Goal: Task Accomplishment & Management: Complete application form

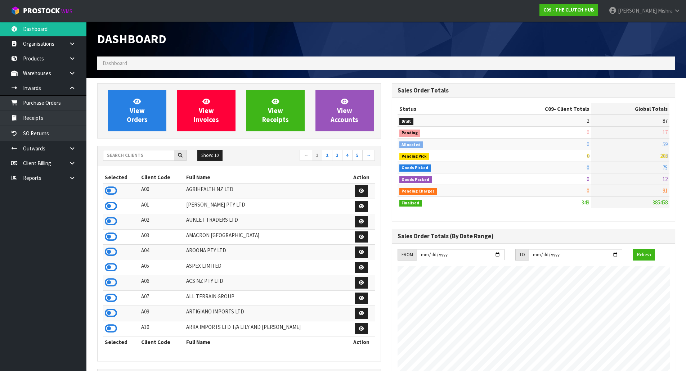
scroll to position [487, 294]
click at [160, 156] on input "text" at bounding box center [138, 155] width 71 height 11
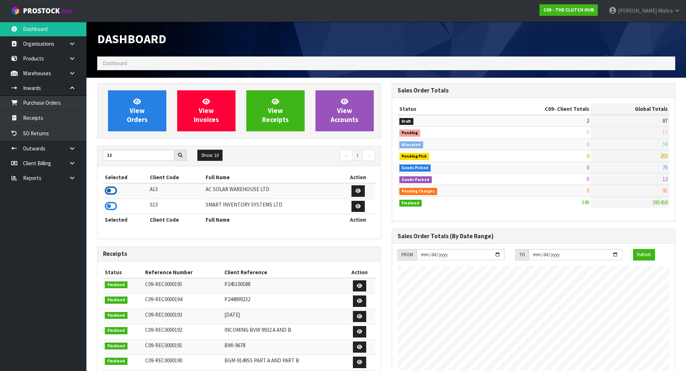
click at [110, 193] on icon at bounding box center [111, 190] width 12 height 11
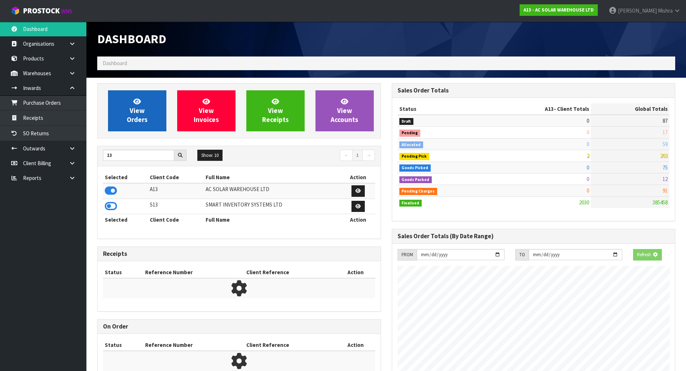
scroll to position [572, 294]
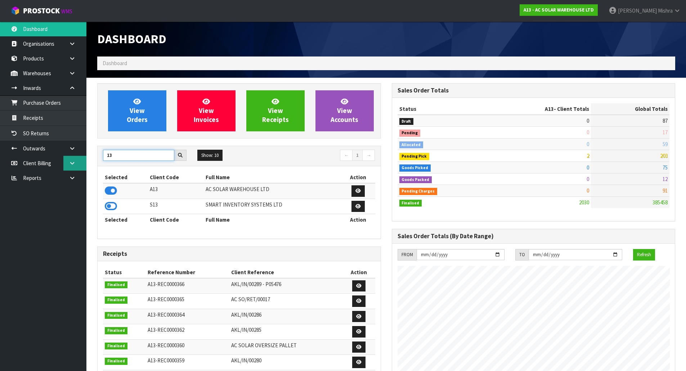
drag, startPoint x: 134, startPoint y: 159, endPoint x: 72, endPoint y: 156, distance: 62.0
click at [72, 156] on body "Toggle navigation ProStock WMS A13 - AC SOLAR WAREHOUSE LTD [PERSON_NAME] Logou…" at bounding box center [343, 185] width 686 height 371
type input "D05"
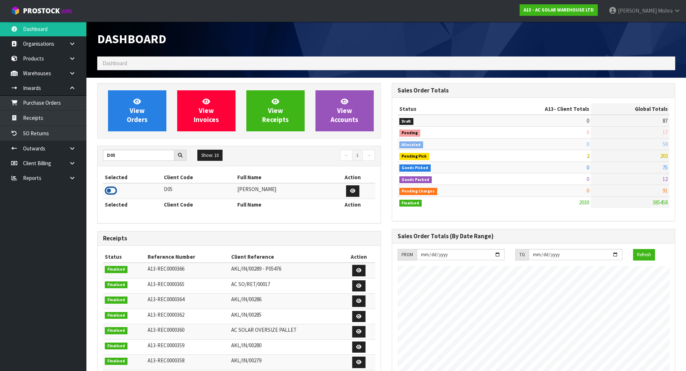
click at [106, 190] on icon at bounding box center [111, 190] width 12 height 11
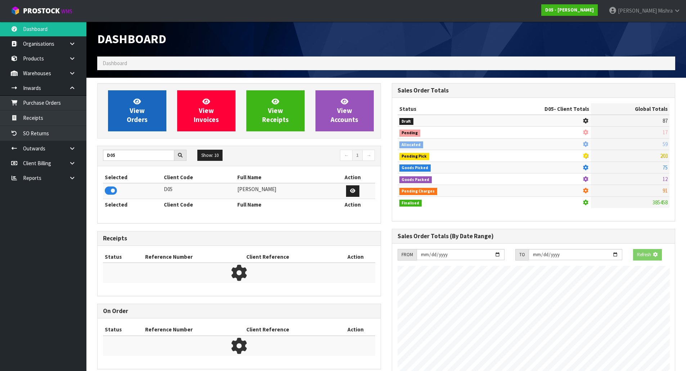
scroll to position [359726, 359872]
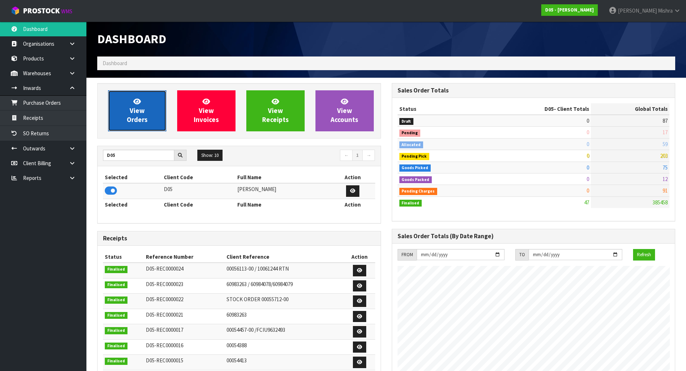
click at [121, 112] on link "View Orders" at bounding box center [137, 110] width 58 height 41
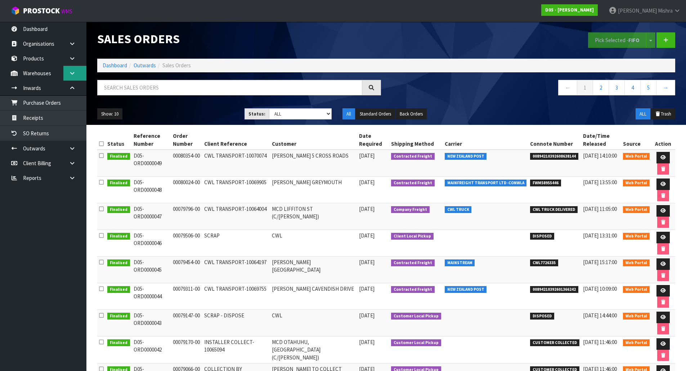
click at [71, 74] on icon at bounding box center [72, 73] width 7 height 5
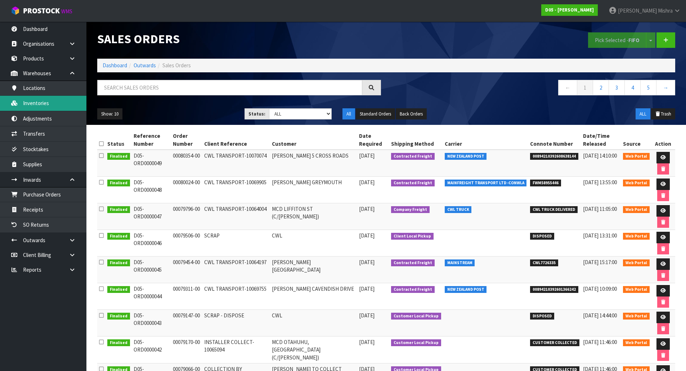
click at [61, 99] on link "Inventories" at bounding box center [43, 103] width 86 height 15
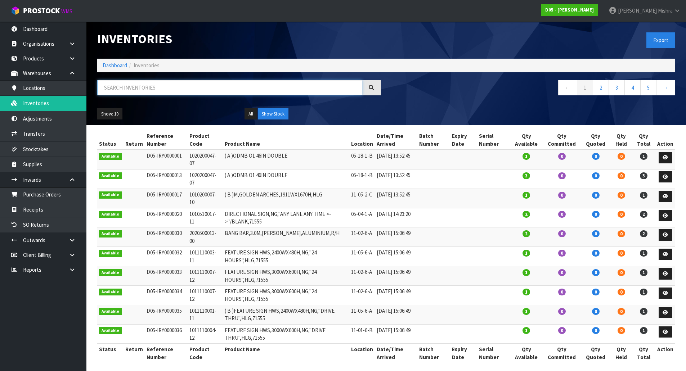
click at [126, 90] on input "text" at bounding box center [229, 87] width 265 height 15
paste input "1010500128-11"
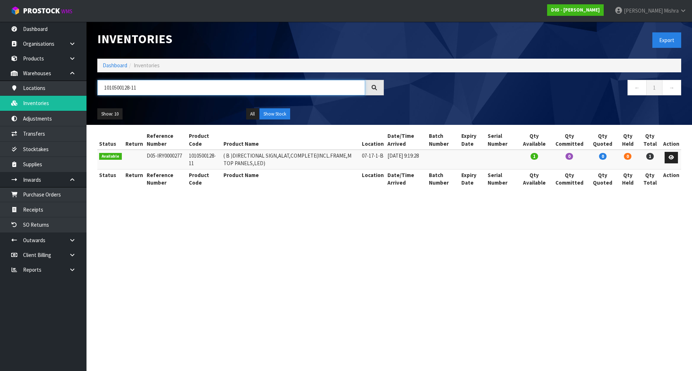
type input "1010500128-11"
click at [103, 68] on link "Dashboard" at bounding box center [115, 65] width 24 height 7
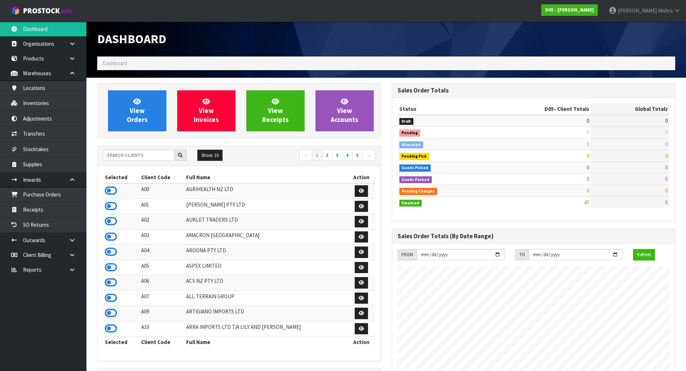
scroll to position [440, 294]
click at [133, 160] on input "text" at bounding box center [138, 155] width 71 height 11
type input "A13"
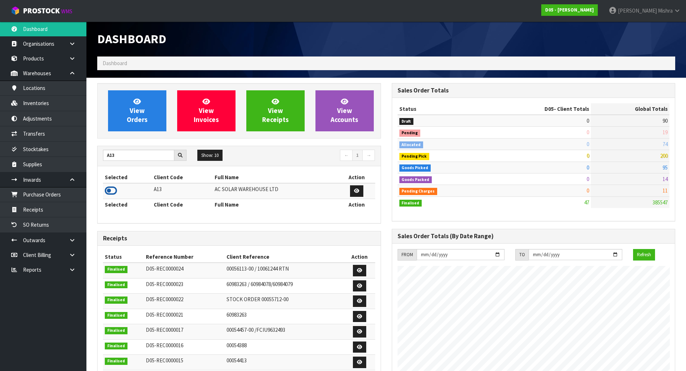
click at [107, 189] on icon at bounding box center [111, 190] width 12 height 11
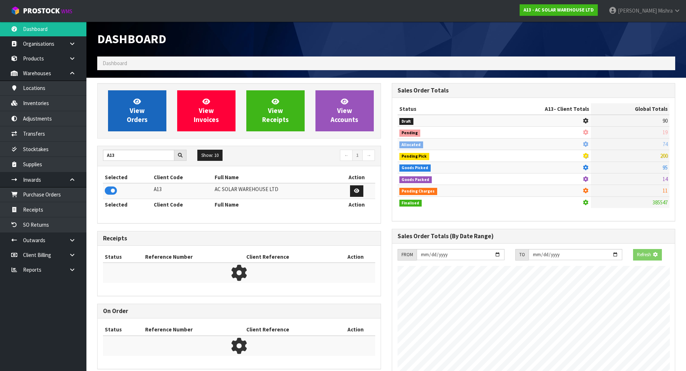
scroll to position [449, 294]
click at [131, 106] on span "View Orders" at bounding box center [137, 110] width 21 height 27
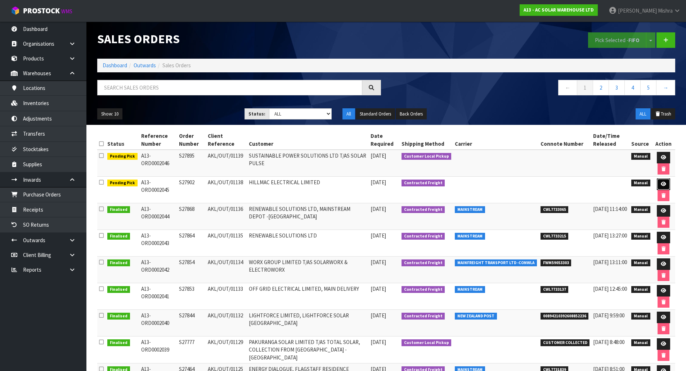
click at [659, 183] on link at bounding box center [663, 185] width 13 height 12
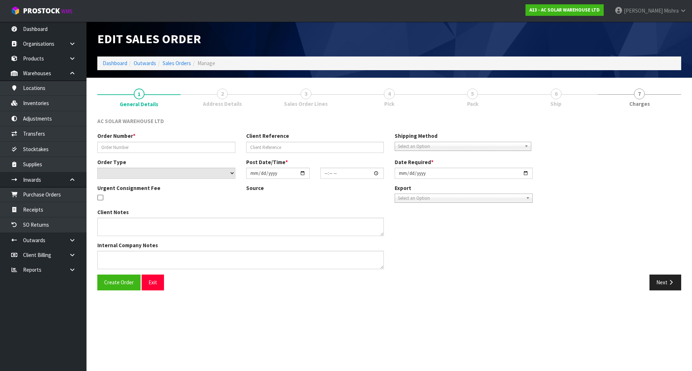
type input "S27902"
type input "AKL/OUT/01138"
select select "number:0"
type input "[DATE]"
type input "12:31:00.000"
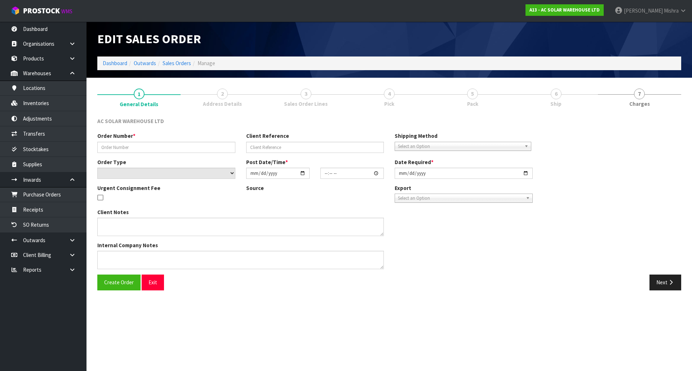
type input "[DATE]"
type textarea "SEND WITH MAINSTREAM"
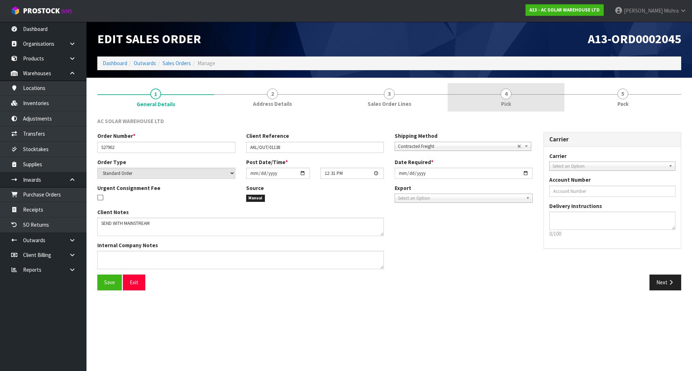
drag, startPoint x: 525, startPoint y: 98, endPoint x: 523, endPoint y: 103, distance: 5.5
click at [525, 99] on link "4 Pick" at bounding box center [505, 97] width 117 height 28
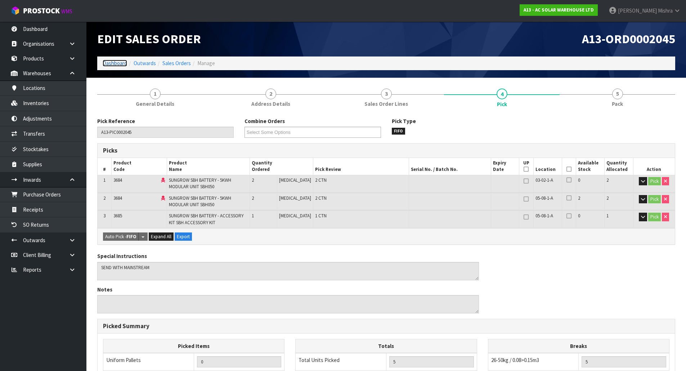
click at [109, 66] on link "Dashboard" at bounding box center [115, 63] width 24 height 7
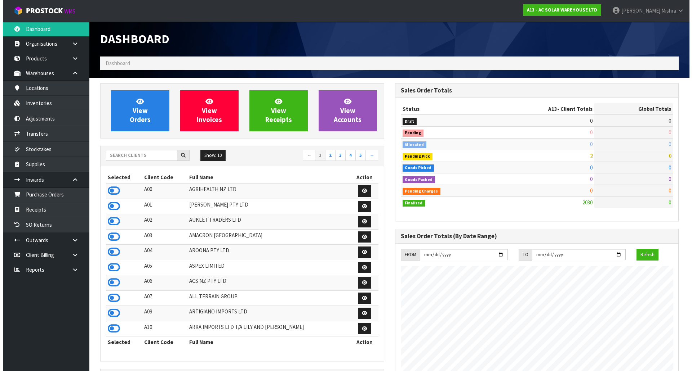
scroll to position [572, 294]
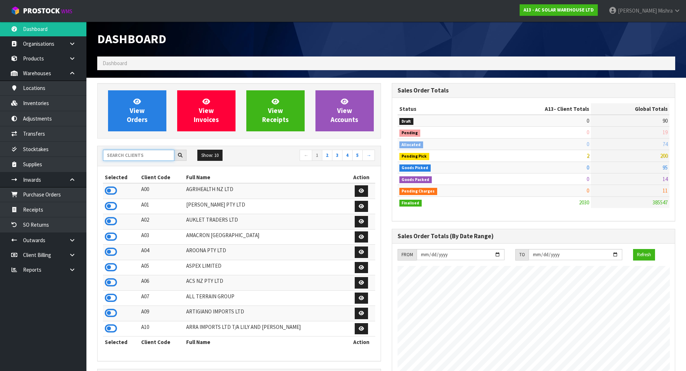
click at [119, 157] on input "text" at bounding box center [138, 155] width 71 height 11
click at [57, 193] on link "Purchase Orders" at bounding box center [43, 194] width 86 height 15
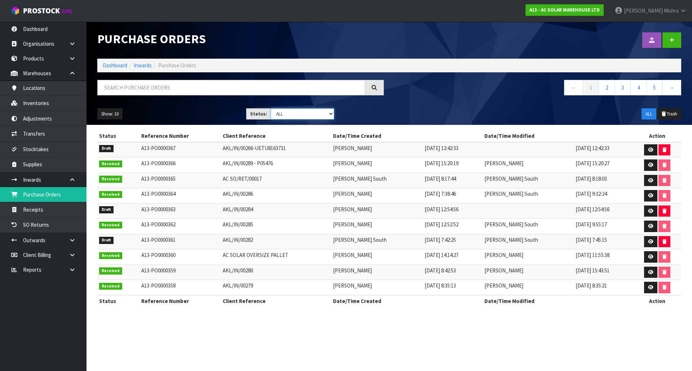
click at [308, 115] on select "Draft Pending Received Cancelled ALL" at bounding box center [302, 113] width 64 height 11
select select "string:0"
click at [270, 108] on select "Draft Pending Received Cancelled ALL" at bounding box center [302, 113] width 64 height 11
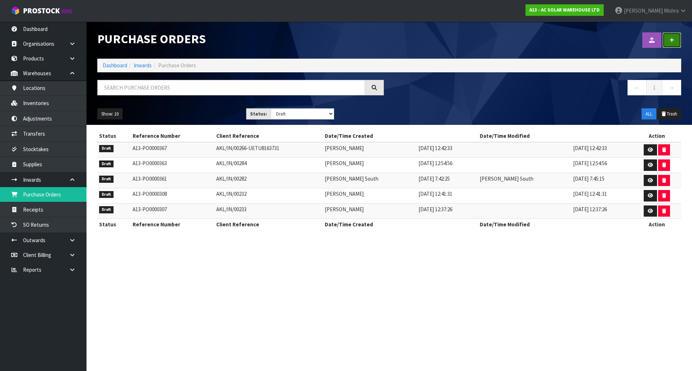
click at [674, 39] on icon at bounding box center [671, 39] width 5 height 5
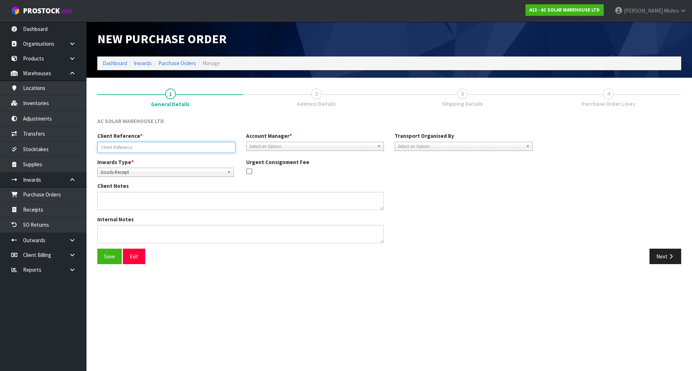
click at [149, 150] on input "text" at bounding box center [166, 147] width 138 height 11
paste input "AKL/IN/00291"
type input "AKL/IN/00291"
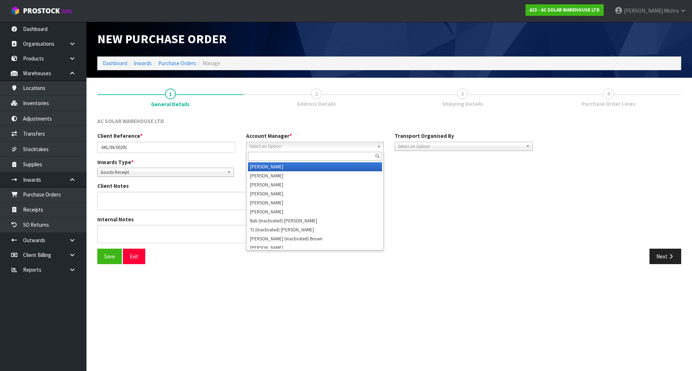
click at [343, 143] on span "Select an Option" at bounding box center [311, 146] width 125 height 9
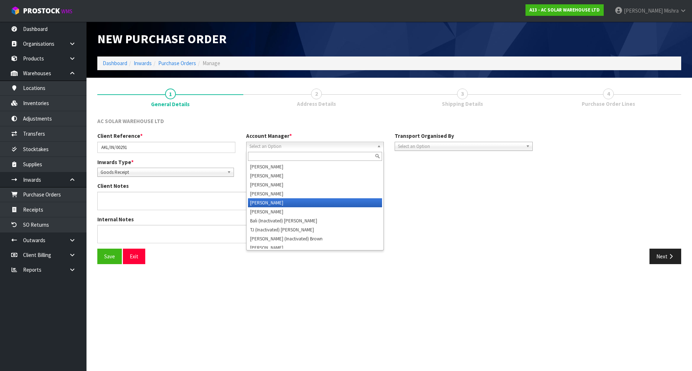
click at [324, 201] on li "[PERSON_NAME]" at bounding box center [315, 202] width 134 height 9
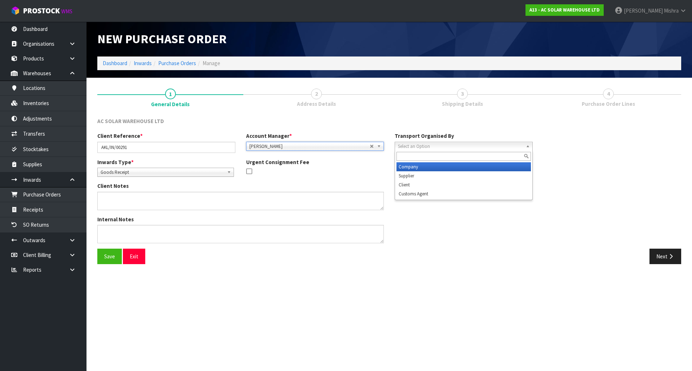
click at [480, 147] on span "Select an Option" at bounding box center [460, 146] width 125 height 9
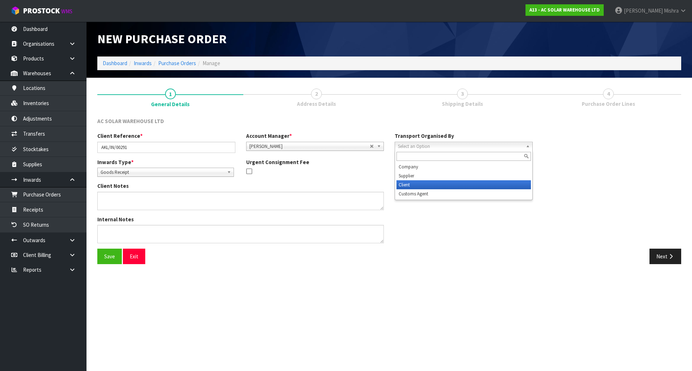
click at [467, 181] on li "Client" at bounding box center [463, 184] width 134 height 9
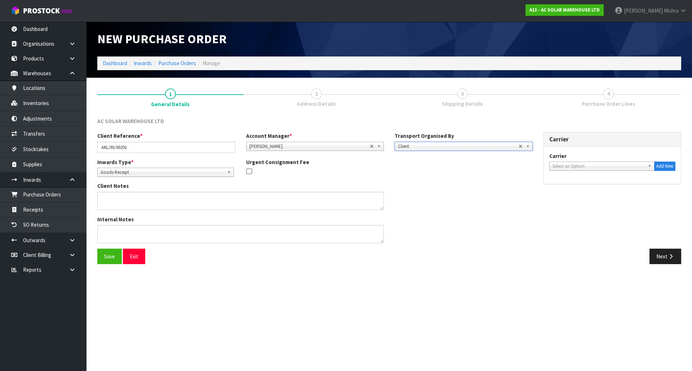
click at [563, 165] on span "Select an Option" at bounding box center [598, 166] width 93 height 9
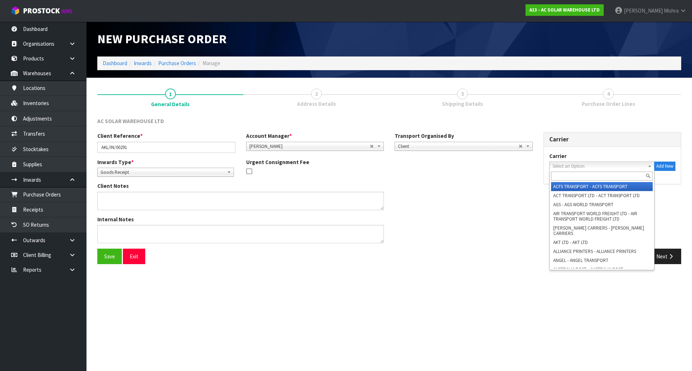
click at [561, 174] on input "text" at bounding box center [602, 176] width 102 height 9
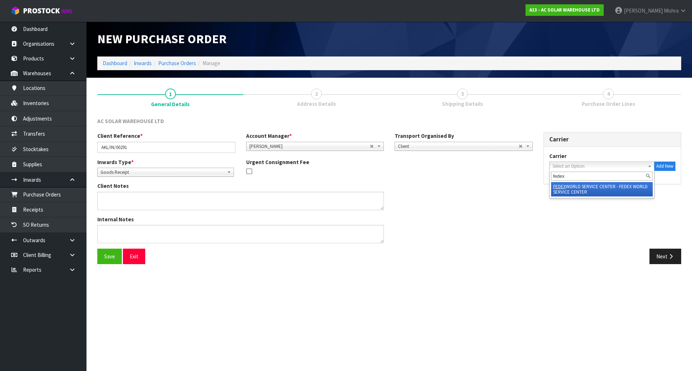
type input "fedex"
click at [563, 192] on li "FEDEX WORLD SERVICE CENTER - FEDEX WORLD SERVICE CENTER" at bounding box center [602, 189] width 102 height 14
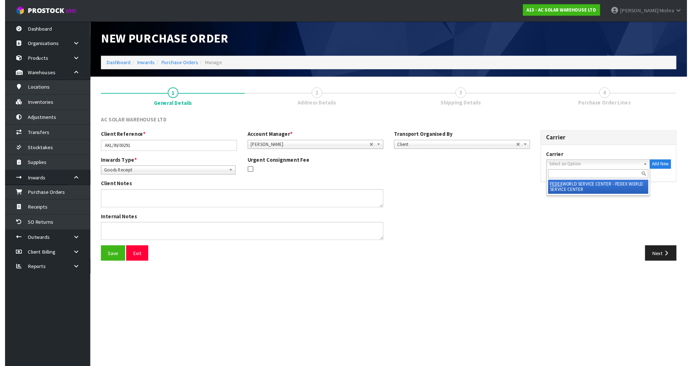
scroll to position [0, 0]
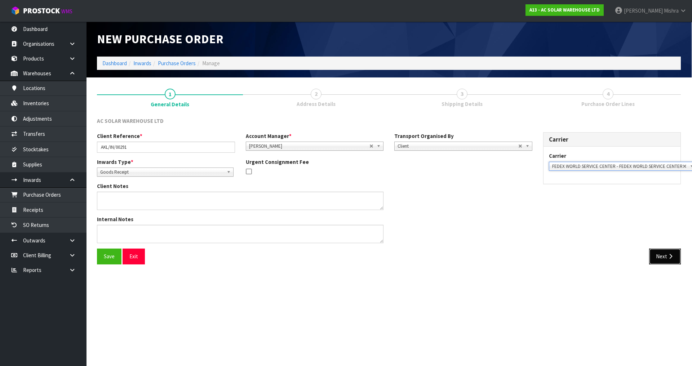
click at [661, 256] on button "Next" at bounding box center [665, 256] width 32 height 15
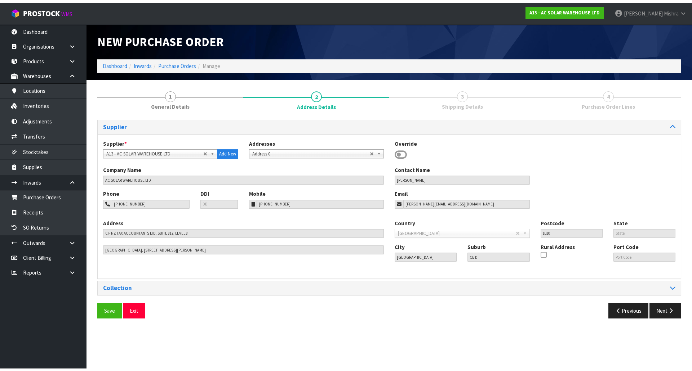
scroll to position [0, 0]
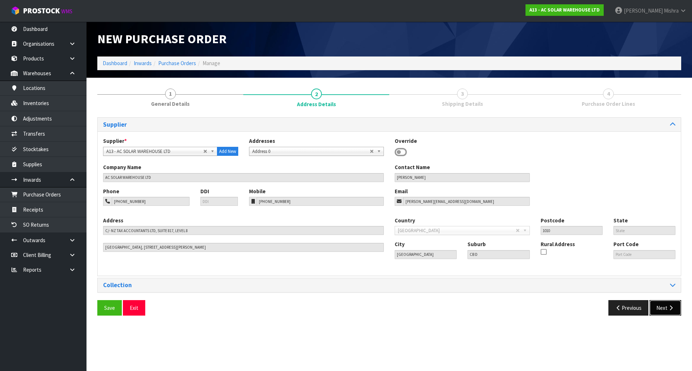
click at [666, 305] on button "Next" at bounding box center [665, 307] width 32 height 15
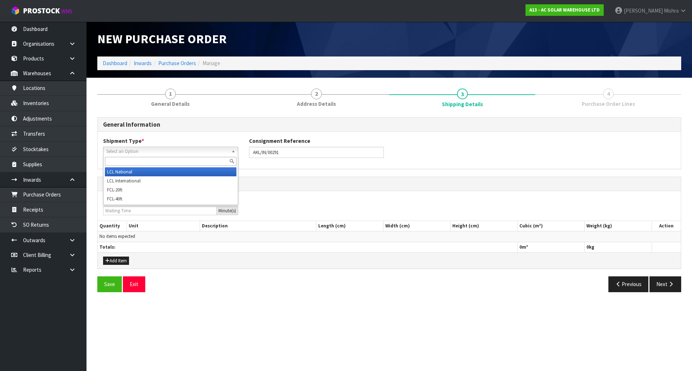
click at [153, 152] on span "Select an Option" at bounding box center [167, 151] width 122 height 9
click at [147, 173] on li "LCL National" at bounding box center [170, 171] width 131 height 9
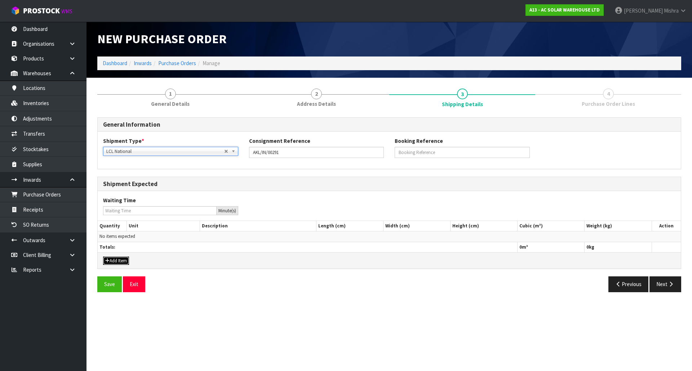
click at [111, 259] on button "Add Item" at bounding box center [116, 261] width 26 height 9
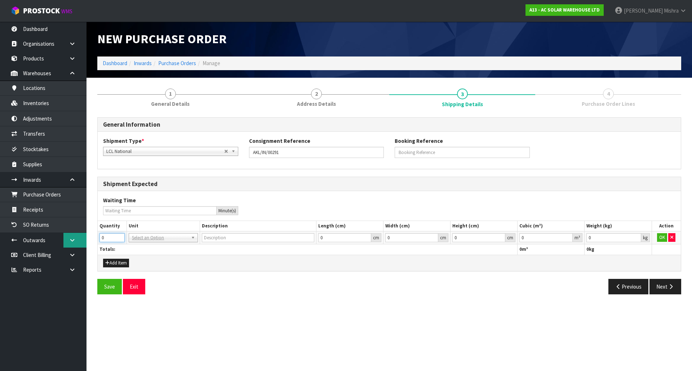
drag, startPoint x: 108, startPoint y: 240, endPoint x: 86, endPoint y: 239, distance: 22.0
click at [86, 239] on body "Toggle navigation ProStock WMS A13 - AC SOLAR WAREHOUSE LTD [PERSON_NAME] Logou…" at bounding box center [346, 185] width 692 height 371
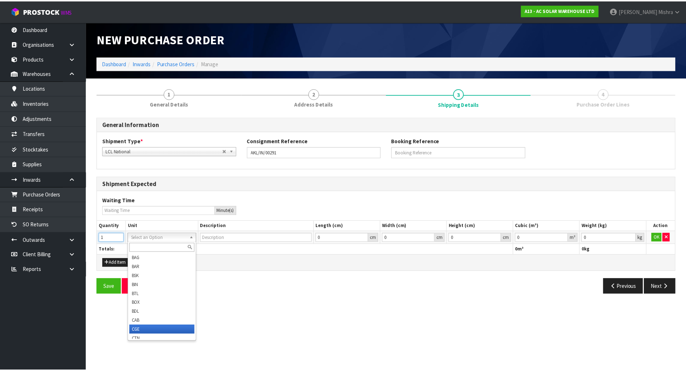
scroll to position [4, 0]
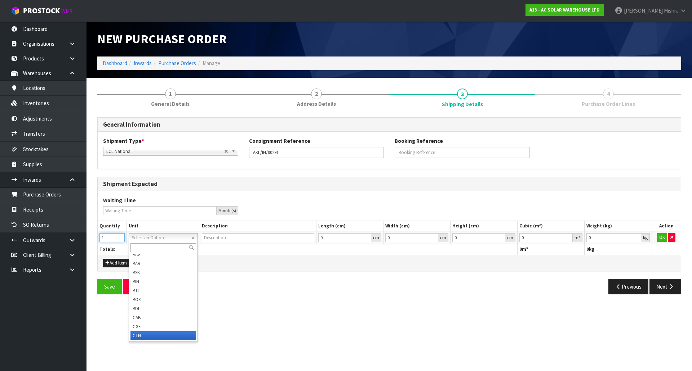
type input "1"
type input "CARTON"
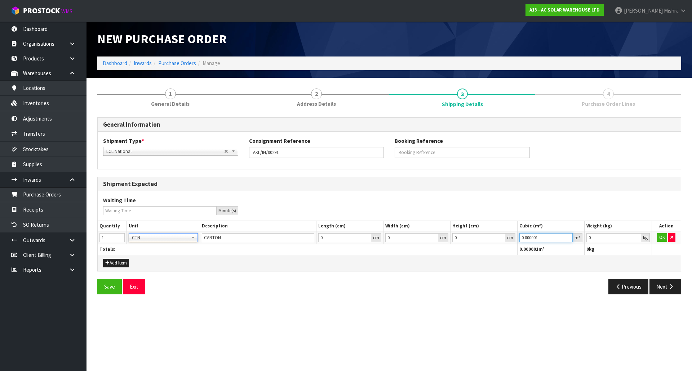
type input "0.000001"
click at [568, 237] on input "0.000001" at bounding box center [545, 237] width 53 height 9
type input "0.001"
click at [637, 236] on input "0.001" at bounding box center [613, 237] width 54 height 9
click at [657, 240] on button "OK" at bounding box center [662, 237] width 10 height 9
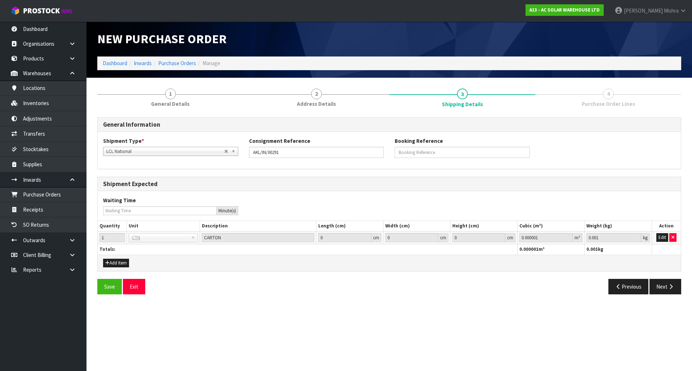
click at [675, 297] on div "Save Exit Previous Next" at bounding box center [389, 289] width 594 height 21
click at [675, 295] on button "Next" at bounding box center [665, 286] width 32 height 15
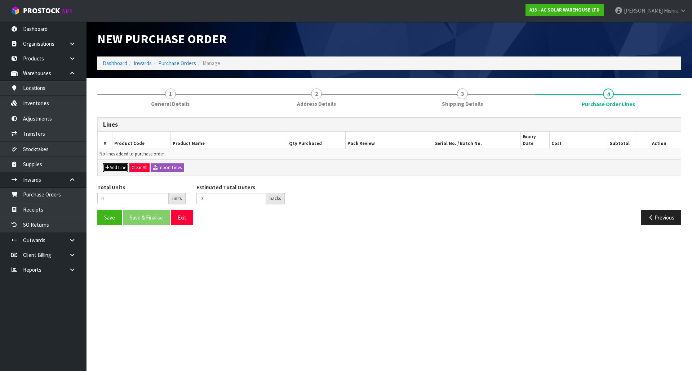
click at [116, 164] on button "Add Line" at bounding box center [115, 168] width 25 height 9
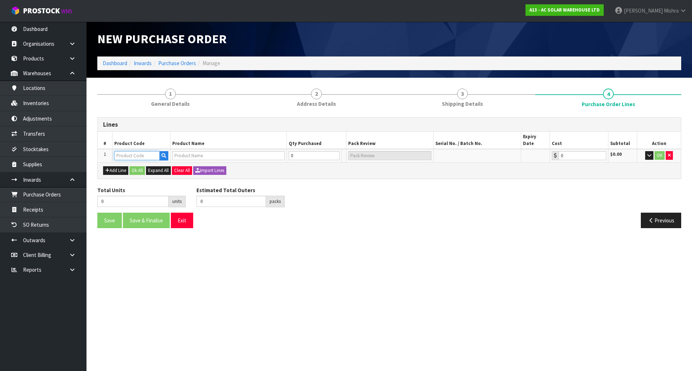
click at [129, 151] on input "text" at bounding box center [136, 155] width 45 height 9
type input "3701"
type input "ACSW-ACC-V2 AC CABLE COUPLER V2 SINGLE & THREE PHASE"
type input "0.00"
type input "3701"
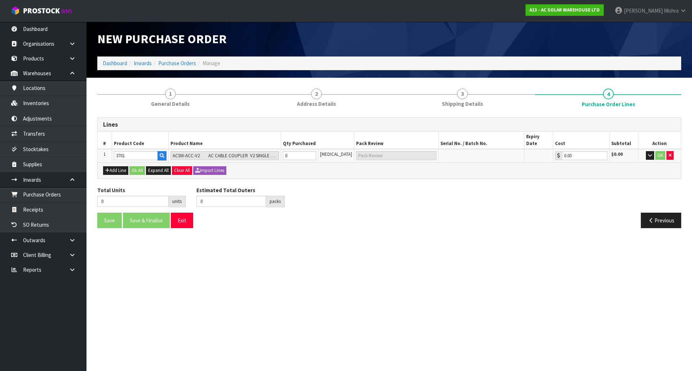
click at [302, 149] on td "0" at bounding box center [299, 155] width 37 height 13
click at [283, 149] on tr "1 3701 ACSW-ACC-V2 AC CABLE COUPLER V2 SINGLE & THREE PHASE 0 [MEDICAL_DATA] 0.…" at bounding box center [389, 155] width 583 height 13
type input "1"
type input "1 [MEDICAL_DATA]"
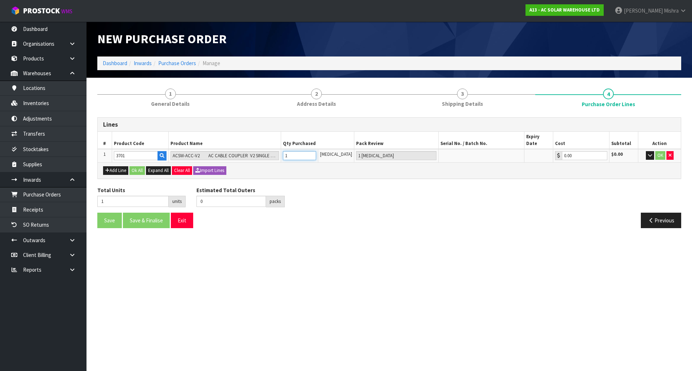
type input "12"
type input "12 [MEDICAL_DATA]"
type input "120"
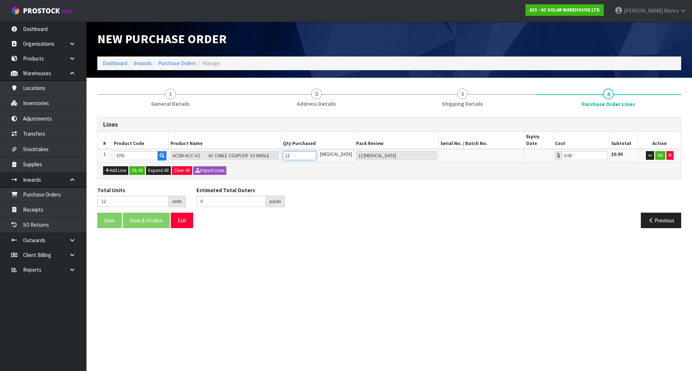
type input "120 [MEDICAL_DATA]"
type input "120"
click at [145, 167] on button "Ok All" at bounding box center [136, 170] width 15 height 9
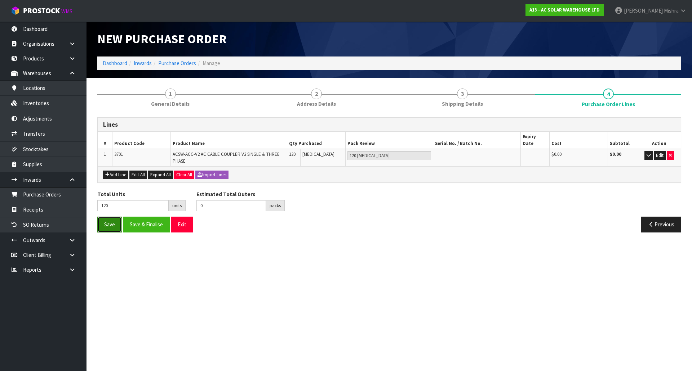
click at [115, 218] on button "Save" at bounding box center [109, 224] width 24 height 15
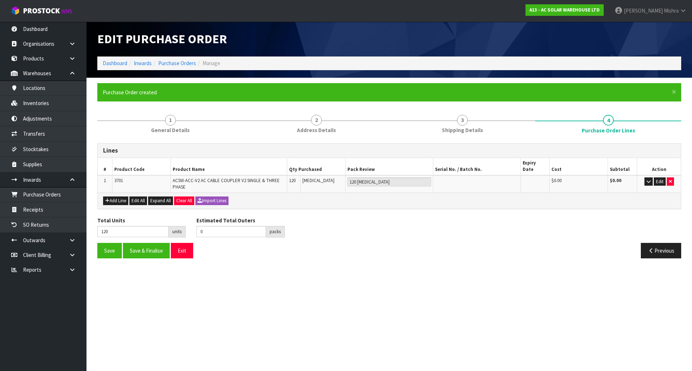
type input "0"
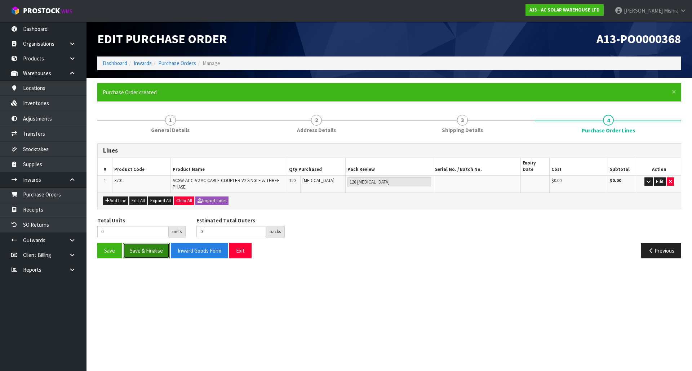
click at [161, 245] on button "Save & Finalise" at bounding box center [146, 250] width 47 height 15
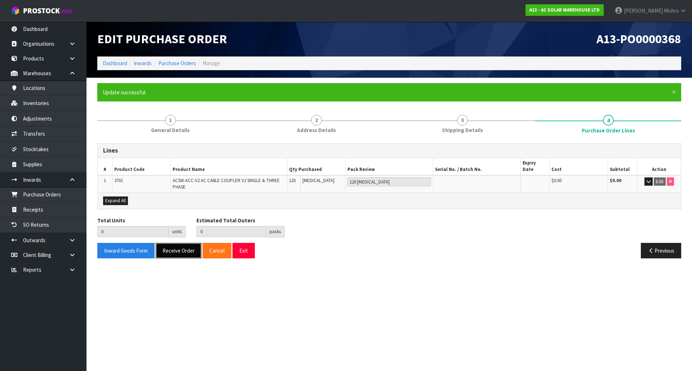
click at [171, 247] on button "Receive Order" at bounding box center [179, 250] width 46 height 15
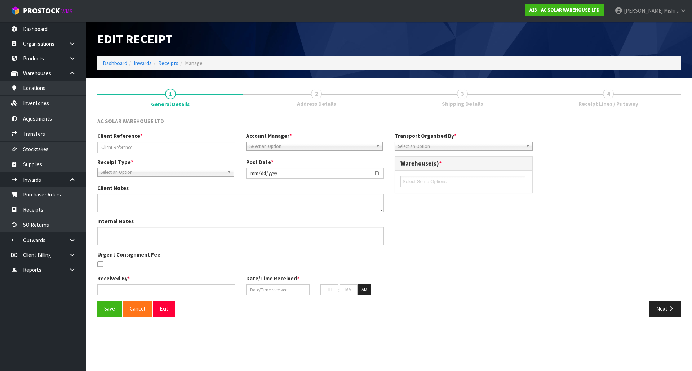
type input "AKL/IN/00291"
type input "[DATE]"
type input "[PERSON_NAME]"
type input "[DATE]"
type input "07"
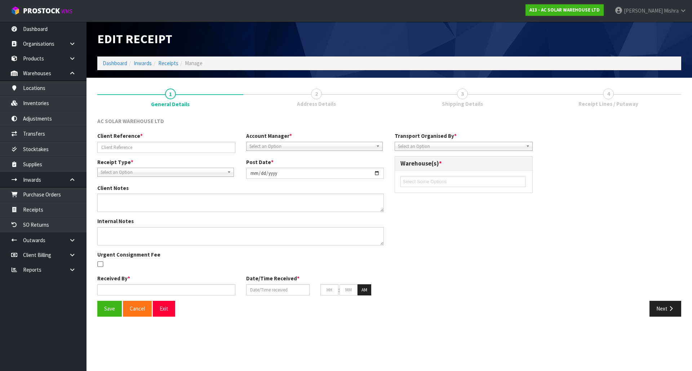
type input "36"
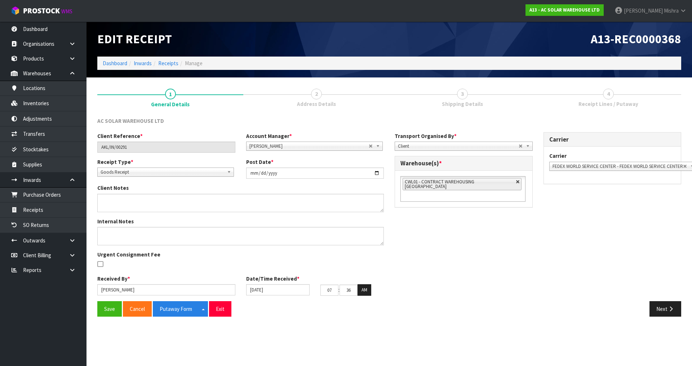
click at [515, 182] on link at bounding box center [517, 182] width 4 height 4
type input "Select Some Options"
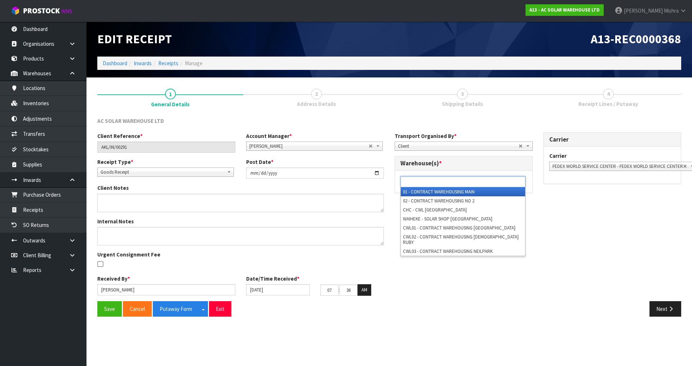
click at [506, 182] on ul at bounding box center [462, 181] width 125 height 11
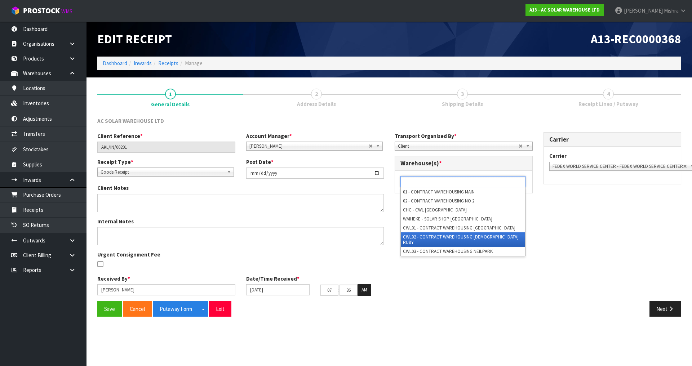
click at [496, 236] on li "CWL02 - CONTRACT WAREHOUSING [DEMOGRAPHIC_DATA] RUBY" at bounding box center [463, 239] width 124 height 14
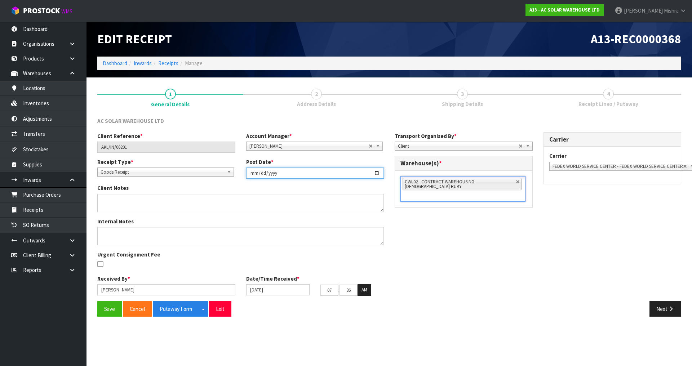
click at [260, 175] on input "[DATE]" at bounding box center [315, 172] width 138 height 11
click at [374, 174] on input "[DATE]" at bounding box center [315, 172] width 138 height 11
type input "[DATE]"
click at [271, 294] on input "[DATE]" at bounding box center [277, 289] width 63 height 11
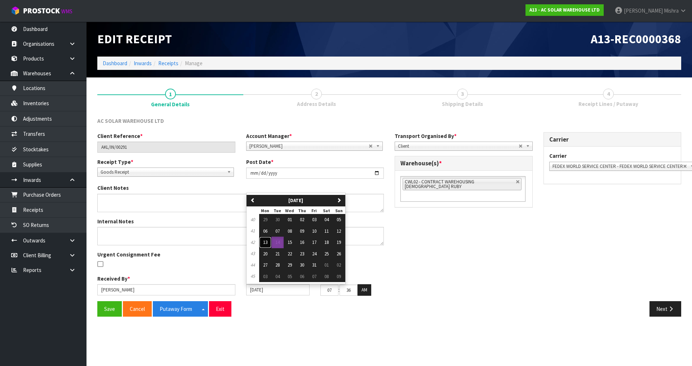
click at [267, 243] on span "13" at bounding box center [265, 242] width 4 height 6
type input "[DATE]"
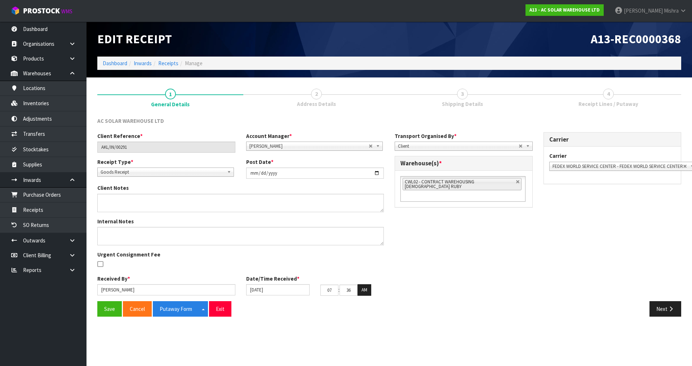
click at [449, 262] on div "Client Reference * AKL/IN/00291 Account Manager * [PERSON_NAME] [PERSON_NAME] […" at bounding box center [389, 216] width 594 height 169
click at [669, 310] on icon "button" at bounding box center [670, 308] width 7 height 5
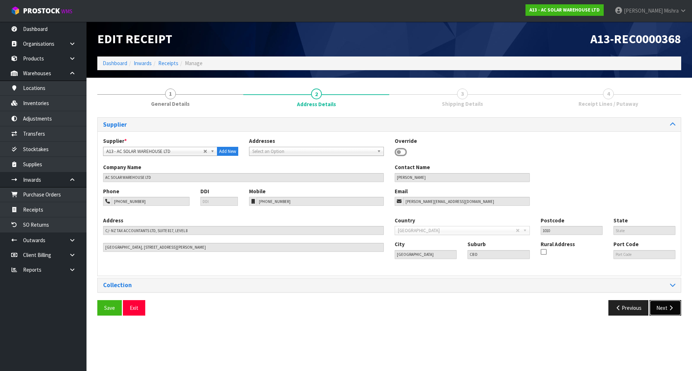
click at [666, 315] on button "Next" at bounding box center [665, 307] width 32 height 15
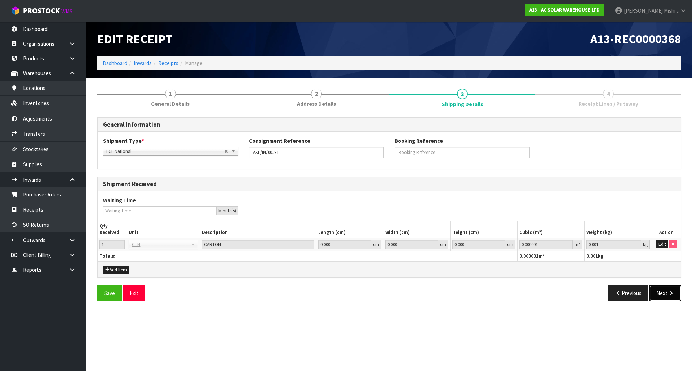
click at [679, 295] on button "Next" at bounding box center [665, 293] width 32 height 15
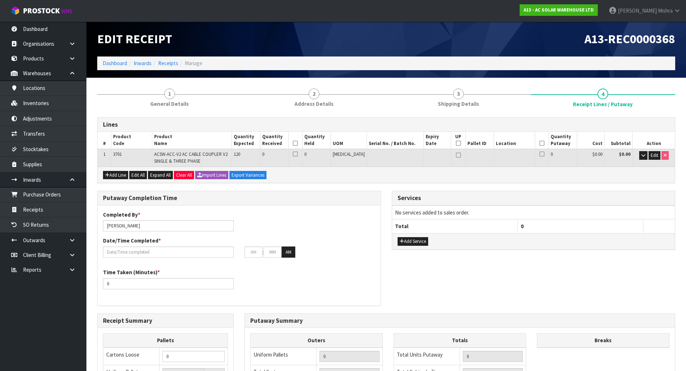
click at [652, 151] on td "Edit" at bounding box center [654, 157] width 42 height 17
click at [652, 156] on span "Edit" at bounding box center [655, 155] width 8 height 6
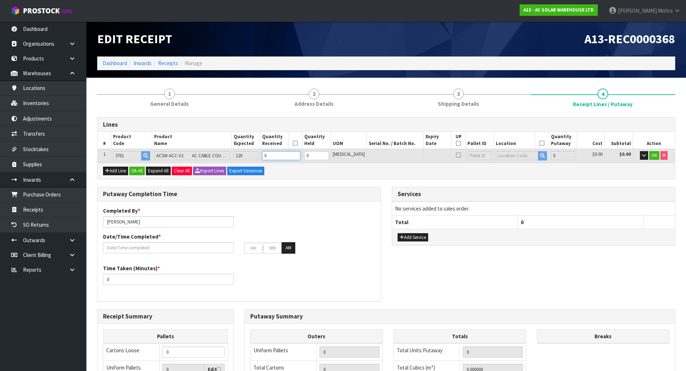
click at [249, 159] on tr "1 3701 ACSW-ACC-V2 AC CABLE COUPLER V2 SINGLE & THREE PHASE 120 0 0 [MEDICAL_DA…" at bounding box center [386, 155] width 577 height 13
type input "0.00009"
type input "0.5"
type input "1"
type input "0.00108"
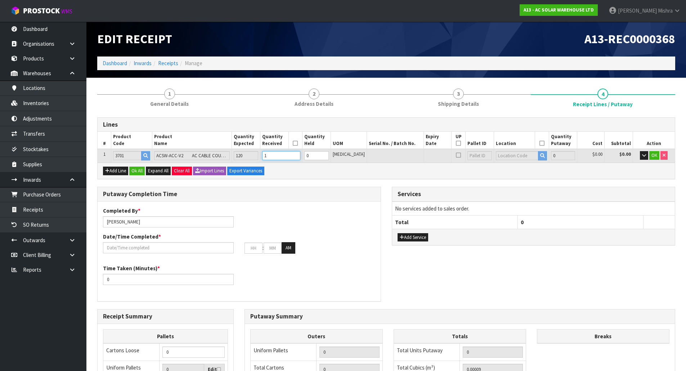
type input "6"
type input "12"
type input "0.0108"
type input "60"
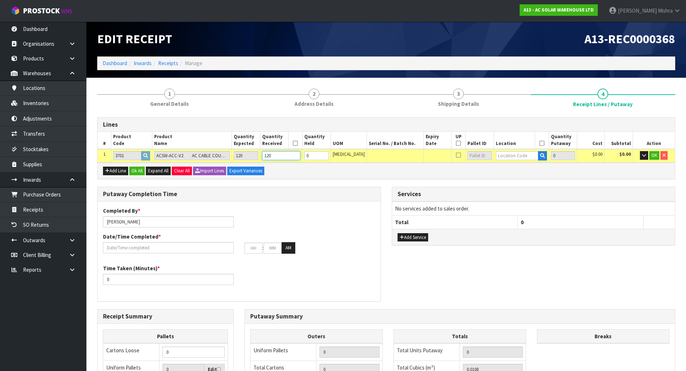
type input "120"
click at [496, 154] on input "text" at bounding box center [517, 155] width 42 height 9
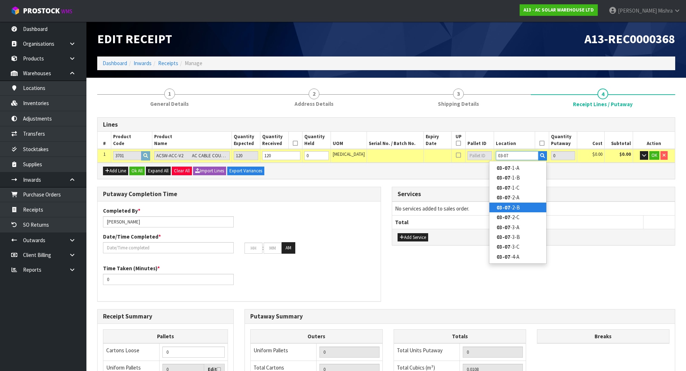
type input "03-07"
click at [518, 208] on link "03-07 -2-B" at bounding box center [517, 208] width 57 height 10
type input "120"
type input "03-07-2-B"
type input "120"
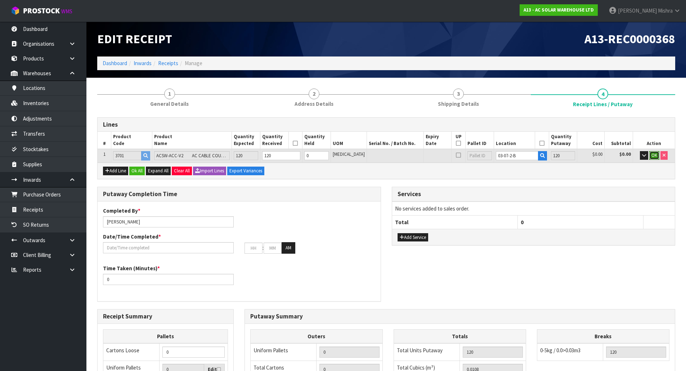
click at [657, 156] on button "OK" at bounding box center [654, 155] width 10 height 9
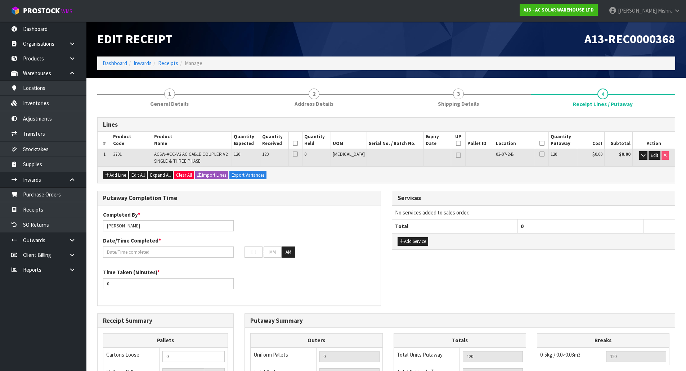
click at [298, 144] on icon at bounding box center [295, 143] width 5 height 0
click at [540, 144] on icon at bounding box center [542, 143] width 5 height 0
click at [144, 248] on input "text" at bounding box center [168, 252] width 131 height 11
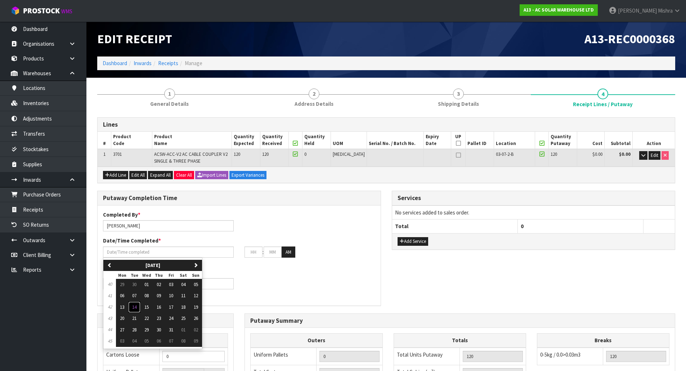
click at [134, 305] on span "14" at bounding box center [134, 307] width 4 height 6
type input "[DATE]"
type input "12"
type input "00"
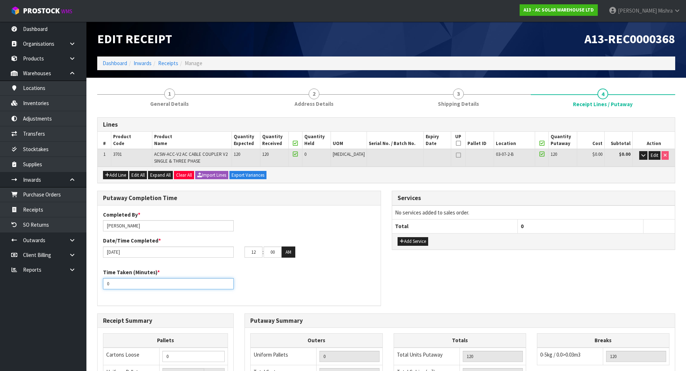
drag, startPoint x: 148, startPoint y: 286, endPoint x: 18, endPoint y: 286, distance: 130.7
click at [18, 286] on body "Toggle navigation ProStock WMS A13 - AC SOLAR WAREHOUSE LTD [PERSON_NAME] Logou…" at bounding box center [343, 185] width 686 height 371
type input "15"
drag, startPoint x: 255, startPoint y: 251, endPoint x: 228, endPoint y: 254, distance: 26.5
click at [228, 254] on div "[DATE] 12 : 00 : 00 AM" at bounding box center [239, 253] width 283 height 12
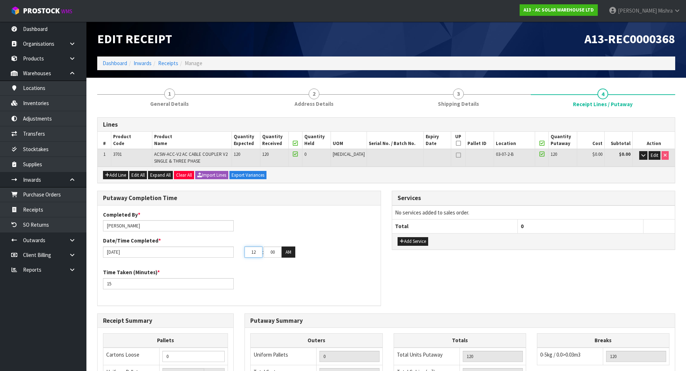
type input "0"
type input "[DATE]"
type input "07"
click at [273, 252] on input "00" at bounding box center [273, 252] width 18 height 11
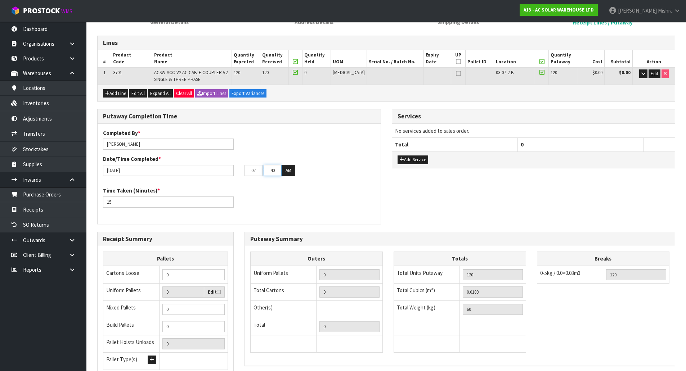
scroll to position [108, 0]
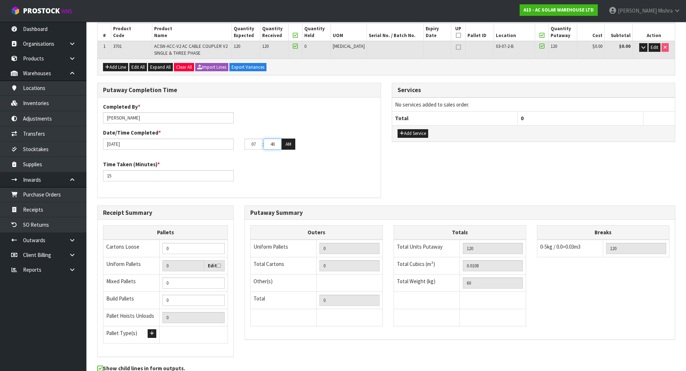
type input "40"
drag, startPoint x: 169, startPoint y: 246, endPoint x: 146, endPoint y: 247, distance: 23.1
click at [146, 247] on tr "Cartons Loose 0" at bounding box center [165, 249] width 125 height 18
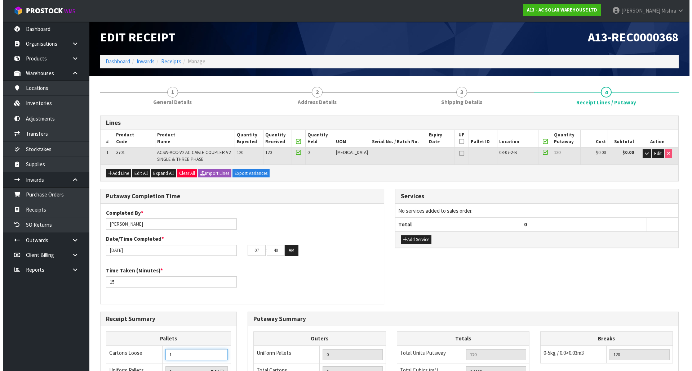
scroll to position [0, 0]
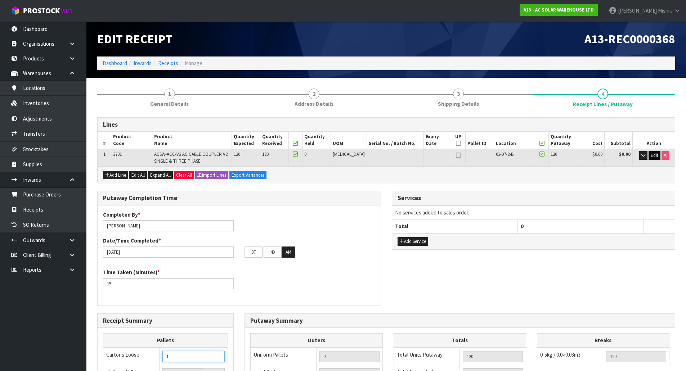
type input "1"
click at [651, 157] on span "Edit" at bounding box center [655, 155] width 8 height 6
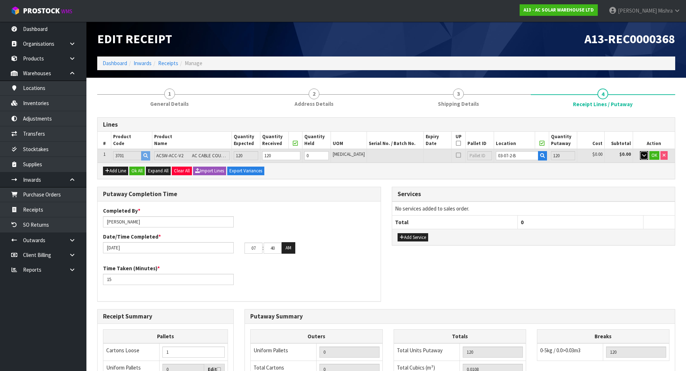
click at [645, 154] on icon "button" at bounding box center [644, 155] width 4 height 5
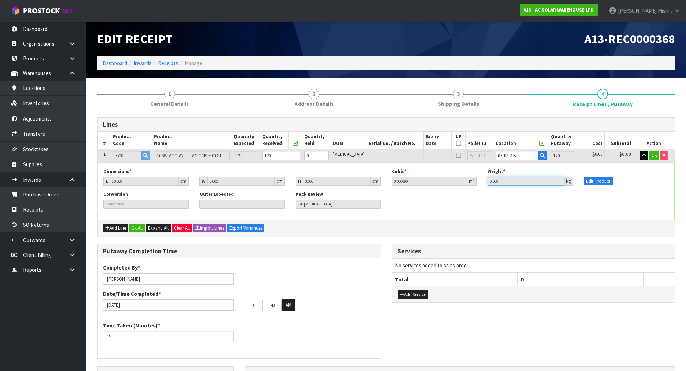
drag, startPoint x: 504, startPoint y: 183, endPoint x: 486, endPoint y: 182, distance: 18.0
click at [486, 182] on div "Weight * 0.500 kg" at bounding box center [530, 177] width 96 height 17
click at [603, 180] on button "Edit Product" at bounding box center [598, 181] width 29 height 9
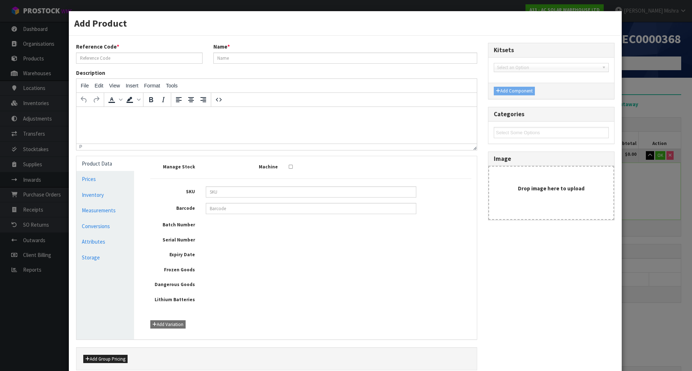
type input "3701"
type input "ACSW-ACC-V2 AC CABLE COUPLER V2 SINGLE & THREE PHASE"
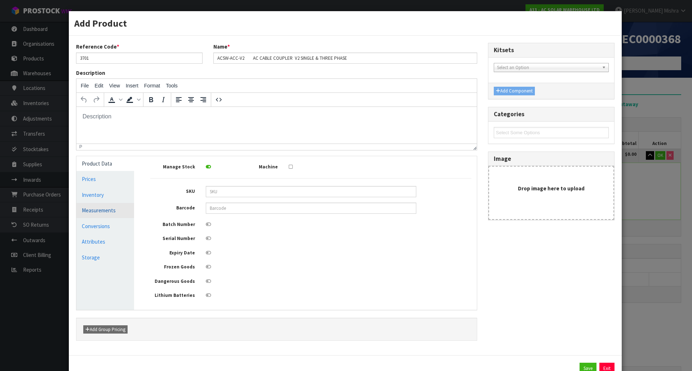
click at [107, 214] on link "Measurements" at bounding box center [105, 210] width 58 height 15
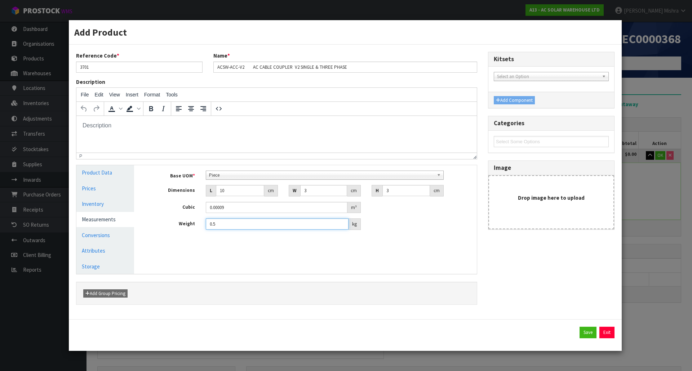
click at [260, 223] on input "0.5" at bounding box center [277, 224] width 143 height 11
drag, startPoint x: 222, startPoint y: 225, endPoint x: 213, endPoint y: 223, distance: 8.6
click at [213, 223] on input "0.05" at bounding box center [277, 224] width 143 height 11
type input "0.10"
click at [584, 328] on button "Save" at bounding box center [587, 333] width 17 height 12
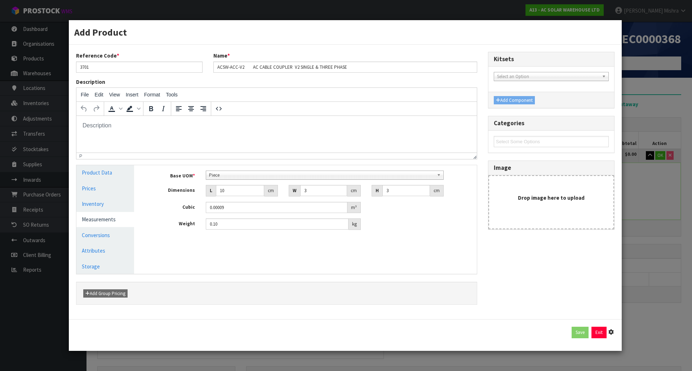
type input "12"
type input "10"
type input "3"
type input "0.00009"
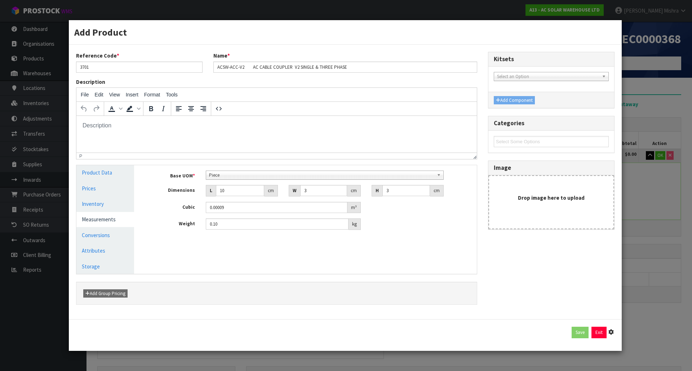
type input "0.1"
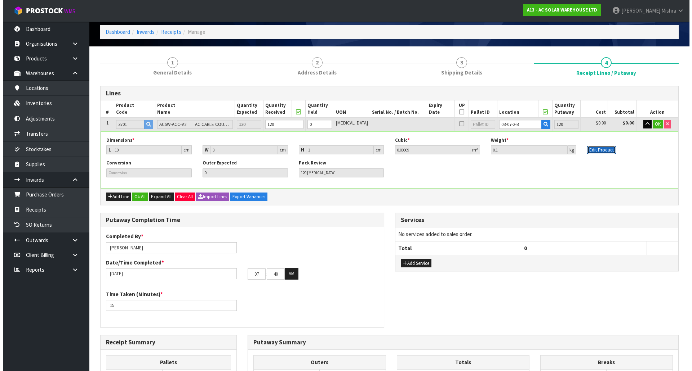
scroll to position [18, 0]
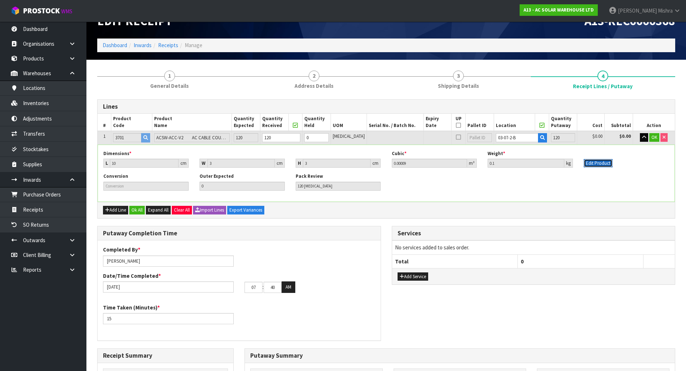
click at [601, 164] on button "Edit Product" at bounding box center [598, 163] width 29 height 9
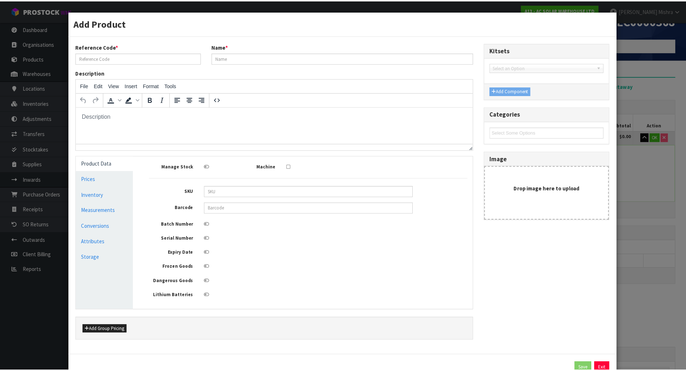
scroll to position [0, 0]
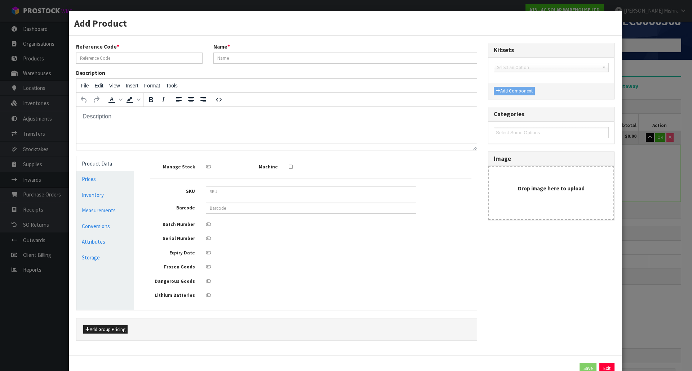
type input "3701"
type input "ACSW-ACC-V2 AC CABLE COUPLER V2 SINGLE & THREE PHASE"
type input "10"
type input "3"
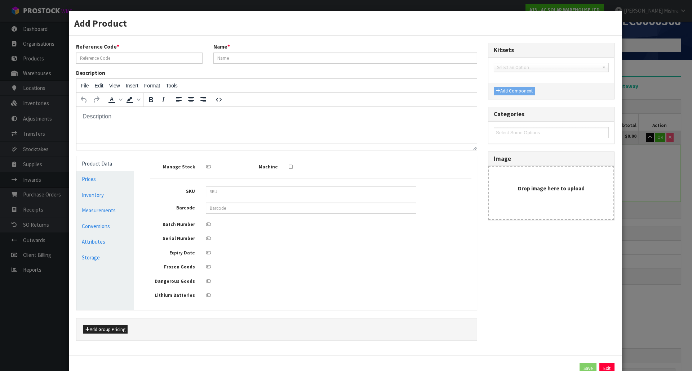
type input "0.00009"
click at [115, 215] on link "Measurements" at bounding box center [105, 210] width 58 height 15
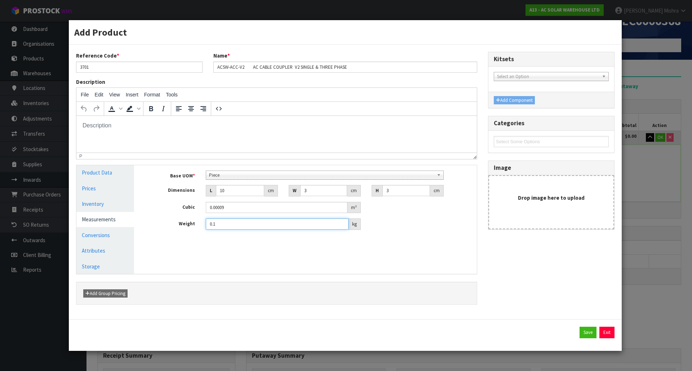
click at [223, 224] on input "0.1" at bounding box center [277, 224] width 143 height 11
type input "0.10"
click at [583, 336] on button "Save" at bounding box center [587, 333] width 17 height 12
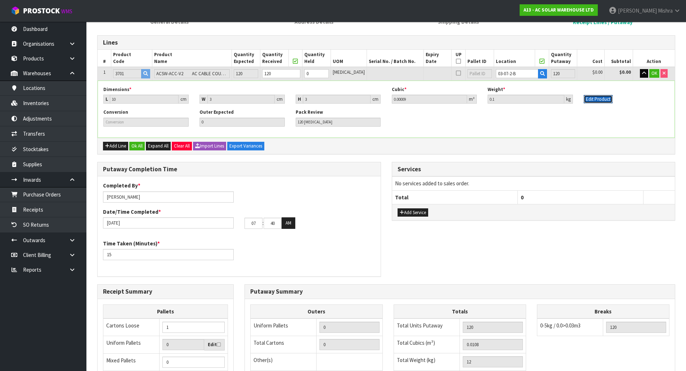
scroll to position [54, 0]
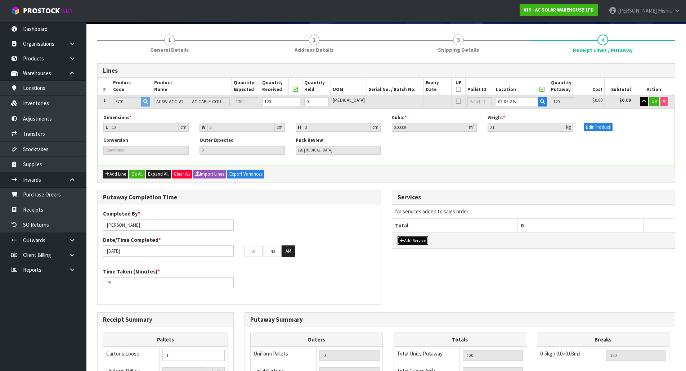
click at [422, 240] on button "Add Service" at bounding box center [413, 241] width 31 height 9
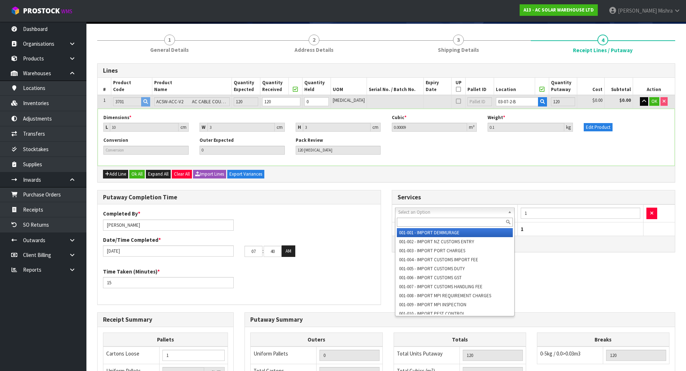
click at [427, 219] on input "text" at bounding box center [455, 222] width 116 height 9
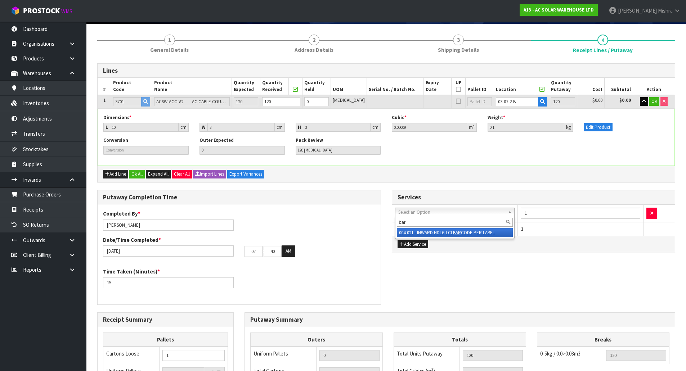
type input "bar"
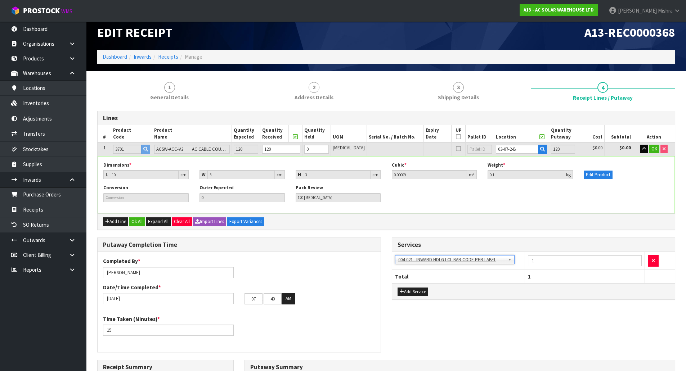
scroll to position [0, 0]
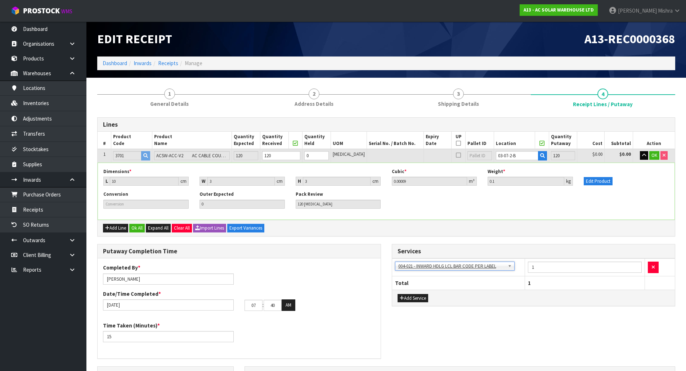
click at [553, 219] on div "Dimensions * L 10 cm W 3 cm H 3 cm Cubic * 0.00009 m³ Weight * 0.1 kg Edit Prod…" at bounding box center [386, 191] width 577 height 57
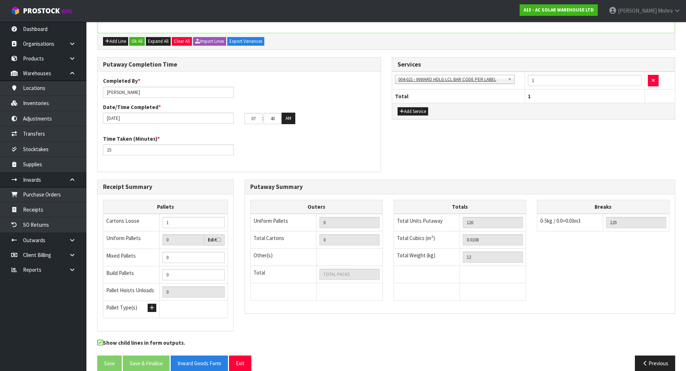
scroll to position [198, 0]
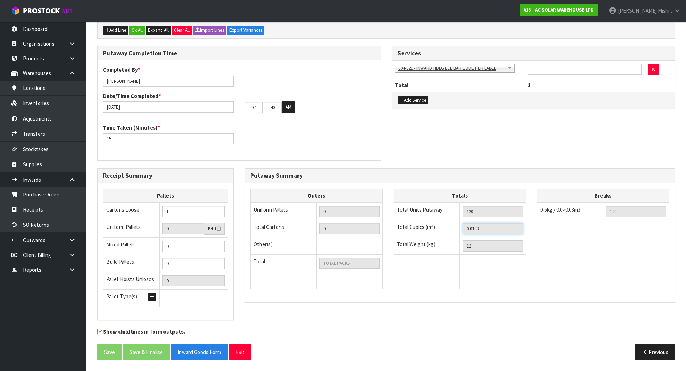
drag, startPoint x: 495, startPoint y: 232, endPoint x: 462, endPoint y: 232, distance: 32.4
click at [462, 232] on td "0.0108" at bounding box center [493, 228] width 66 height 17
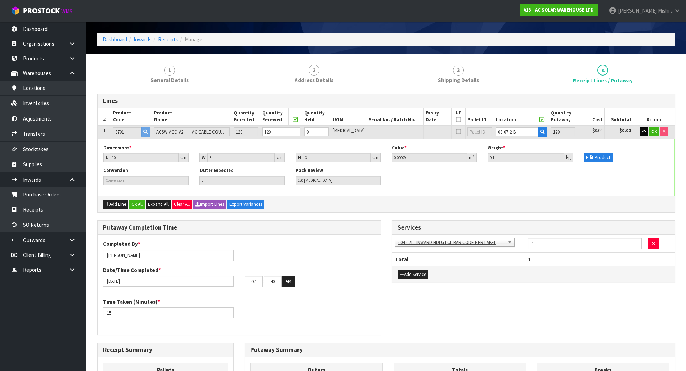
scroll to position [18, 0]
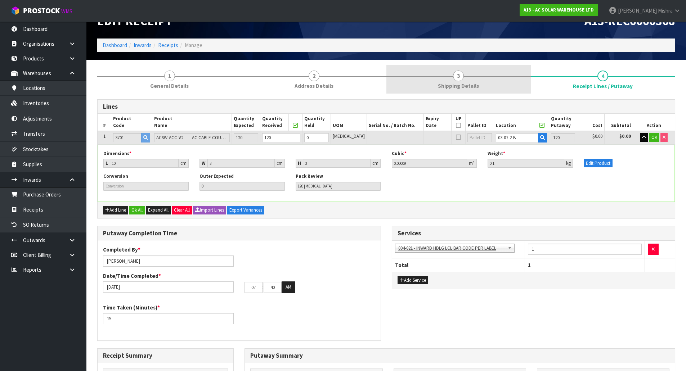
click at [471, 79] on link "3 Shipping Details" at bounding box center [458, 79] width 144 height 28
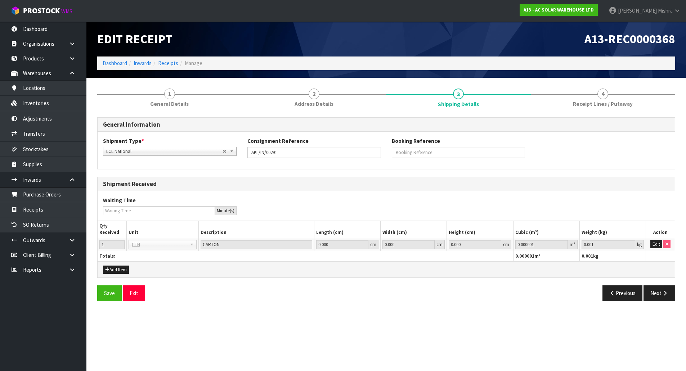
scroll to position [0, 0]
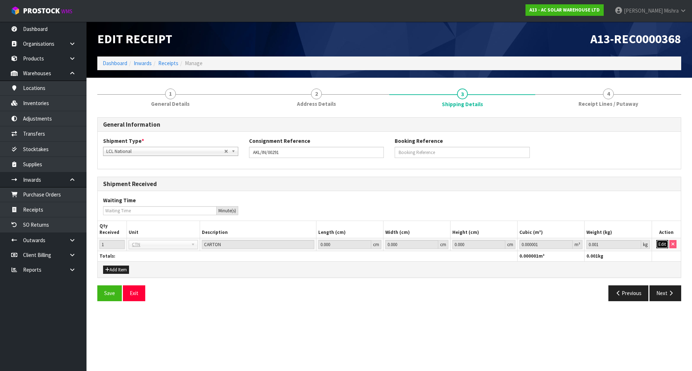
click at [660, 244] on button "Edit" at bounding box center [662, 244] width 12 height 9
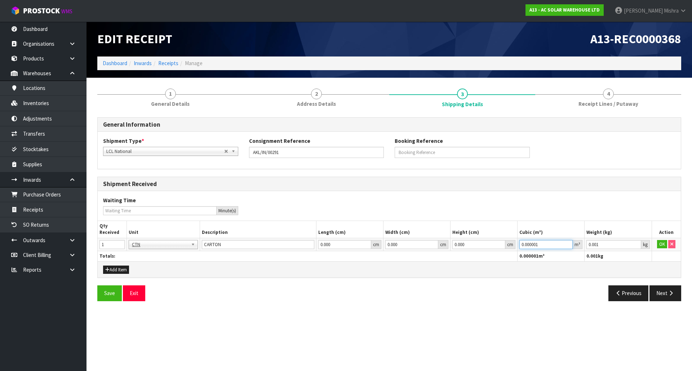
drag, startPoint x: 547, startPoint y: 244, endPoint x: 512, endPoint y: 250, distance: 35.1
click at [512, 250] on tr "1 BAG BAR BSK BIN BTL BOX BDL CAB CGE CTN CSE COI CRA CRT CBE CYL DRM JAR MTR P…" at bounding box center [389, 244] width 583 height 13
paste input "108"
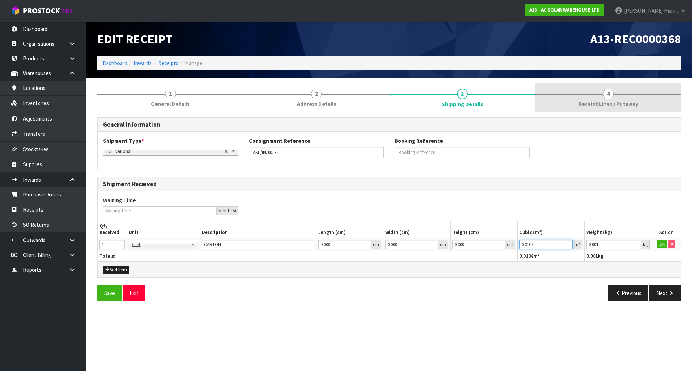
type input "0.0108"
click at [614, 98] on link "4 Receipt Lines / Putaway" at bounding box center [608, 97] width 146 height 28
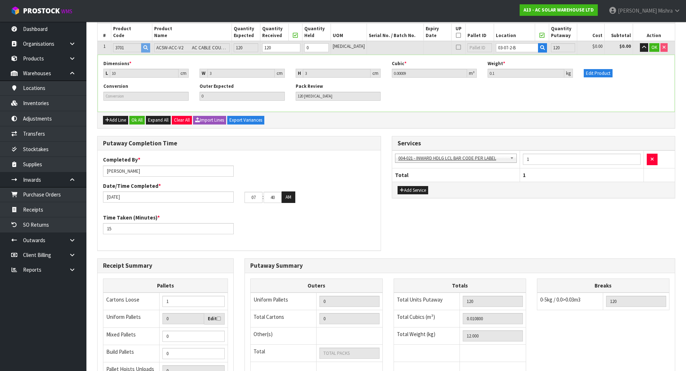
scroll to position [180, 0]
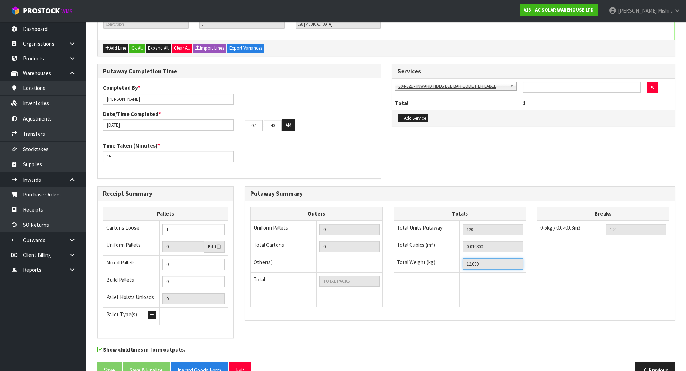
drag, startPoint x: 494, startPoint y: 264, endPoint x: 382, endPoint y: 265, distance: 112.0
click at [382, 265] on div "Outers Uniform Pallets 0 Total Cartons 0 Other(s) Bag x 0 Bar x 0 Basket x 0 Bi…" at bounding box center [460, 261] width 430 height 108
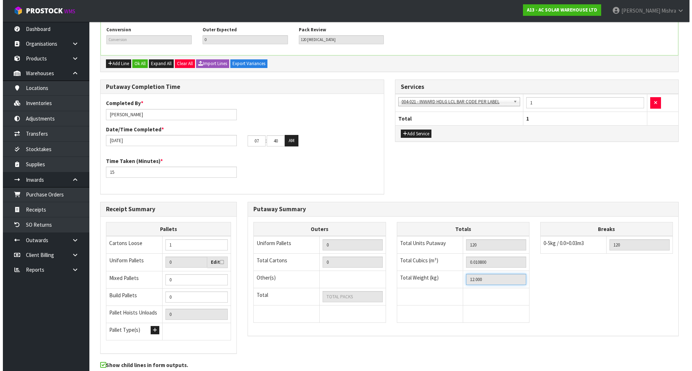
scroll to position [0, 0]
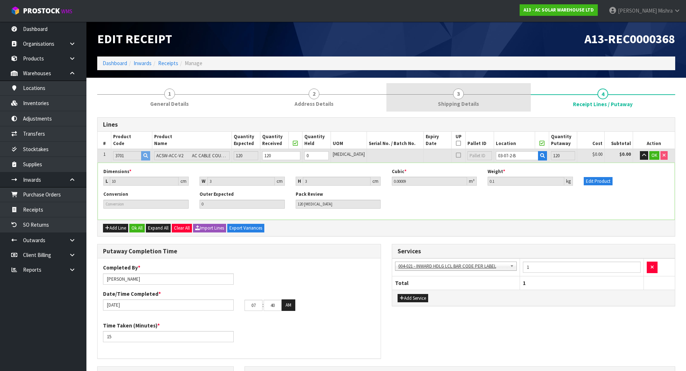
click at [492, 93] on link "3 Shipping Details" at bounding box center [458, 97] width 144 height 28
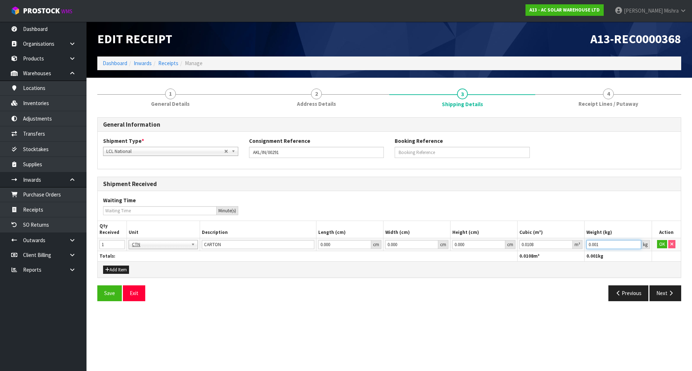
drag, startPoint x: 613, startPoint y: 243, endPoint x: 510, endPoint y: 244, distance: 103.0
click at [510, 244] on tr "1 BAG BAR BSK BIN BTL BOX BDL CAB CGE CTN CSE COI CRA CRT CBE CYL DRM JAR MTR P…" at bounding box center [389, 244] width 583 height 13
paste input "12"
type input "12"
click at [659, 244] on button "OK" at bounding box center [662, 244] width 10 height 9
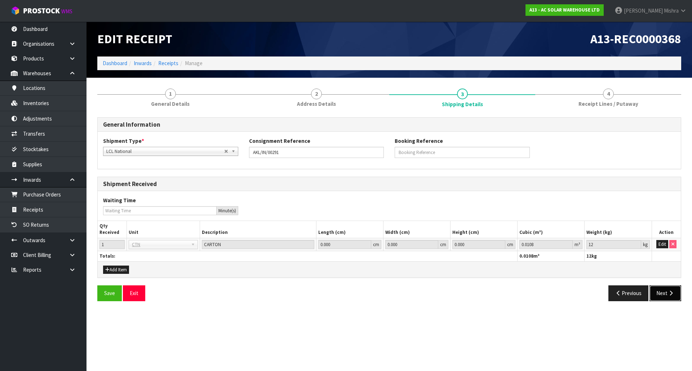
click at [663, 293] on button "Next" at bounding box center [665, 293] width 32 height 15
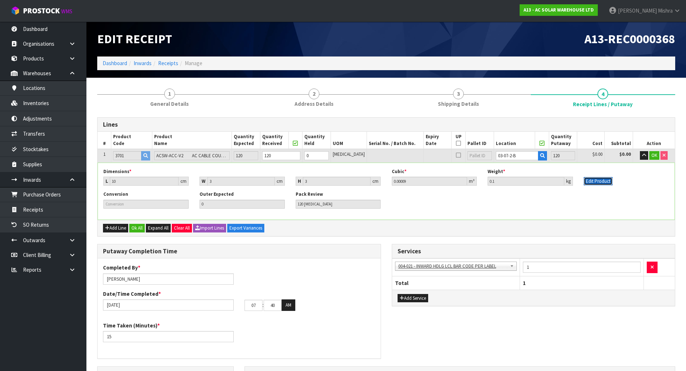
click at [592, 180] on button "Edit Product" at bounding box center [598, 181] width 29 height 9
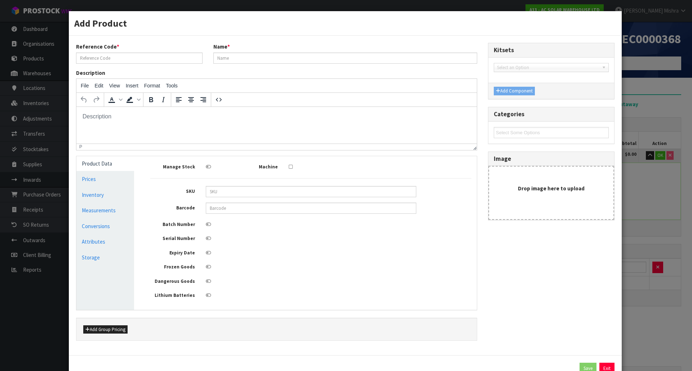
type input "3701"
type input "ACSW-ACC-V2 AC CABLE COUPLER V2 SINGLE & THREE PHASE"
click at [124, 218] on link "Measurements" at bounding box center [105, 210] width 58 height 15
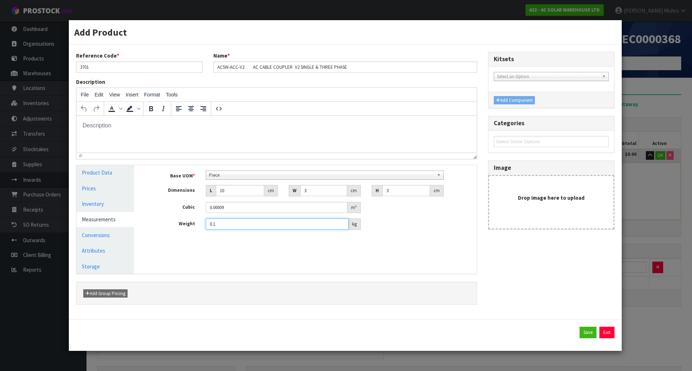
drag, startPoint x: 244, startPoint y: 223, endPoint x: 182, endPoint y: 223, distance: 61.9
click at [182, 223] on div "Weight 0.1 kg" at bounding box center [311, 225] width 332 height 12
type input "0.05"
click at [585, 330] on button "Save" at bounding box center [587, 333] width 17 height 12
type input "0.05"
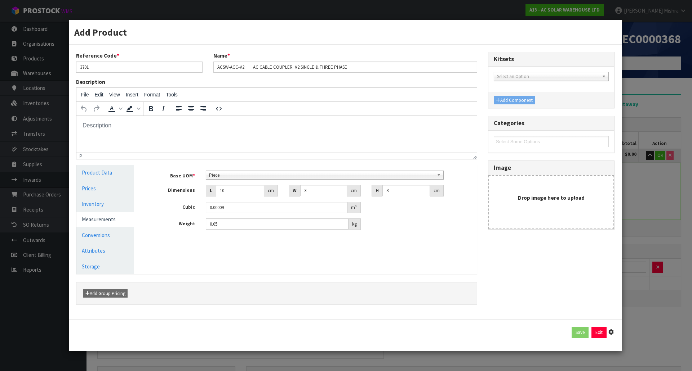
type input "6"
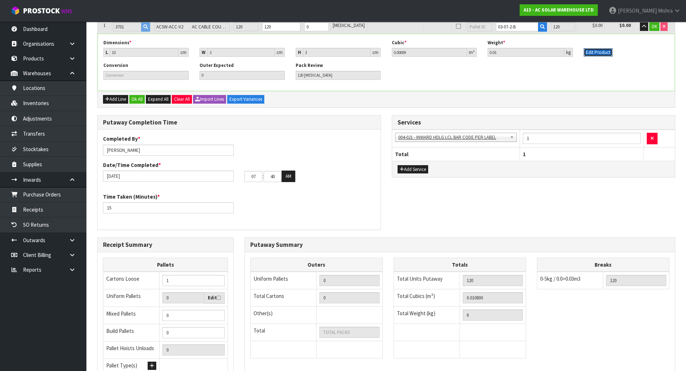
scroll to position [126, 0]
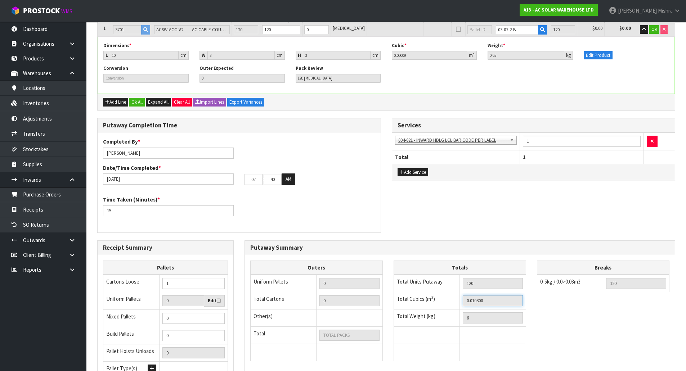
drag, startPoint x: 497, startPoint y: 301, endPoint x: 361, endPoint y: 301, distance: 135.8
click at [357, 302] on div "Outers Uniform Pallets 0 Total Cartons 0 Other(s) Bag x 0 Bar x 0 Basket x 0 Bi…" at bounding box center [460, 315] width 430 height 108
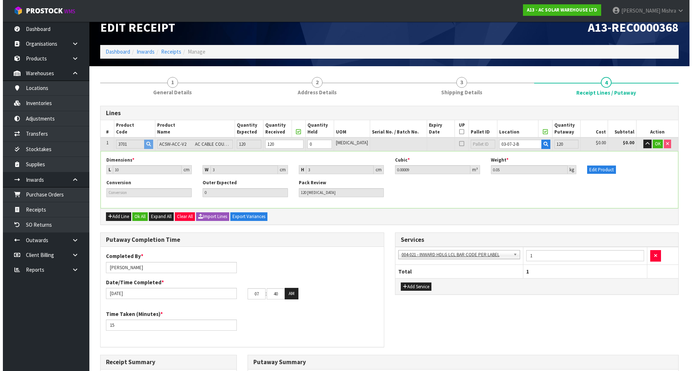
scroll to position [0, 0]
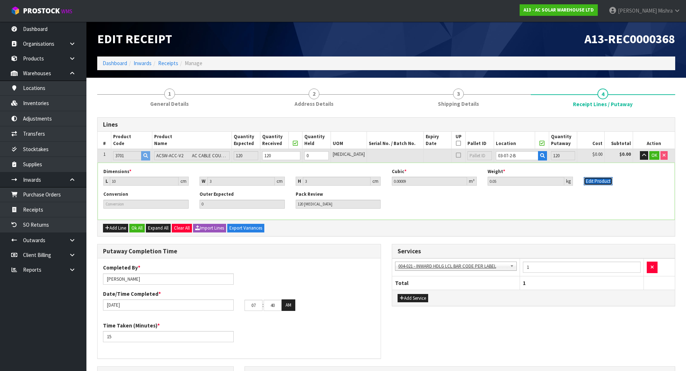
click at [596, 179] on button "Edit Product" at bounding box center [598, 181] width 29 height 9
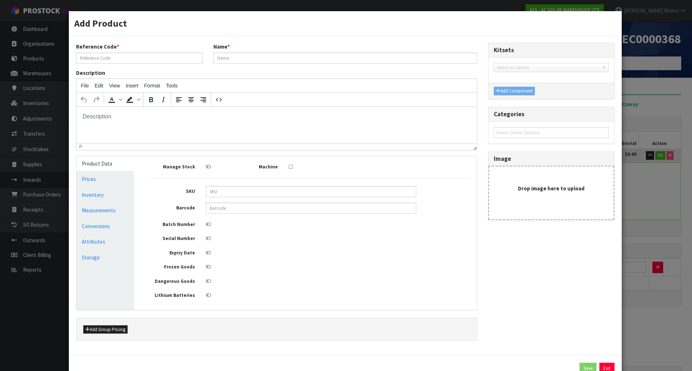
type input "3701"
type input "ACSW-ACC-V2 AC CABLE COUPLER V2 SINGLE & THREE PHASE"
type input "10"
type input "3"
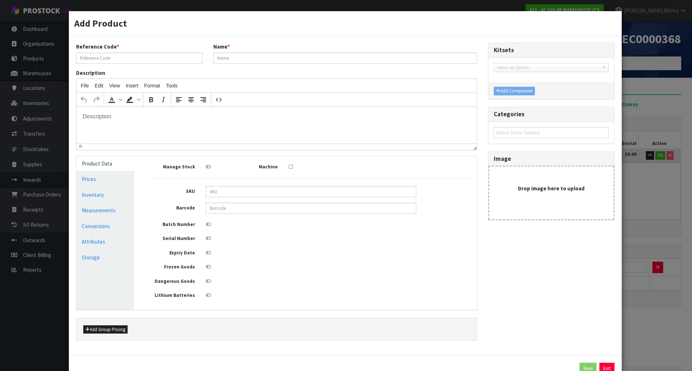
type input "0.00009"
click at [116, 214] on link "Measurements" at bounding box center [105, 210] width 58 height 15
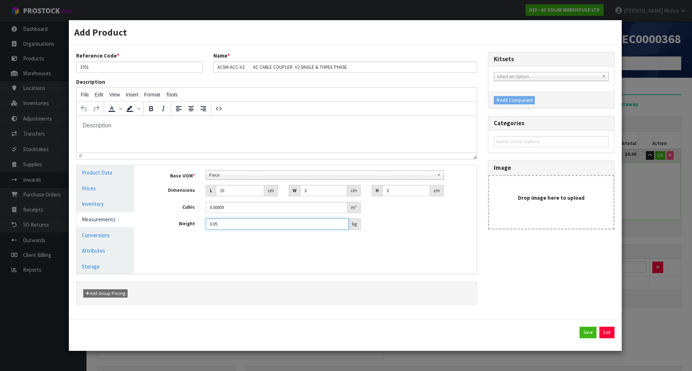
drag, startPoint x: 225, startPoint y: 222, endPoint x: 216, endPoint y: 224, distance: 9.6
click at [216, 224] on input "0.05" at bounding box center [277, 224] width 143 height 11
type input "0.07"
click at [586, 334] on button "Save" at bounding box center [587, 333] width 17 height 12
type input "0.07"
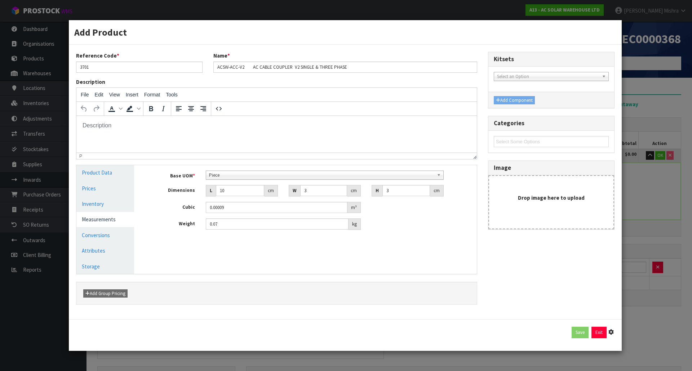
type input "8.4"
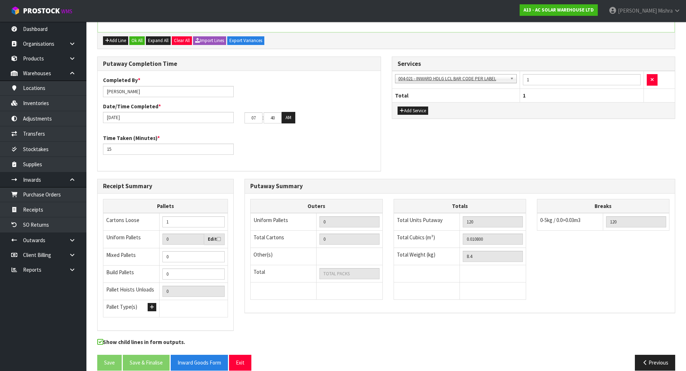
scroll to position [198, 0]
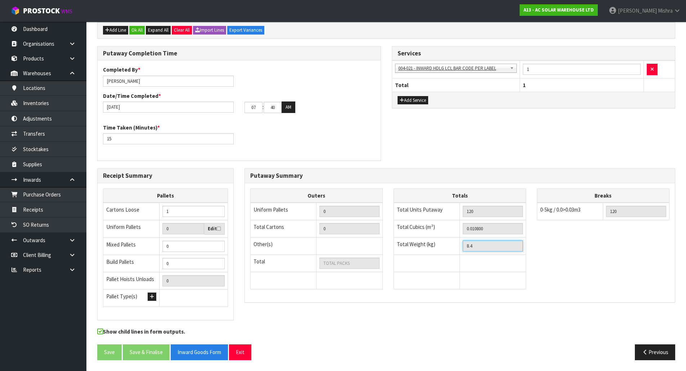
drag, startPoint x: 484, startPoint y: 250, endPoint x: 424, endPoint y: 246, distance: 59.9
click at [424, 246] on tr "Total Weight (kg) 8.4" at bounding box center [460, 246] width 132 height 17
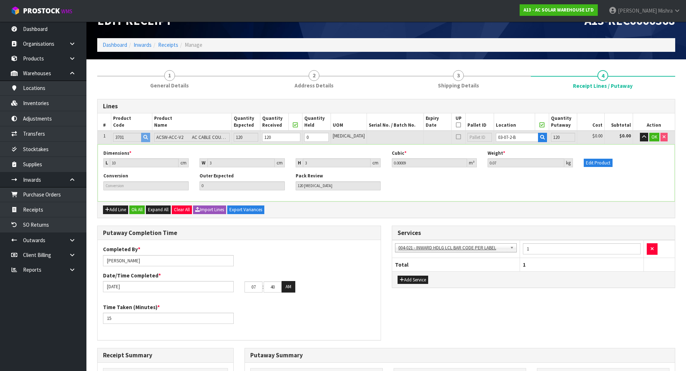
scroll to position [18, 0]
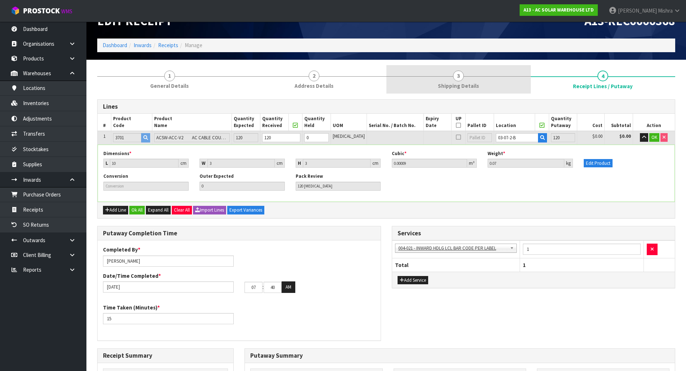
click at [472, 86] on span "Shipping Details" at bounding box center [458, 86] width 41 height 8
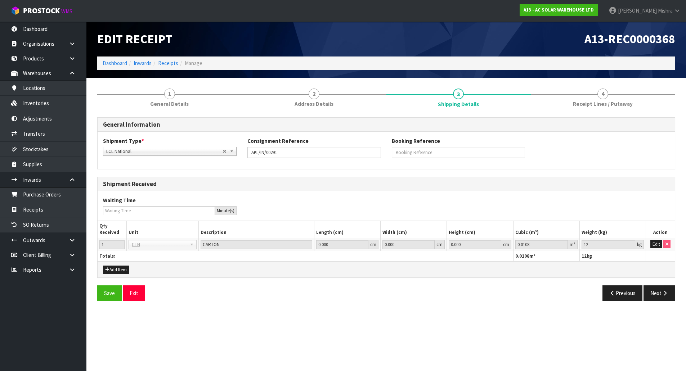
scroll to position [0, 0]
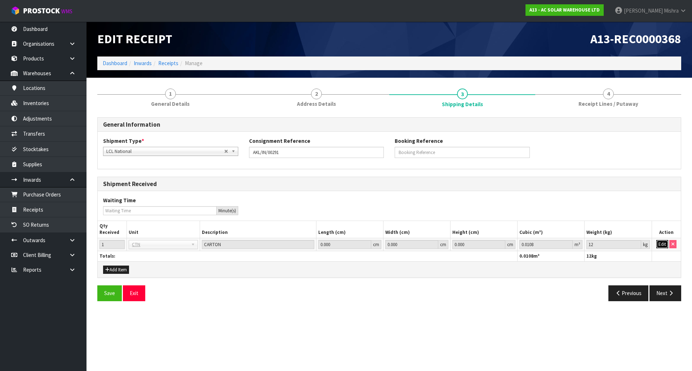
click at [658, 247] on button "Edit" at bounding box center [662, 244] width 12 height 9
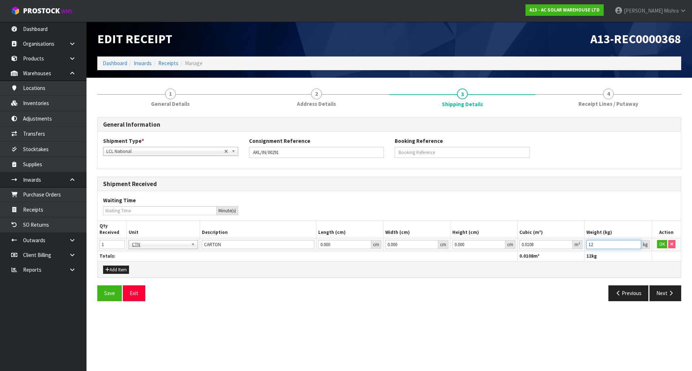
drag, startPoint x: 601, startPoint y: 245, endPoint x: 558, endPoint y: 245, distance: 42.9
click at [558, 245] on tr "1 BAG BAR BSK BIN BTL BOX BDL CAB CGE CTN CSE COI CRA CRT CBE CYL DRM JAR MTR P…" at bounding box center [389, 244] width 583 height 13
paste input "8.4"
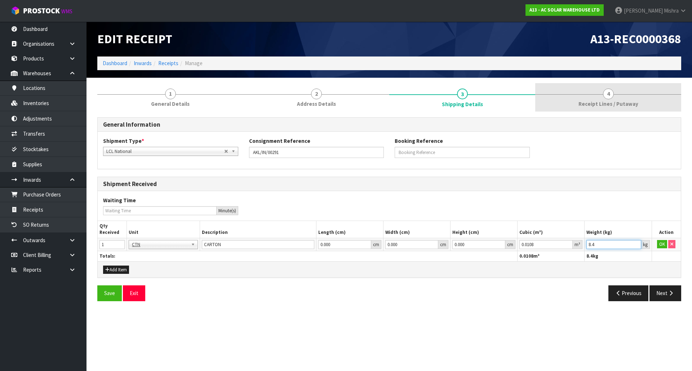
type input "8.4"
click at [604, 95] on span "4" at bounding box center [608, 94] width 11 height 11
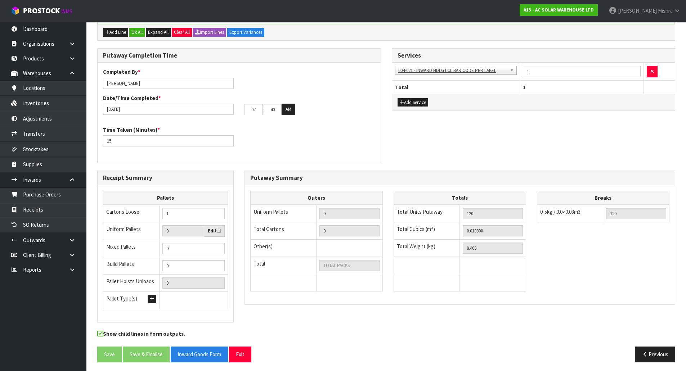
scroll to position [198, 0]
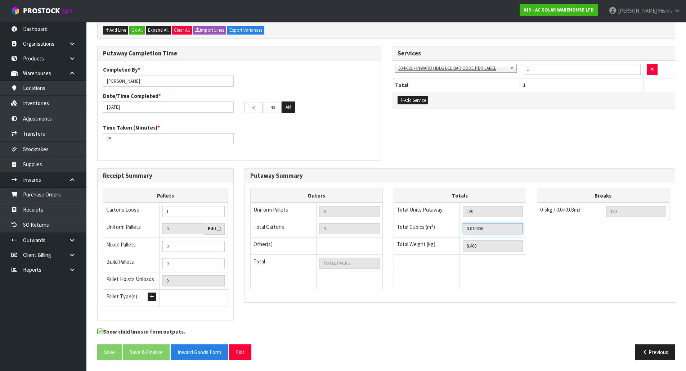
drag, startPoint x: 492, startPoint y: 230, endPoint x: 421, endPoint y: 233, distance: 71.4
click at [421, 233] on tr "Total Cubics (m³) 0.010800" at bounding box center [460, 228] width 132 height 17
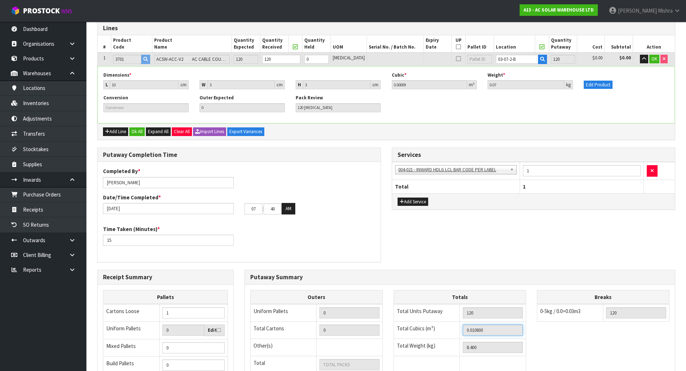
scroll to position [0, 0]
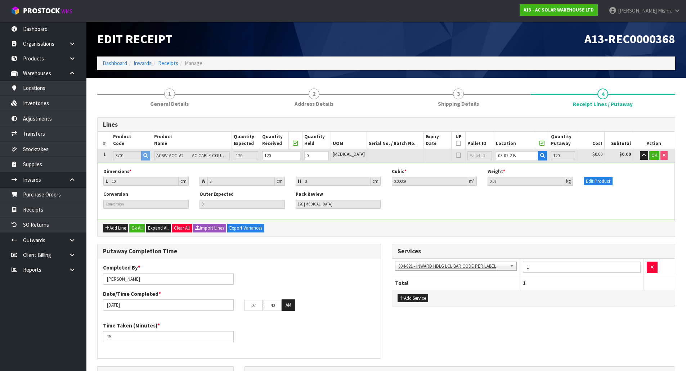
click at [464, 112] on div "Lines # Product Code Product Name Quantity Expected Quantity Received Quantity …" at bounding box center [386, 338] width 578 height 452
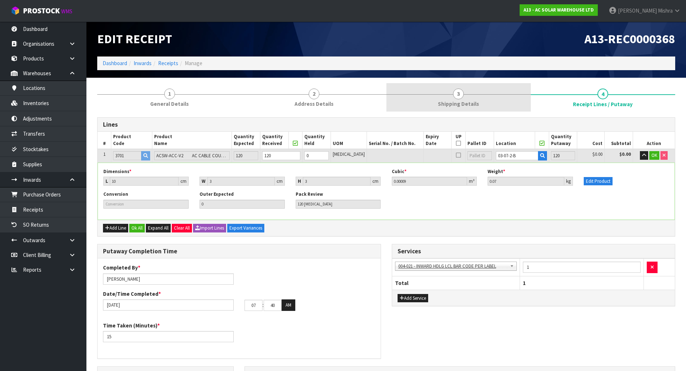
click at [466, 99] on link "3 Shipping Details" at bounding box center [458, 97] width 144 height 28
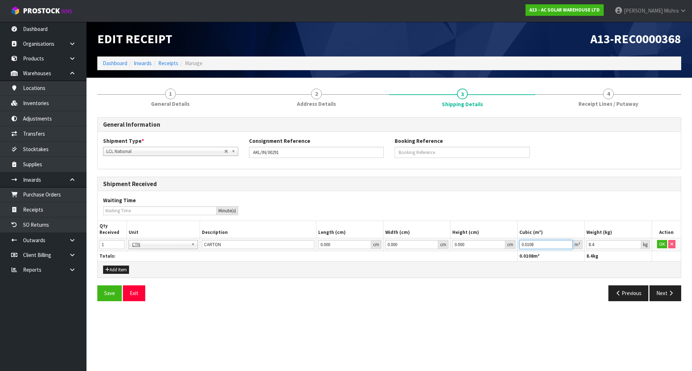
drag, startPoint x: 538, startPoint y: 242, endPoint x: 503, endPoint y: 245, distance: 35.4
click at [503, 245] on tr "1 BAG BAR BSK BIN BTL BOX BDL CAB CGE CTN CSE COI CRA CRT CBE CYL DRM JAR MTR P…" at bounding box center [389, 244] width 583 height 13
paste input "00"
type input "0.010800"
click at [658, 243] on button "OK" at bounding box center [662, 244] width 10 height 9
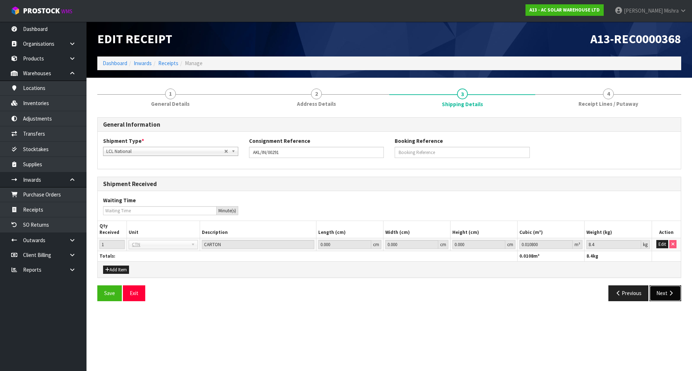
click at [666, 293] on button "Next" at bounding box center [665, 293] width 32 height 15
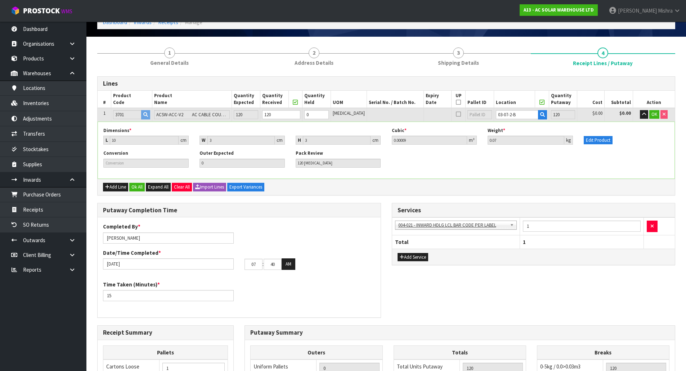
scroll to position [18, 0]
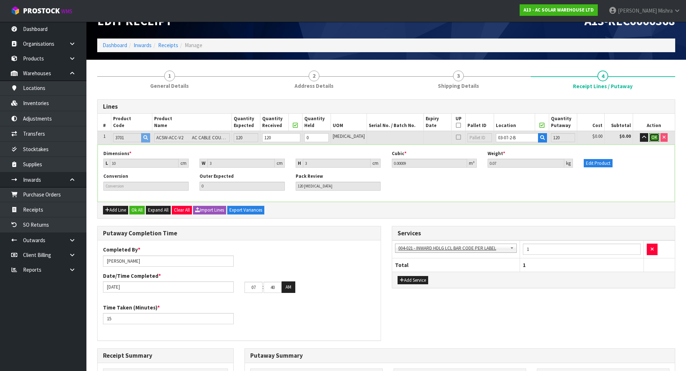
click at [653, 135] on span "OK" at bounding box center [655, 137] width 6 height 6
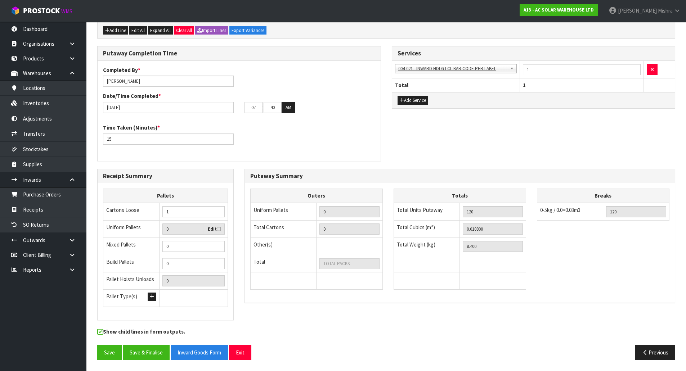
scroll to position [22, 0]
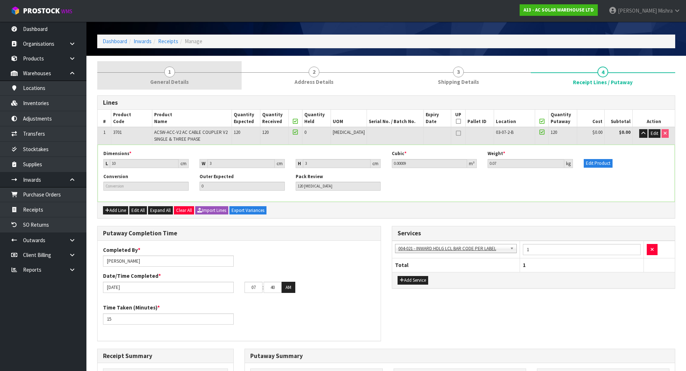
click at [178, 82] on span "General Details" at bounding box center [169, 82] width 39 height 8
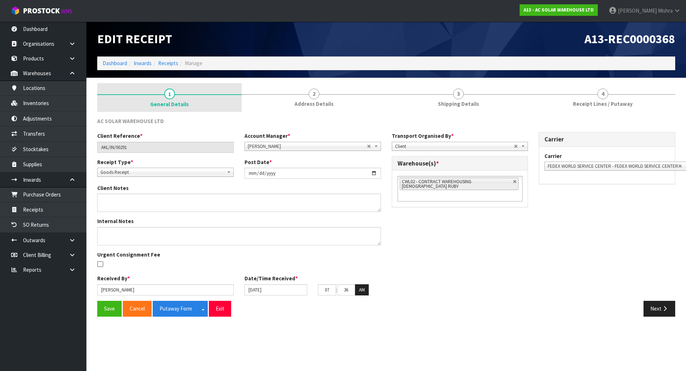
scroll to position [0, 0]
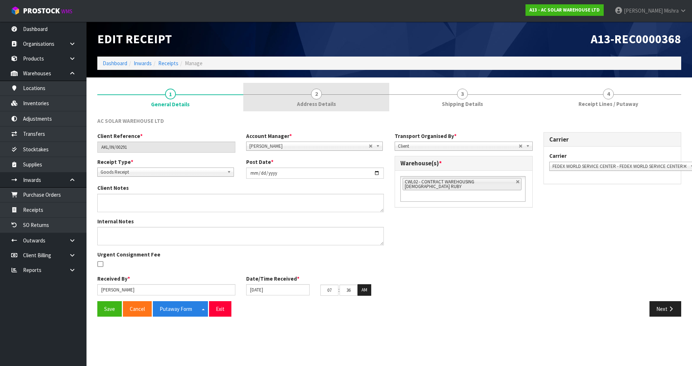
click at [313, 94] on span "2" at bounding box center [316, 94] width 11 height 11
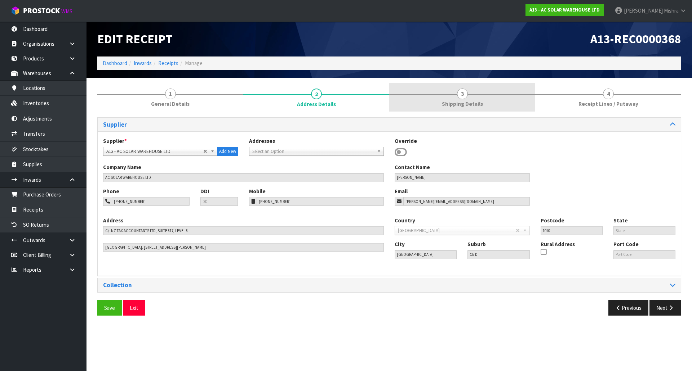
click at [449, 103] on span "Shipping Details" at bounding box center [462, 104] width 41 height 8
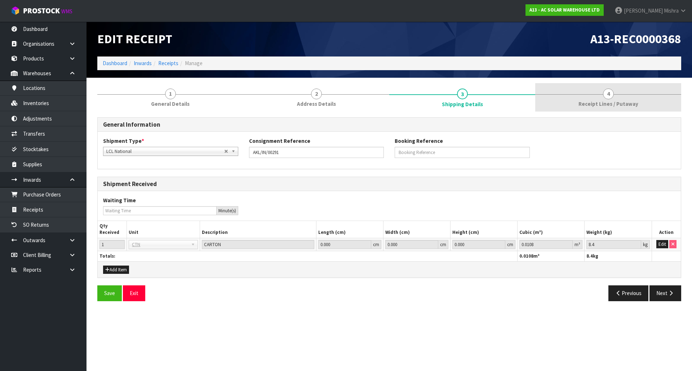
click at [592, 102] on span "Receipt Lines / Putaway" at bounding box center [608, 104] width 60 height 8
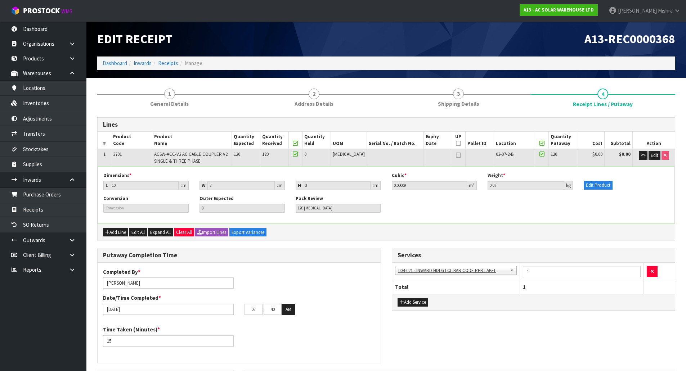
scroll to position [202, 0]
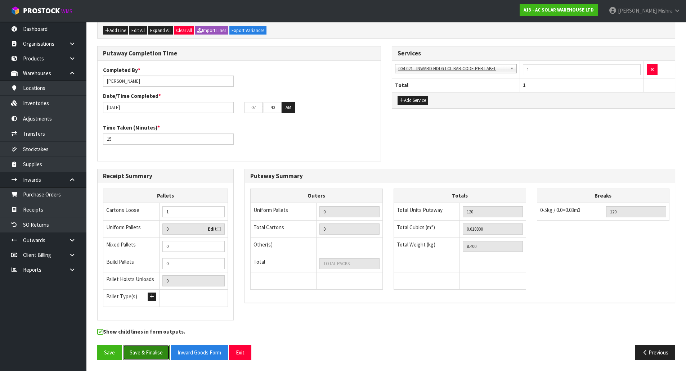
click at [153, 356] on button "Save & Finalise" at bounding box center [146, 352] width 47 height 15
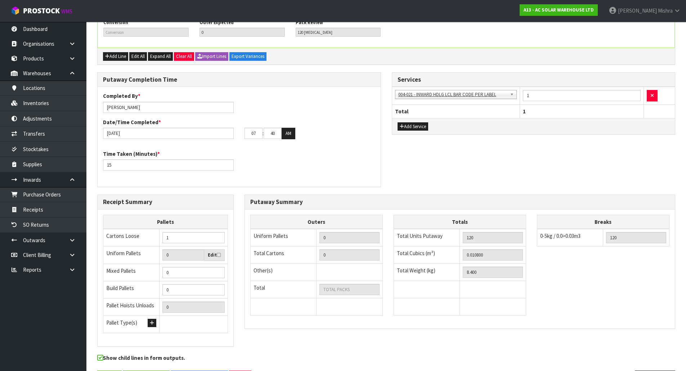
scroll to position [0, 0]
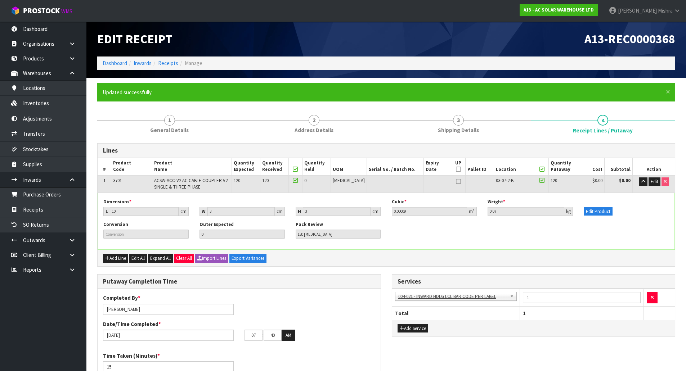
type input "0"
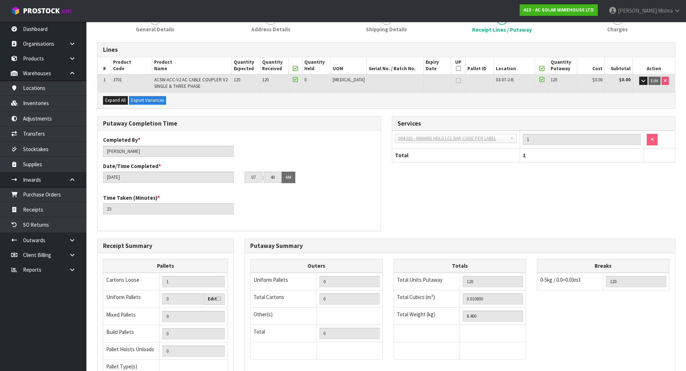
scroll to position [171, 0]
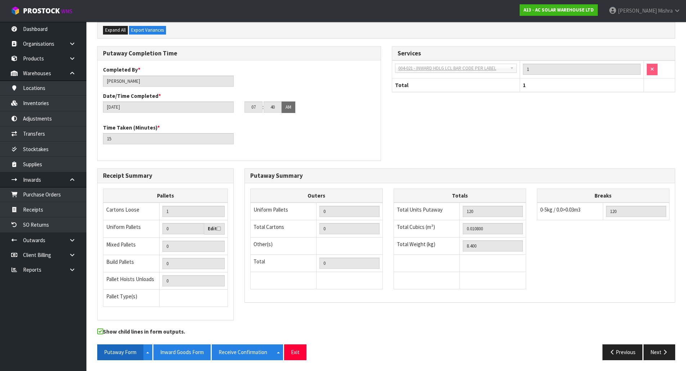
click at [120, 356] on button "Putaway Form" at bounding box center [120, 352] width 46 height 15
click at [187, 352] on button "Inward Goods Form" at bounding box center [181, 352] width 57 height 15
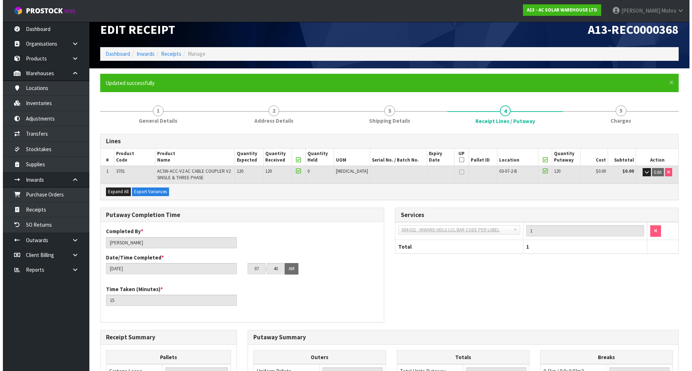
scroll to position [0, 0]
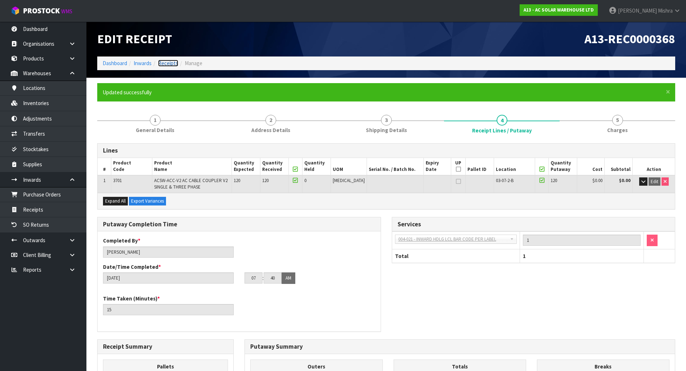
click at [167, 66] on link "Receipts" at bounding box center [168, 63] width 20 height 7
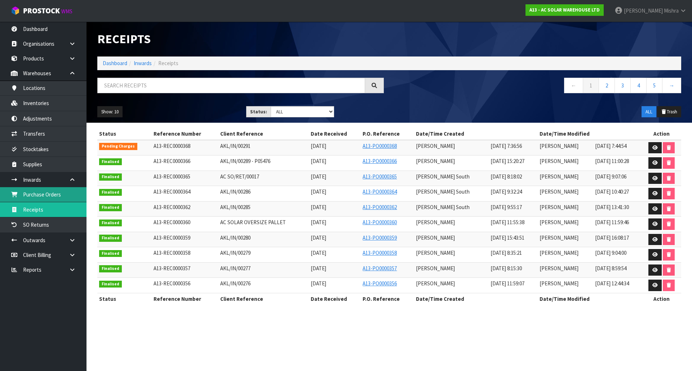
click at [51, 195] on link "Purchase Orders" at bounding box center [43, 194] width 86 height 15
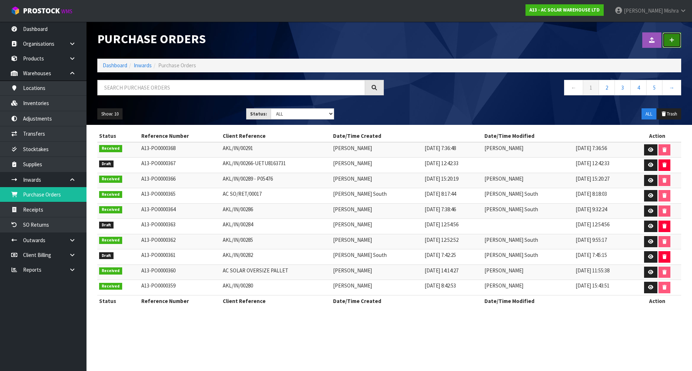
click at [674, 40] on icon at bounding box center [671, 39] width 5 height 5
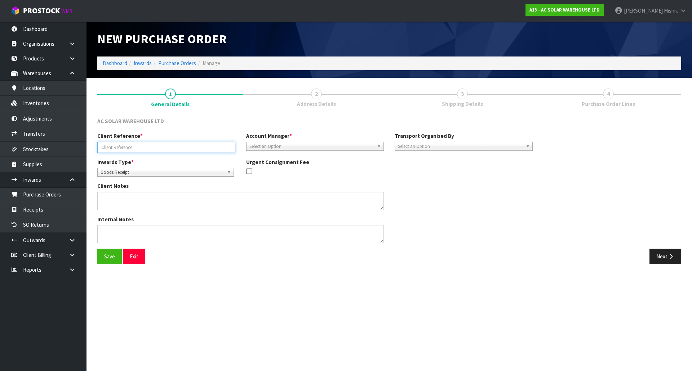
click at [209, 147] on input "text" at bounding box center [166, 147] width 138 height 11
paste input "AKL/IN/00292"
type input "AKL/IN/00292"
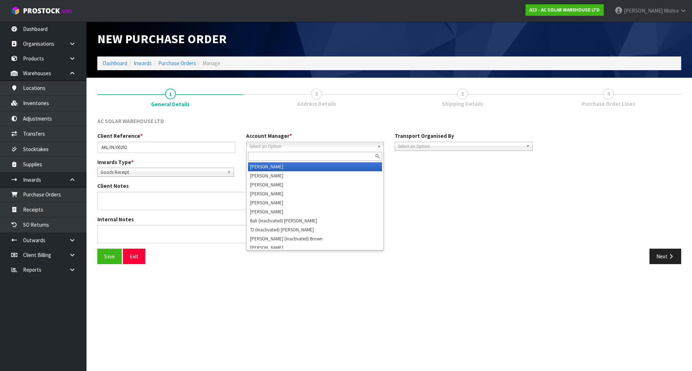
click at [286, 147] on span "Select an Option" at bounding box center [311, 146] width 125 height 9
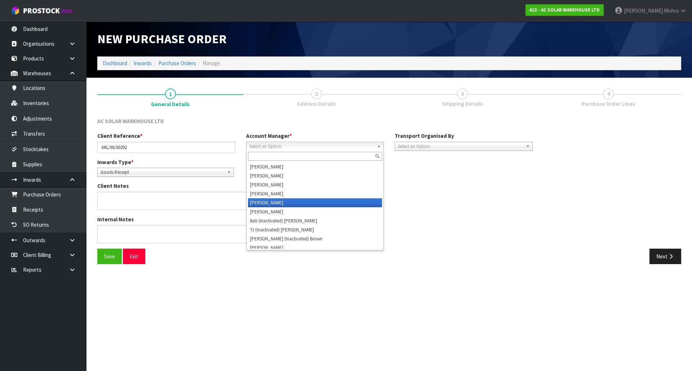
drag, startPoint x: 292, startPoint y: 200, endPoint x: 332, endPoint y: 190, distance: 41.1
click at [293, 200] on li "[PERSON_NAME]" at bounding box center [315, 202] width 134 height 9
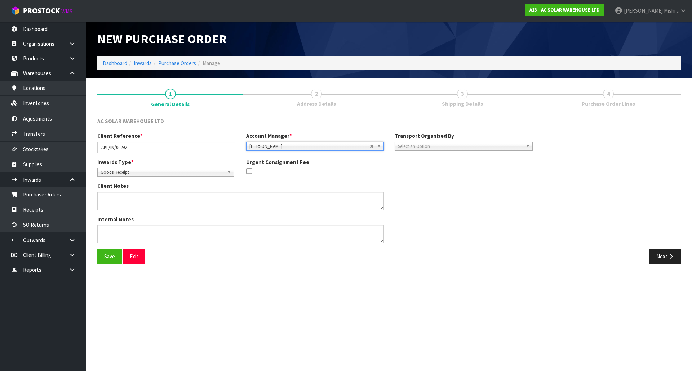
click at [439, 149] on span "Select an Option" at bounding box center [460, 146] width 125 height 9
click at [433, 184] on li "Client" at bounding box center [463, 184] width 134 height 9
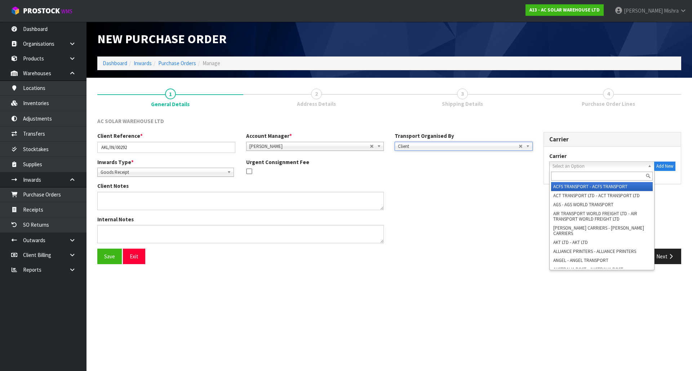
click at [614, 166] on span "Select an Option" at bounding box center [598, 166] width 93 height 9
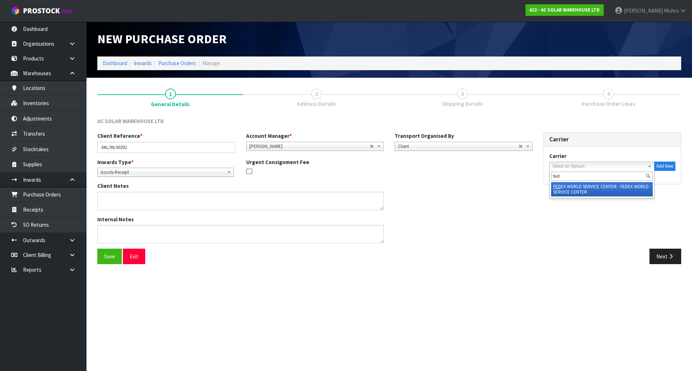
type input "fed"
click at [589, 193] on li "FED EX WORLD SERVICE CENTER - FEDEX WORLD SERVICE CENTER" at bounding box center [602, 189] width 102 height 14
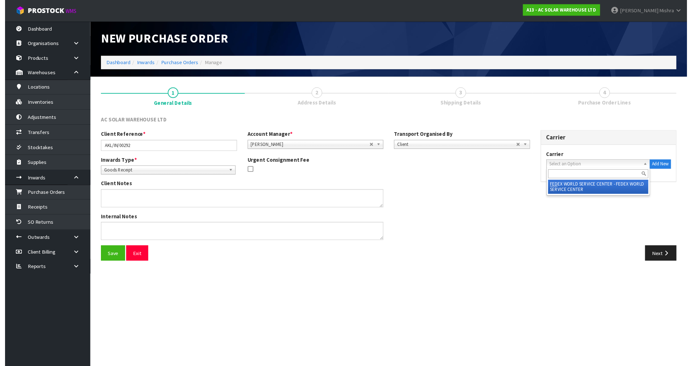
scroll to position [0, 0]
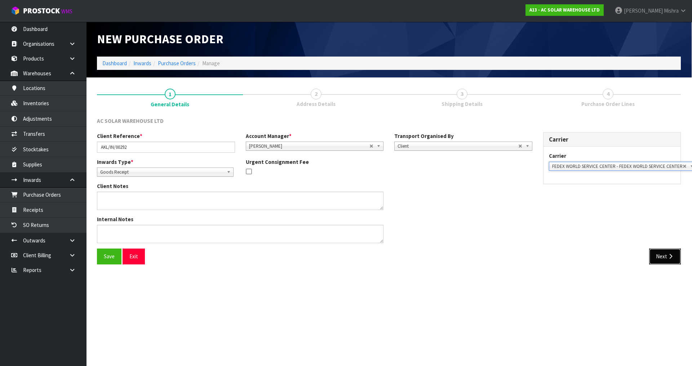
click at [657, 255] on button "Next" at bounding box center [665, 256] width 32 height 15
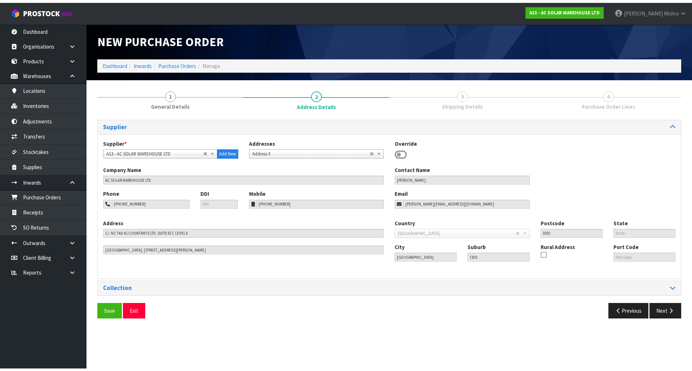
scroll to position [0, 0]
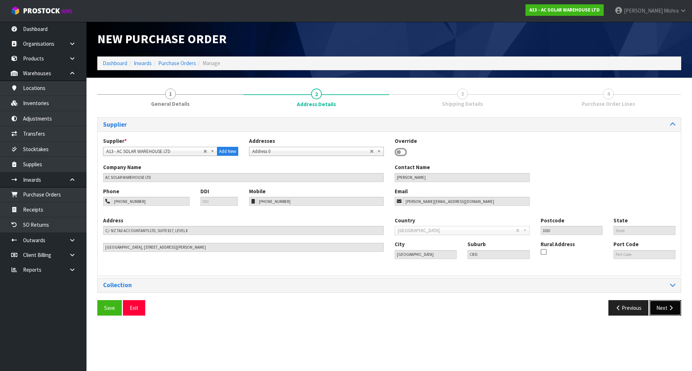
click at [665, 310] on button "Next" at bounding box center [665, 307] width 32 height 15
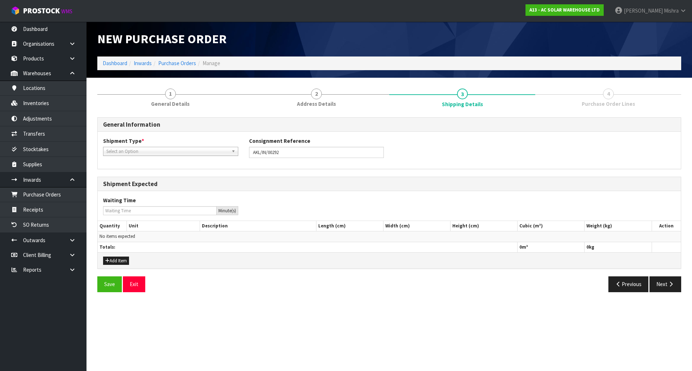
click at [189, 147] on span "Select an Option" at bounding box center [167, 151] width 122 height 9
click at [189, 170] on li "LCL National" at bounding box center [170, 171] width 131 height 9
click at [659, 285] on button "Next" at bounding box center [665, 284] width 32 height 15
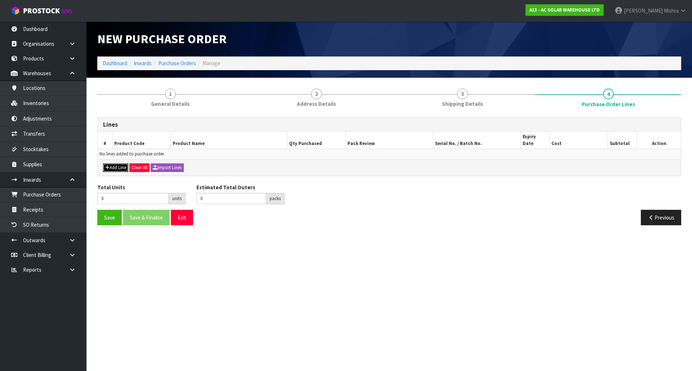
click at [121, 164] on button "Add Line" at bounding box center [115, 168] width 25 height 9
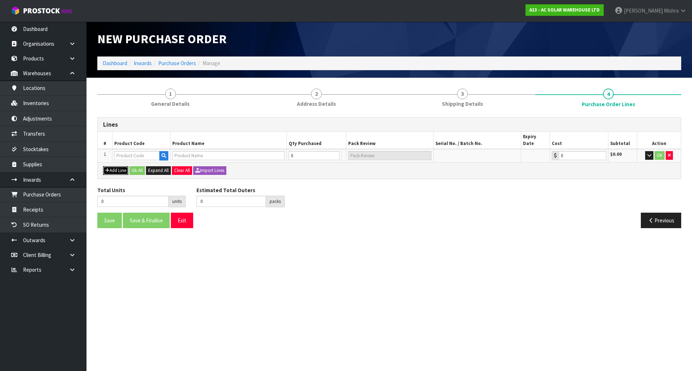
click at [117, 166] on button "Add Line" at bounding box center [115, 170] width 25 height 9
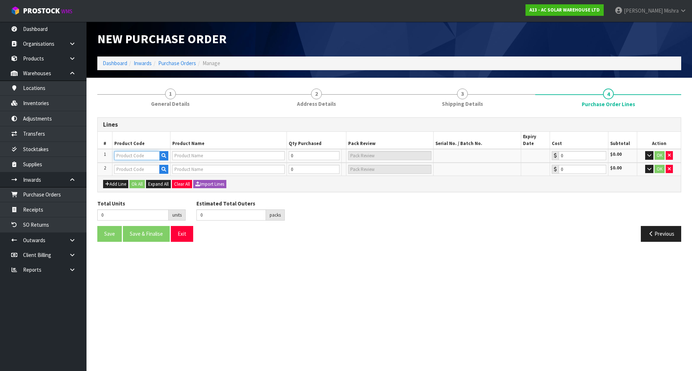
click at [131, 152] on input "text" at bounding box center [136, 155] width 45 height 9
type input "1303"
type input "Q-TERM-R-10ENPHASE Q TERMINATOR (SINGLE PHASE)"
type input "0.00"
type input "1303"
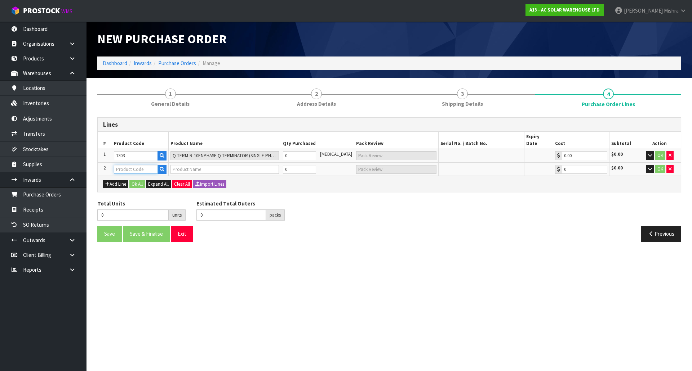
click at [127, 166] on input "text" at bounding box center [136, 169] width 44 height 9
type input "1284"
type input "DGS275 - AC SURGE PROTECTOR - ALL INVERTERS (MAINBOARD)"
type input "0.00"
type input "1284"
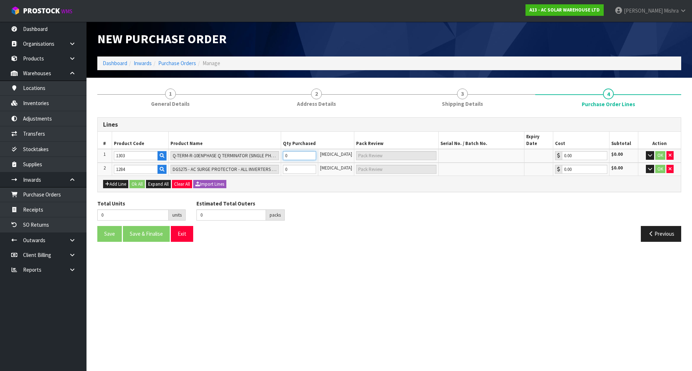
click at [276, 149] on tr "1 1303 Q-TERM-R-10ENPHASE Q TERMINATOR (SINGLE PHASE) 0 [MEDICAL_DATA] 0.00 $0.…" at bounding box center [389, 156] width 583 height 14
type input "4"
type input "4 [MEDICAL_DATA]"
type input "48"
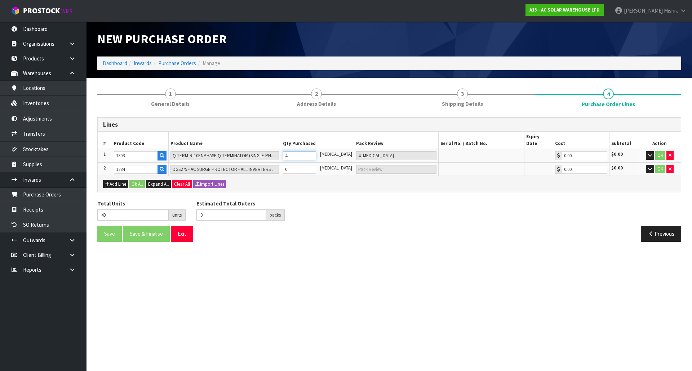
type input "48"
type input "2 BAG + 8 [MEDICAL_DATA]"
type input "48"
click at [278, 166] on tr "2 1284 DGS275 - AC SURGE PROTECTOR - ALL INVERTERS (MAINBOARD) 0 [MEDICAL_DATA]…" at bounding box center [389, 169] width 583 height 13
type input "51"
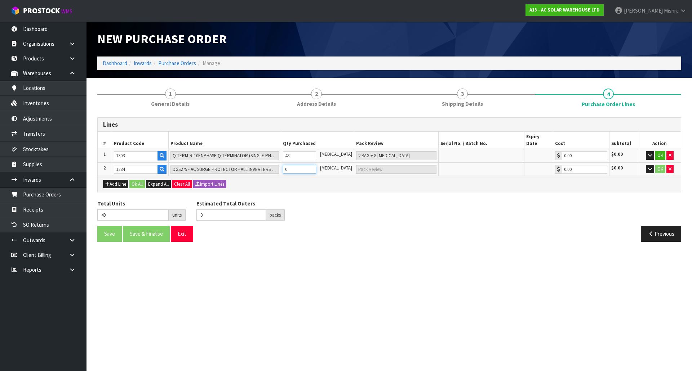
type input "3"
type input "3 CTN"
type input "3"
click at [139, 180] on button "Ok All" at bounding box center [136, 184] width 15 height 9
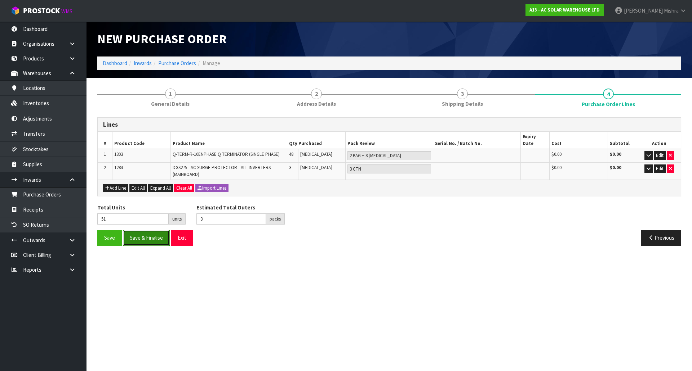
click at [137, 232] on button "Save & Finalise" at bounding box center [146, 237] width 47 height 15
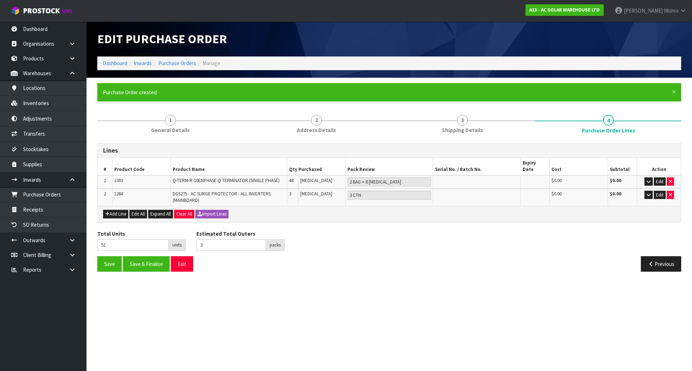
type input "0"
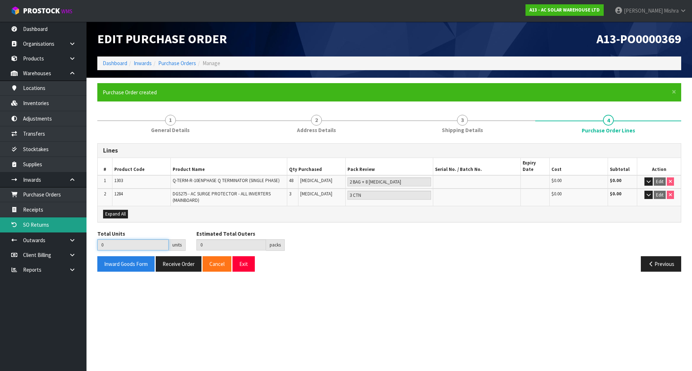
drag, startPoint x: 120, startPoint y: 238, endPoint x: 59, endPoint y: 232, distance: 60.7
click at [59, 232] on body "Toggle navigation ProStock WMS A13 - AC SOLAR WAREHOUSE LTD [PERSON_NAME] Logou…" at bounding box center [346, 185] width 692 height 371
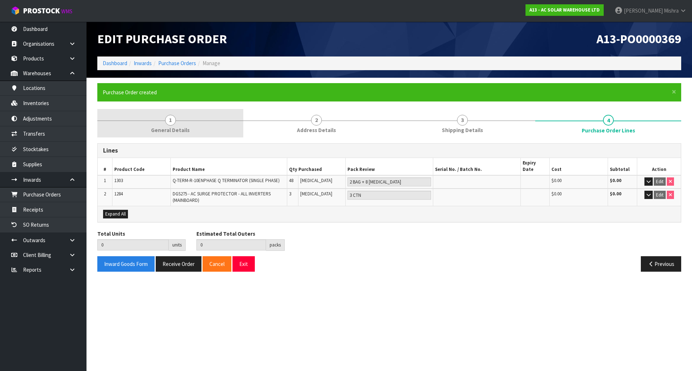
drag, startPoint x: 179, startPoint y: 132, endPoint x: 183, endPoint y: 132, distance: 3.6
click at [179, 132] on span "General Details" at bounding box center [170, 130] width 39 height 8
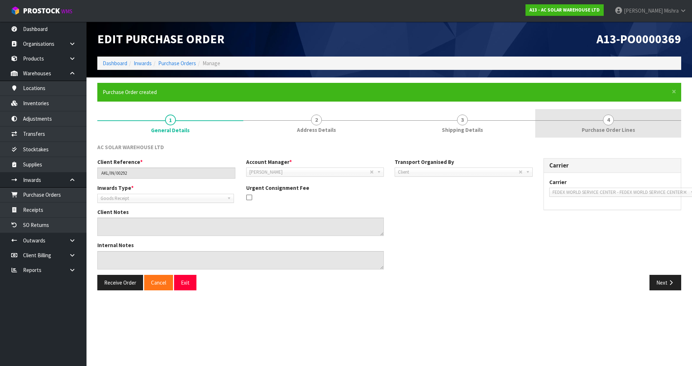
click at [619, 122] on link "4 Purchase Order Lines" at bounding box center [608, 123] width 146 height 28
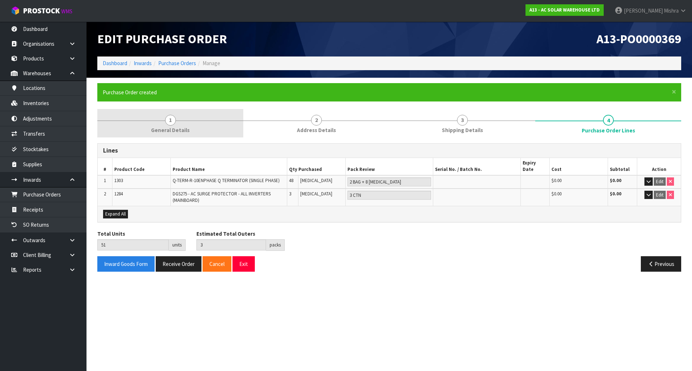
click at [174, 137] on link "1 General Details" at bounding box center [170, 123] width 146 height 28
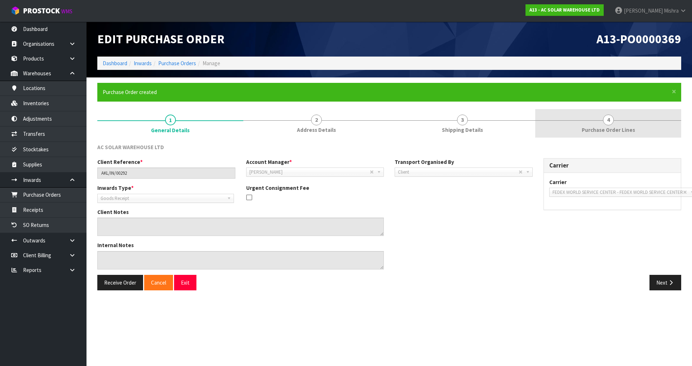
click at [568, 126] on link "4 Purchase Order Lines" at bounding box center [608, 123] width 146 height 28
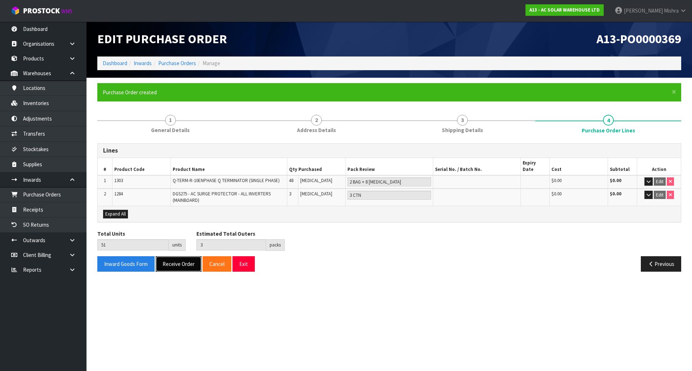
click at [186, 259] on button "Receive Order" at bounding box center [179, 263] width 46 height 15
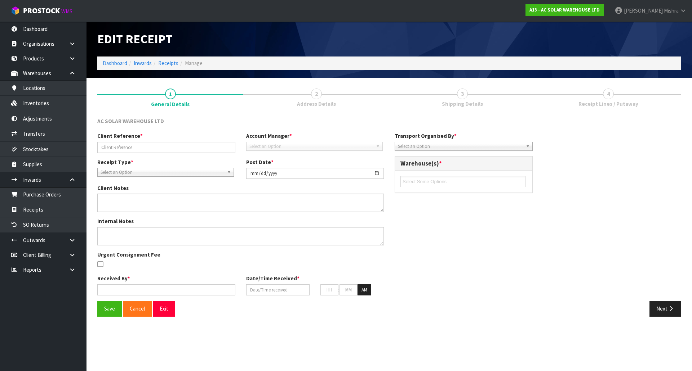
type input "AKL/IN/00292"
type input "[DATE]"
type input "[PERSON_NAME]"
type input "[DATE]"
type input "07"
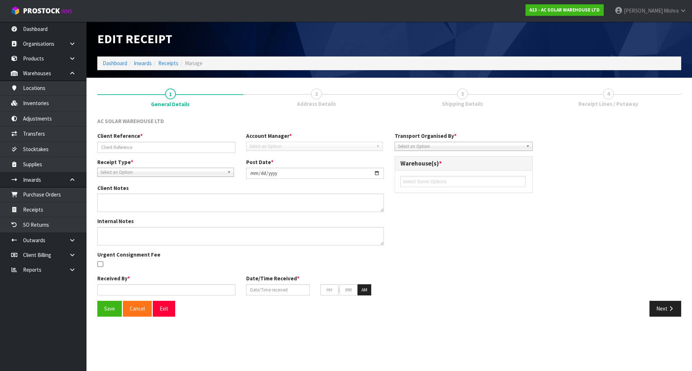
type input "59"
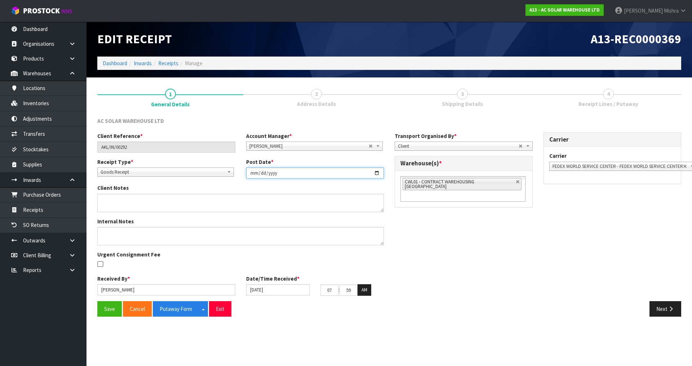
click at [376, 173] on input "[DATE]" at bounding box center [315, 172] width 138 height 11
type input "[DATE]"
click at [302, 293] on input "[DATE]" at bounding box center [277, 289] width 63 height 11
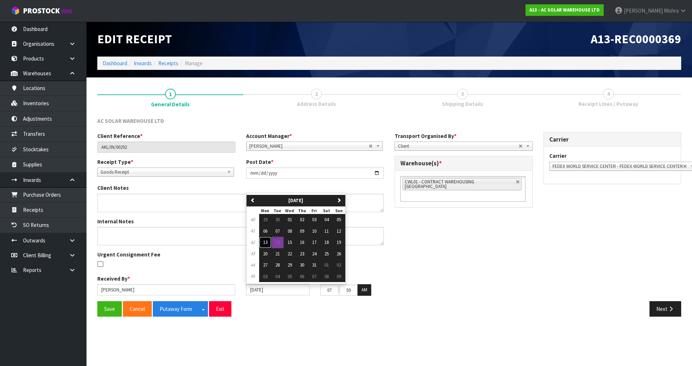
click at [265, 243] on span "13" at bounding box center [265, 242] width 4 height 6
type input "[DATE]"
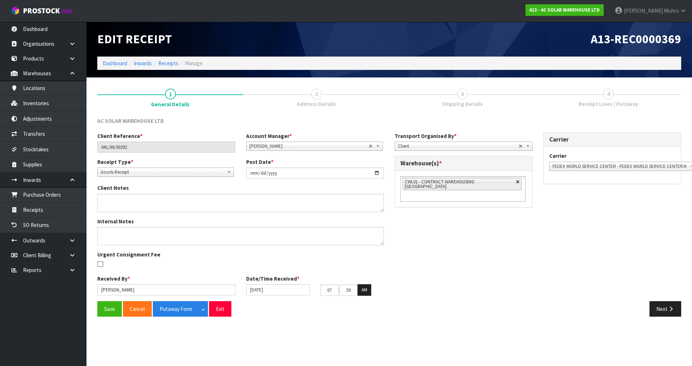
click at [515, 180] on link at bounding box center [517, 182] width 4 height 4
type input "Select Some Options"
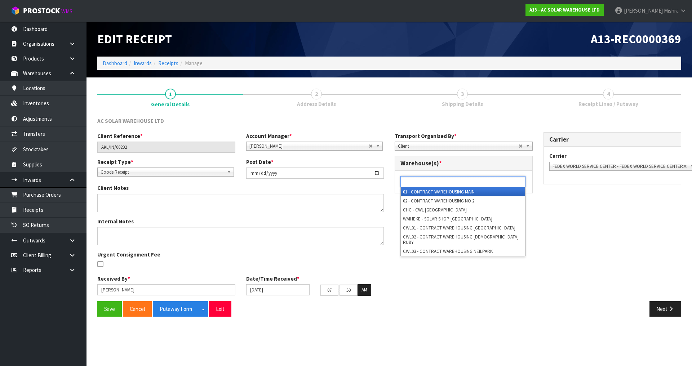
click at [506, 180] on ul at bounding box center [462, 181] width 125 height 11
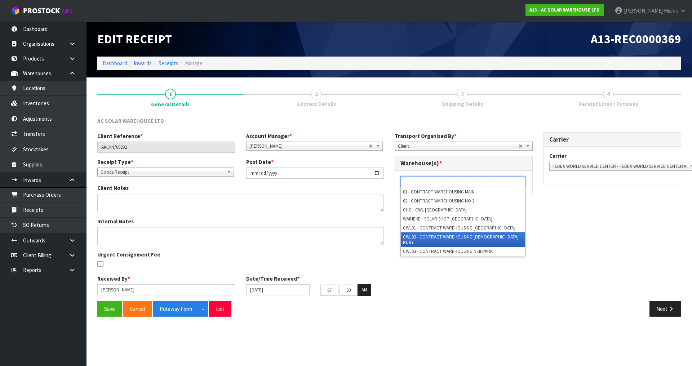
click at [488, 235] on li "CWL02 - CONTRACT WAREHOUSING [DEMOGRAPHIC_DATA] RUBY" at bounding box center [463, 239] width 124 height 14
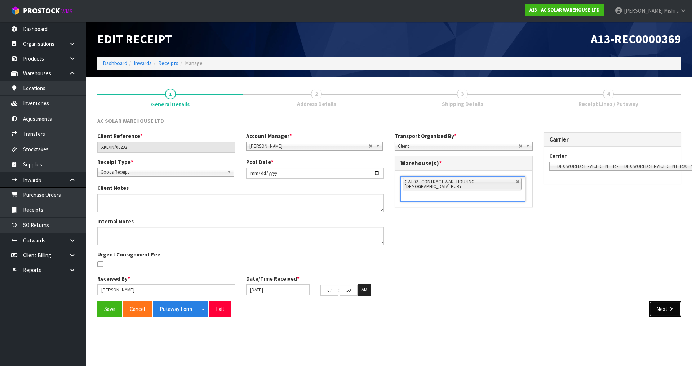
click at [666, 307] on button "Next" at bounding box center [665, 308] width 32 height 15
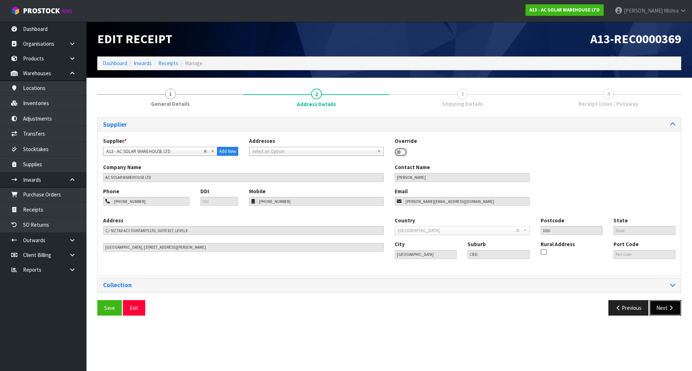
click at [666, 307] on button "Next" at bounding box center [665, 307] width 32 height 15
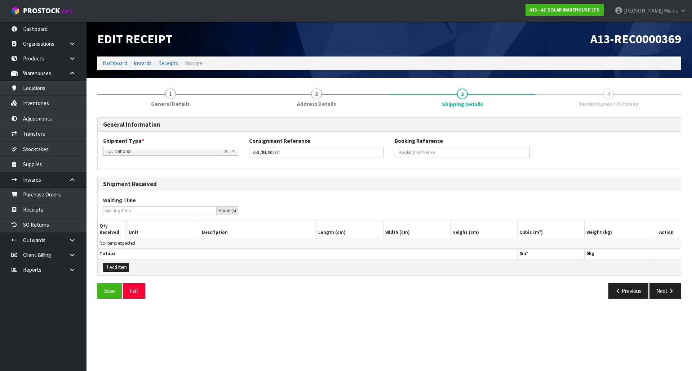
click at [666, 307] on section "1 General Details 2 Address Details 3 Shipping Details 4 Receipt Lines / Putawa…" at bounding box center [388, 194] width 605 height 232
click at [120, 267] on button "Add Item" at bounding box center [116, 267] width 26 height 9
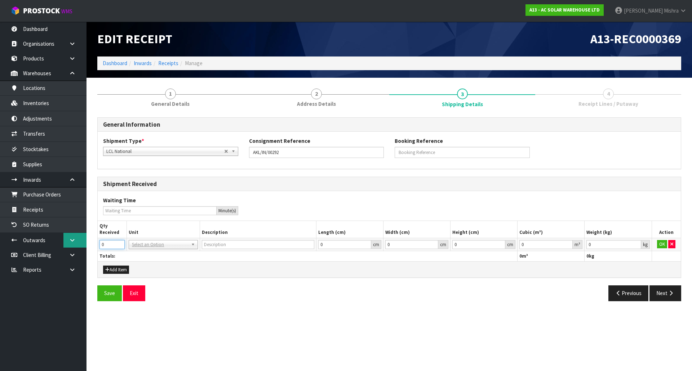
drag, startPoint x: 113, startPoint y: 245, endPoint x: 76, endPoint y: 240, distance: 37.0
click at [76, 242] on body "Toggle navigation ProStock WMS A13 - AC SOLAR WAREHOUSE LTD [PERSON_NAME] Logou…" at bounding box center [346, 185] width 692 height 371
drag, startPoint x: 138, startPoint y: 243, endPoint x: 142, endPoint y: 241, distance: 3.9
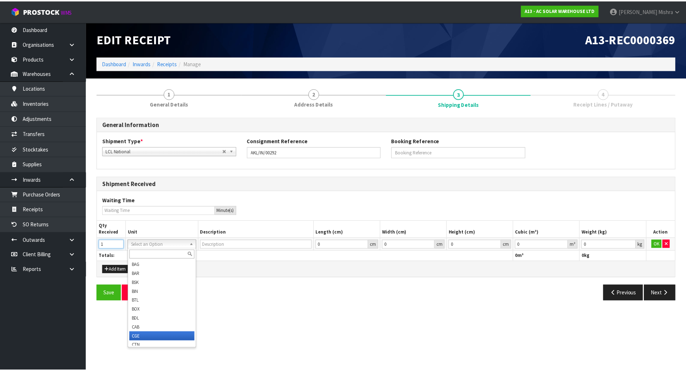
scroll to position [4, 0]
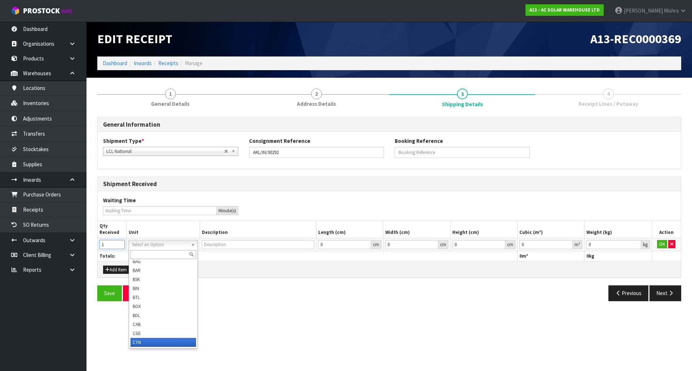
type input "1"
type input "CARTON"
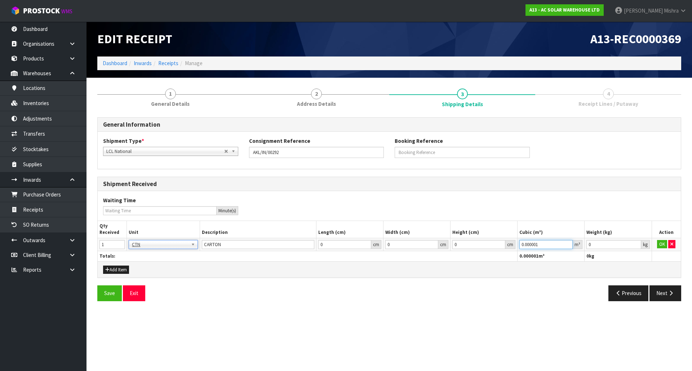
type input "0.000001"
click at [567, 243] on input "0.000001" at bounding box center [545, 244] width 53 height 9
type input "0.001"
click at [635, 242] on input "0.001" at bounding box center [613, 244] width 54 height 9
click at [657, 292] on button "Next" at bounding box center [665, 293] width 32 height 15
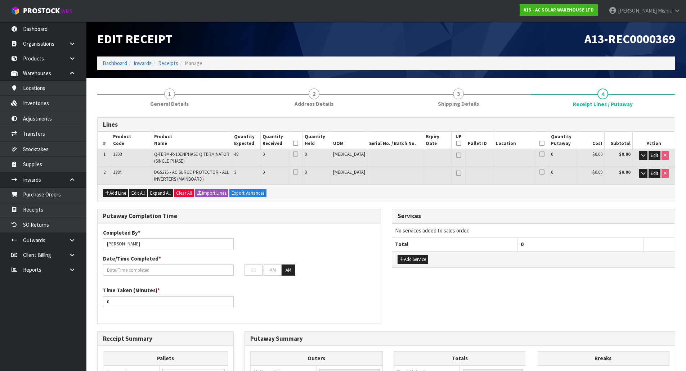
drag, startPoint x: 306, startPoint y: 141, endPoint x: 312, endPoint y: 141, distance: 6.5
click at [298, 143] on icon at bounding box center [295, 143] width 5 height 0
click at [540, 144] on icon at bounding box center [542, 143] width 5 height 0
click at [651, 156] on span "Edit" at bounding box center [655, 155] width 8 height 6
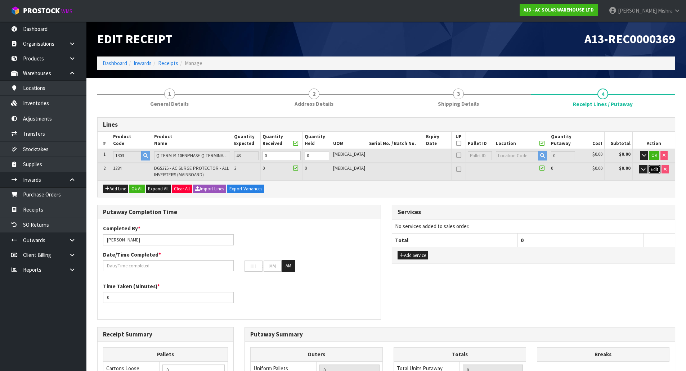
click at [657, 170] on span "Edit" at bounding box center [655, 169] width 8 height 6
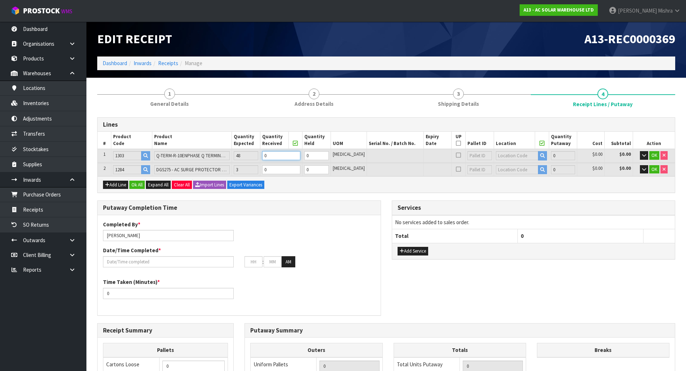
click at [266, 155] on tr "1 1303 Q-TERM-R-10ENPHASE Q TERMINATOR (SINGLE PHASE) 48 0 0 [MEDICAL_DATA] 0 $…" at bounding box center [386, 155] width 577 height 13
type input "0.000216"
type input "0.4"
type input "48"
type input "0.002784"
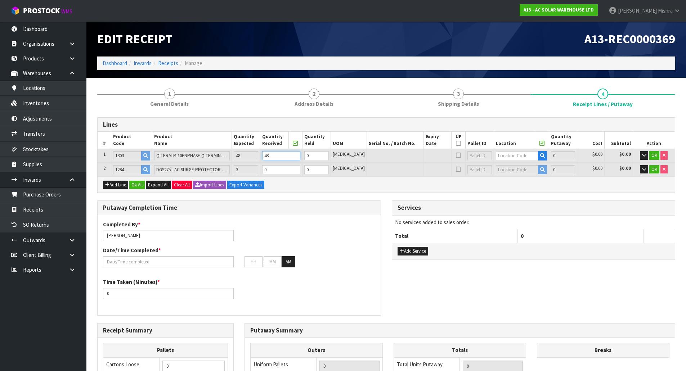
type input "1.4"
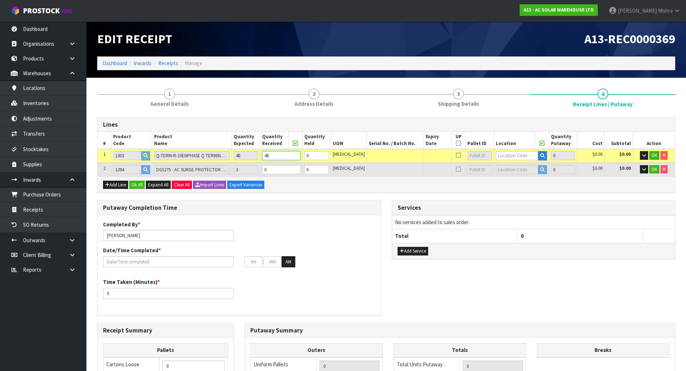
type input "48"
drag, startPoint x: 283, startPoint y: 169, endPoint x: 260, endPoint y: 164, distance: 23.1
click at [260, 164] on tr "2 1284 DGS275 - AC SURGE PROTECTOR - ALL INVERTERS (MAINBOARD) 3 0 0 [MEDICAL_D…" at bounding box center [386, 169] width 577 height 13
type input "3"
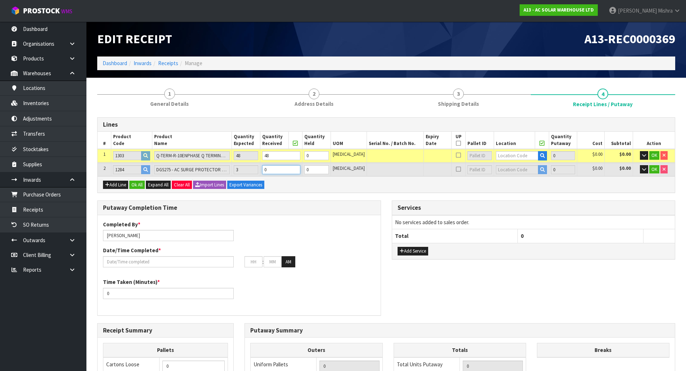
type input "0.003258"
type input "1.85"
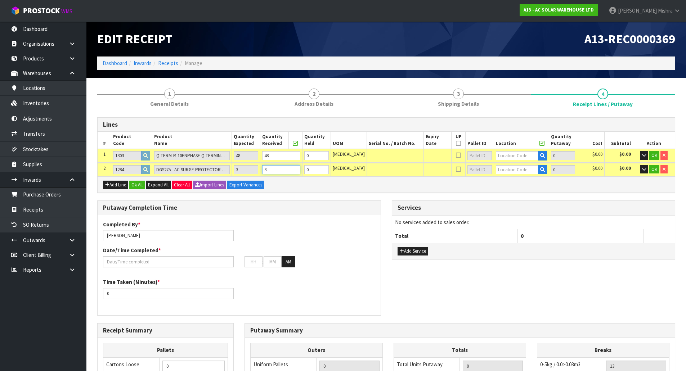
type input "3"
click at [515, 157] on input "text" at bounding box center [517, 155] width 42 height 9
type input "03-07-2"
click at [513, 180] on strong "03-07-2" at bounding box center [506, 177] width 19 height 7
type input "48"
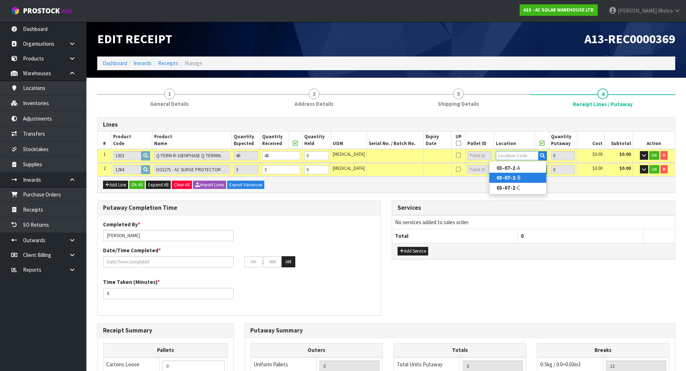
type input "03-07-2-B"
type input "48"
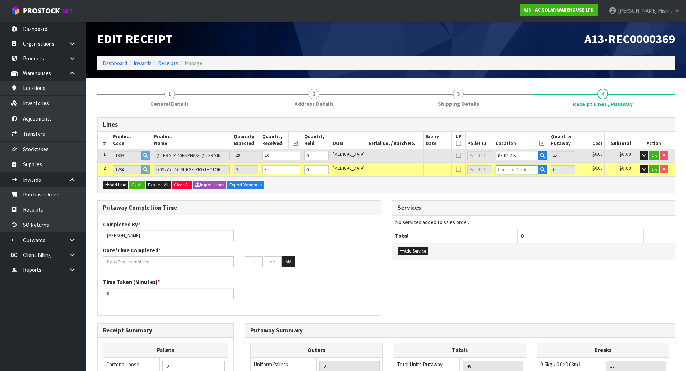
click at [512, 171] on input "text" at bounding box center [517, 169] width 42 height 9
type input "03-07-2"
click at [495, 191] on link "03-07-2 -B" at bounding box center [517, 192] width 57 height 10
type input "51"
type input "03-07-2-B"
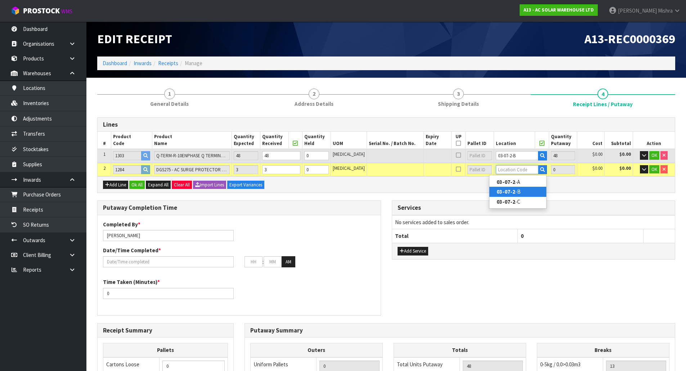
type input "3"
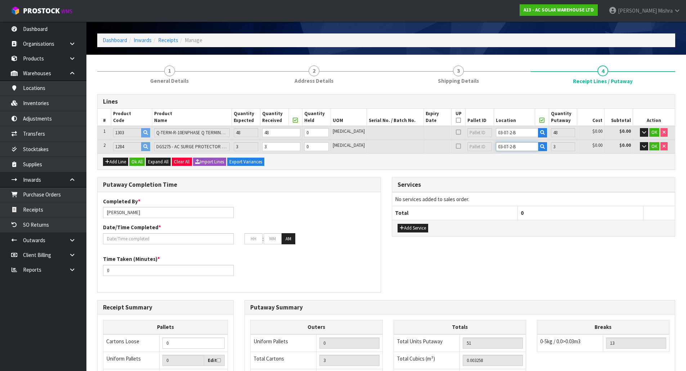
scroll to position [36, 0]
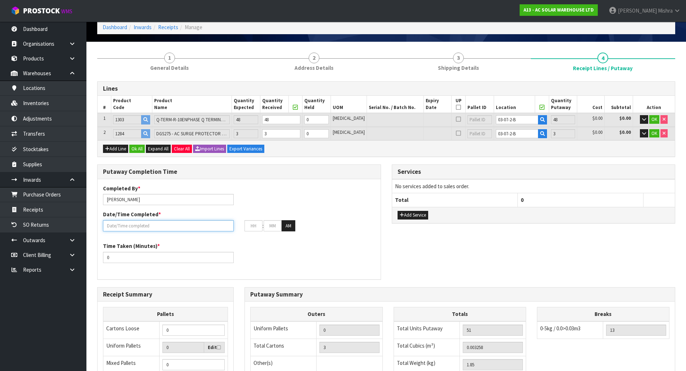
click at [146, 227] on input "text" at bounding box center [168, 225] width 131 height 11
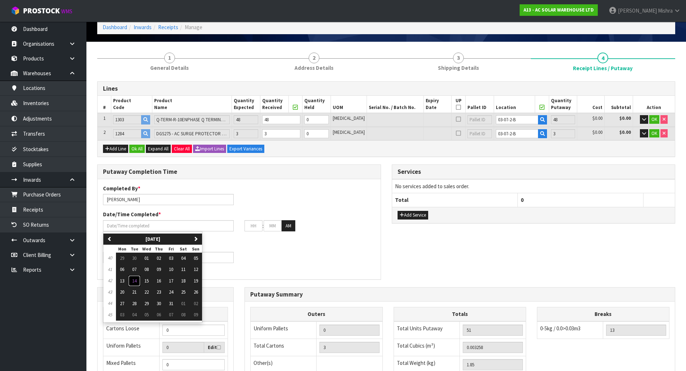
drag, startPoint x: 134, startPoint y: 282, endPoint x: 142, endPoint y: 266, distance: 17.6
click at [134, 281] on span "14" at bounding box center [134, 281] width 4 height 6
type input "[DATE]"
type input "12"
type input "00"
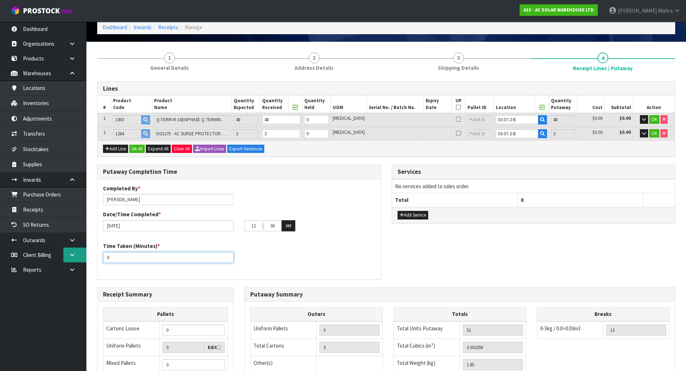
drag, startPoint x: 156, startPoint y: 261, endPoint x: 77, endPoint y: 257, distance: 79.0
click at [78, 258] on body "Toggle navigation ProStock WMS A13 - AC SOLAR WAREHOUSE LTD [PERSON_NAME] Logou…" at bounding box center [343, 149] width 686 height 371
type input "15"
drag, startPoint x: 255, startPoint y: 226, endPoint x: 235, endPoint y: 229, distance: 20.4
click at [235, 229] on div "[DATE] 12 : 00 : 00 AM" at bounding box center [239, 226] width 283 height 12
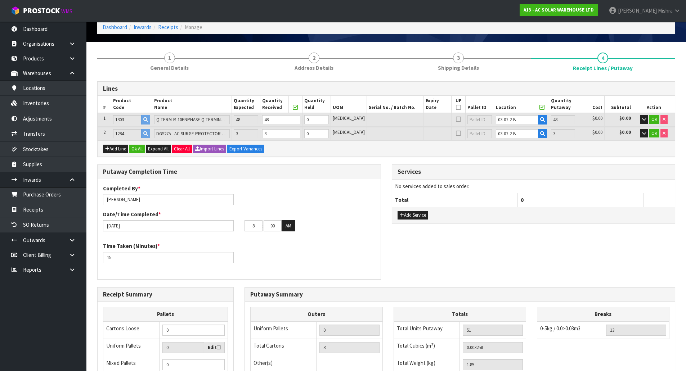
type input "08"
click at [412, 221] on div "Add Service" at bounding box center [533, 215] width 283 height 16
click at [415, 214] on button "Add Service" at bounding box center [413, 215] width 31 height 9
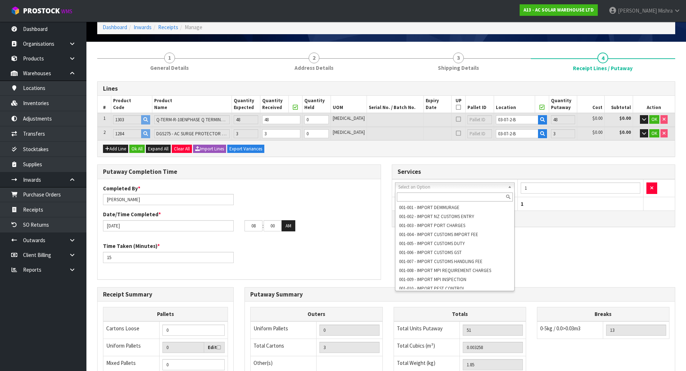
click at [442, 195] on input "text" at bounding box center [455, 197] width 116 height 9
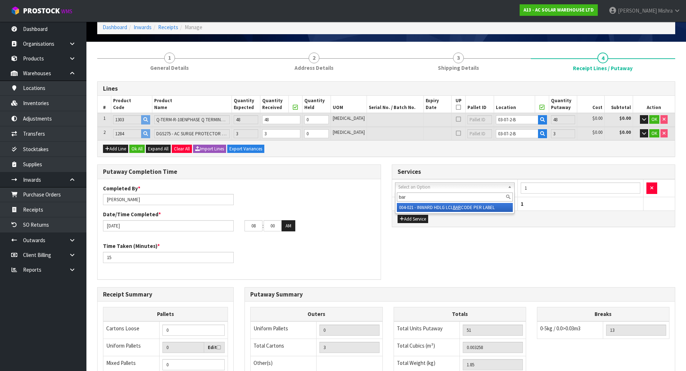
type input "bar"
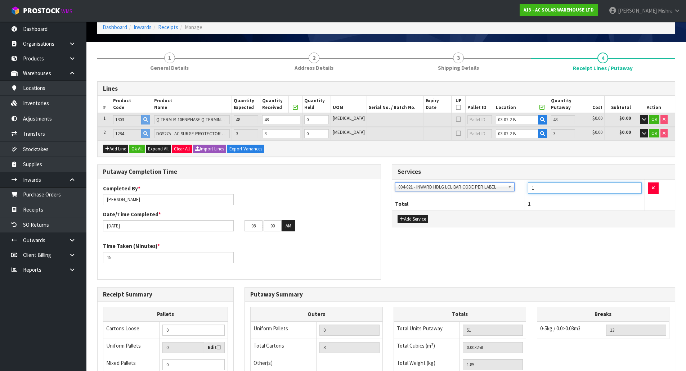
drag, startPoint x: 544, startPoint y: 182, endPoint x: 534, endPoint y: 186, distance: 10.8
click at [534, 186] on td "1" at bounding box center [585, 189] width 120 height 18
drag, startPoint x: 534, startPoint y: 186, endPoint x: 499, endPoint y: 186, distance: 35.3
click at [499, 186] on tr "001-001 - IMPORT DEMMURAGE 001-002 - IMPORT NZ CUSTOMS ENTRY 001-003 - IMPORT P…" at bounding box center [533, 189] width 283 height 18
type input "2"
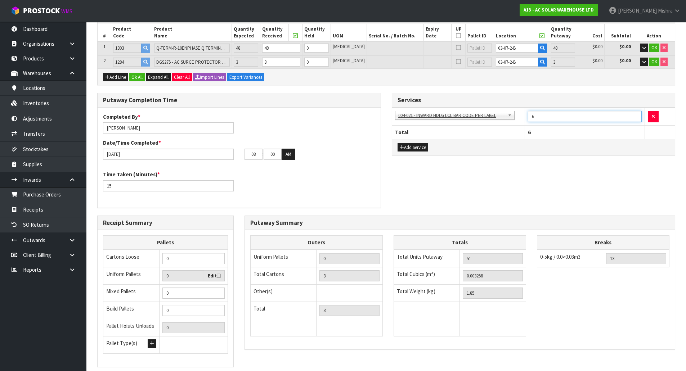
scroll to position [108, 0]
type input "6"
drag, startPoint x: 195, startPoint y: 259, endPoint x: 125, endPoint y: 264, distance: 70.8
click at [125, 264] on tr "Cartons Loose 0" at bounding box center [165, 259] width 125 height 18
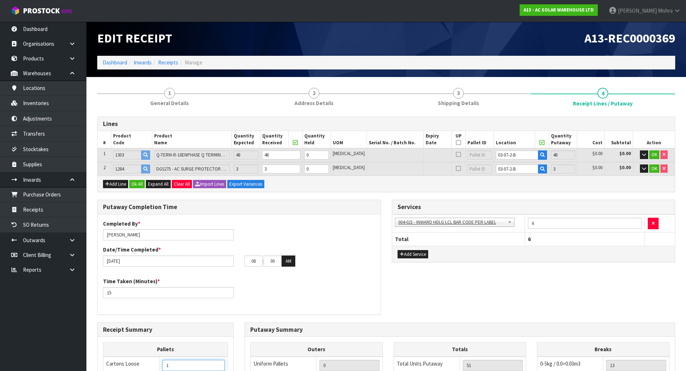
scroll to position [0, 0]
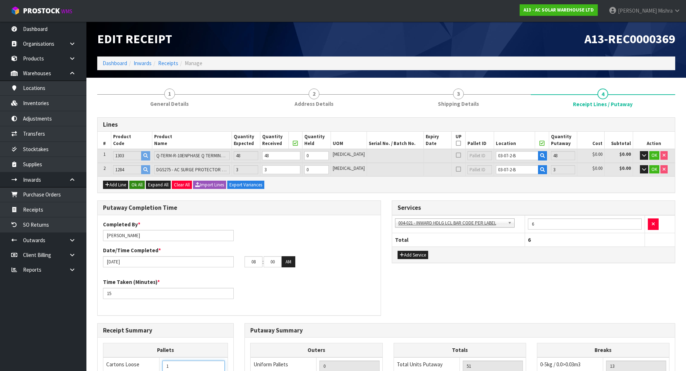
type input "1"
click at [139, 186] on button "Ok All" at bounding box center [136, 185] width 15 height 9
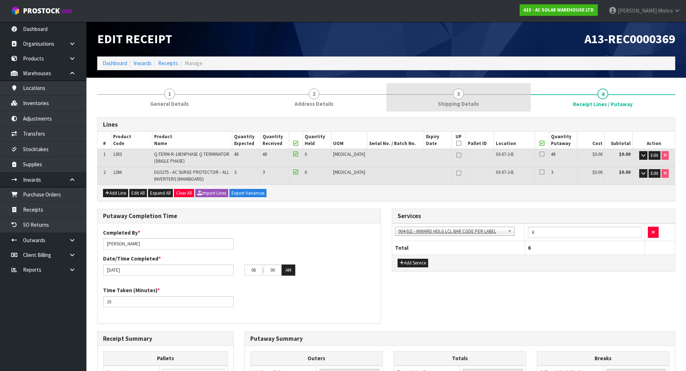
click at [461, 105] on span "Shipping Details" at bounding box center [458, 104] width 41 height 8
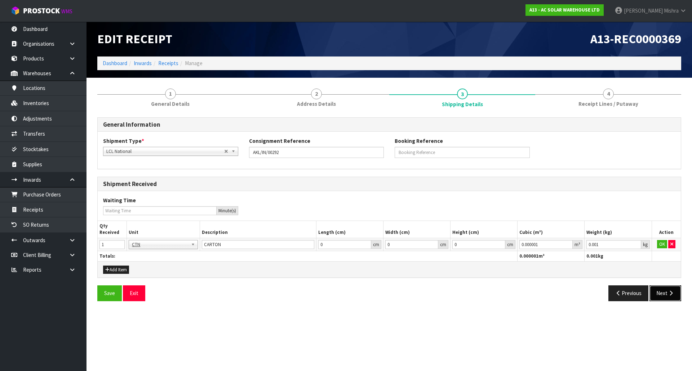
drag, startPoint x: 676, startPoint y: 294, endPoint x: 599, endPoint y: 294, distance: 77.8
click at [676, 294] on button "Next" at bounding box center [665, 293] width 32 height 15
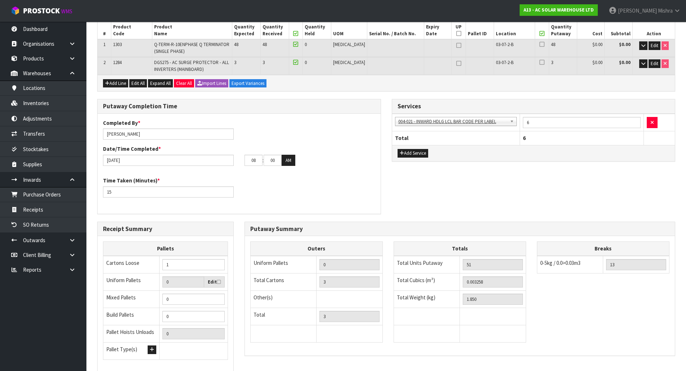
scroll to position [163, 0]
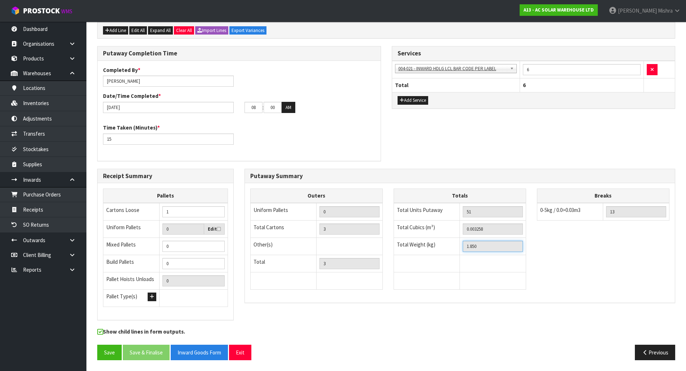
drag, startPoint x: 490, startPoint y: 245, endPoint x: 430, endPoint y: 245, distance: 59.8
click at [430, 245] on tr "Total Weight (kg) 1.850" at bounding box center [460, 246] width 132 height 17
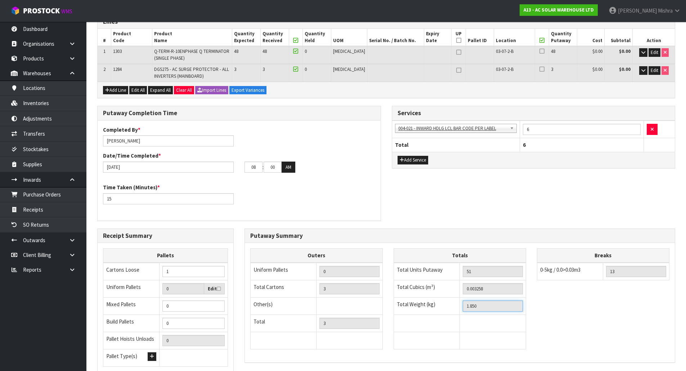
scroll to position [0, 0]
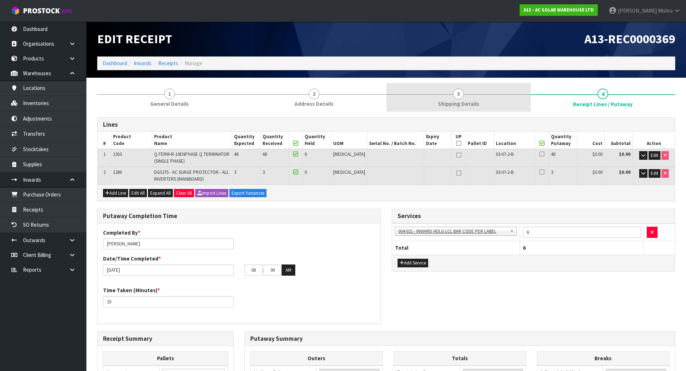
click at [470, 99] on link "3 Shipping Details" at bounding box center [458, 97] width 144 height 28
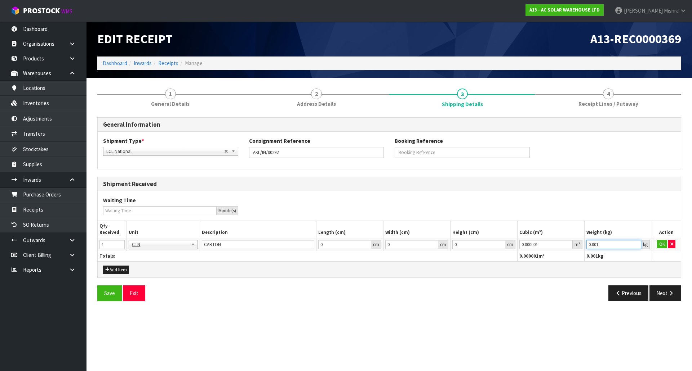
drag, startPoint x: 628, startPoint y: 244, endPoint x: 532, endPoint y: 250, distance: 96.3
click at [532, 250] on tr "1 BAG BAR BSK BIN BTL BOX BDL CAB CGE CTN CSE COI CRA CRT CBE CYL DRM JAR MTR P…" at bounding box center [389, 244] width 583 height 13
paste input "1.85"
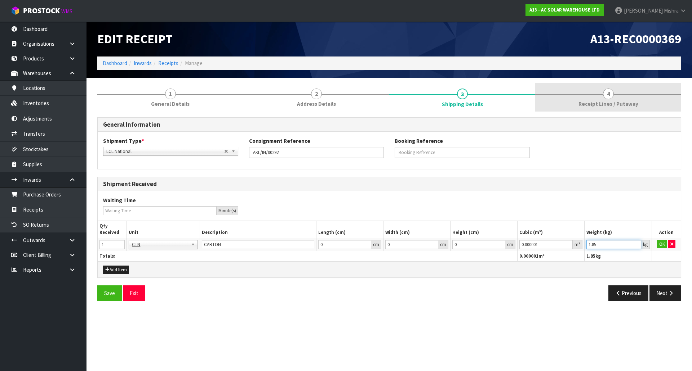
type input "1.85"
click at [604, 86] on link "4 Receipt Lines / Putaway" at bounding box center [608, 97] width 146 height 28
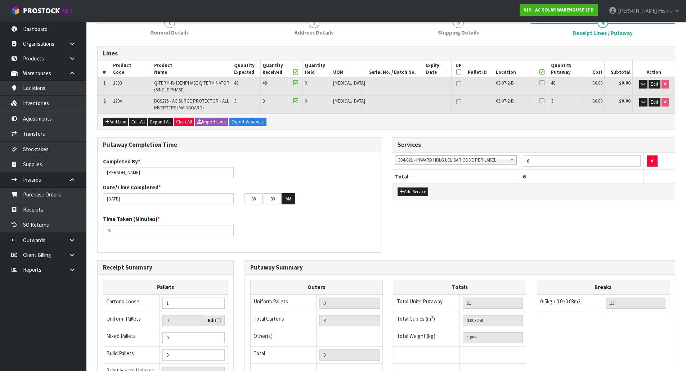
scroll to position [163, 0]
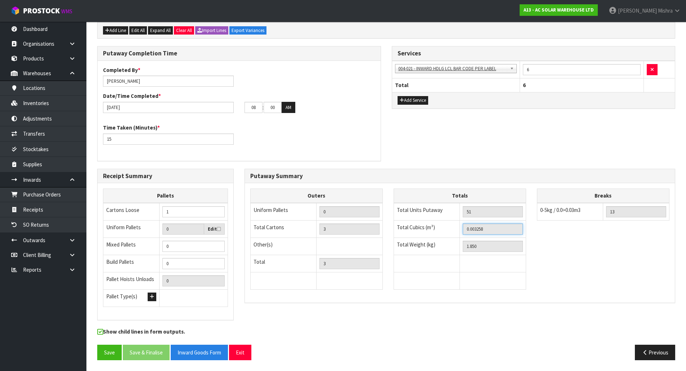
drag, startPoint x: 498, startPoint y: 227, endPoint x: 402, endPoint y: 227, distance: 96.9
click at [402, 227] on tr "Total Cubics (m³) 0.003258" at bounding box center [460, 228] width 132 height 17
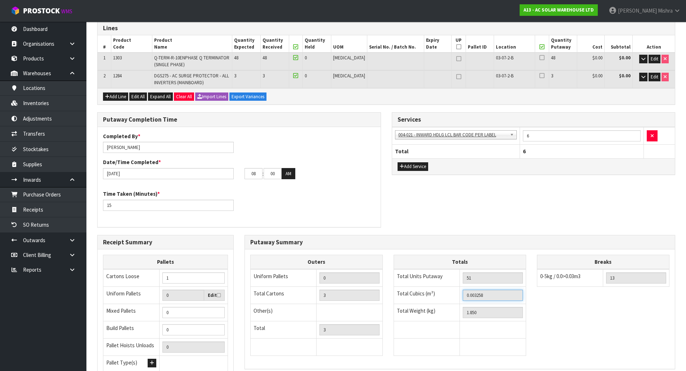
scroll to position [0, 0]
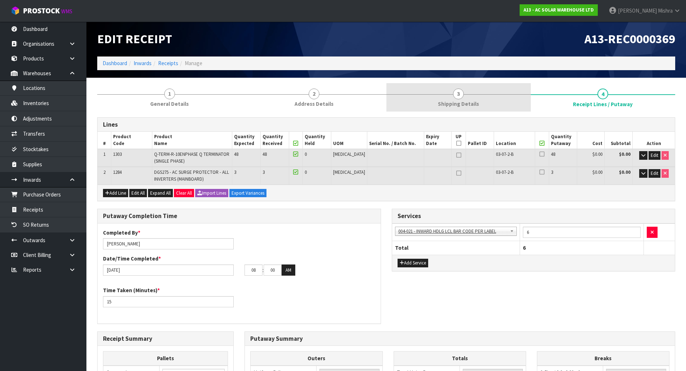
click at [478, 102] on span "Shipping Details" at bounding box center [458, 104] width 41 height 8
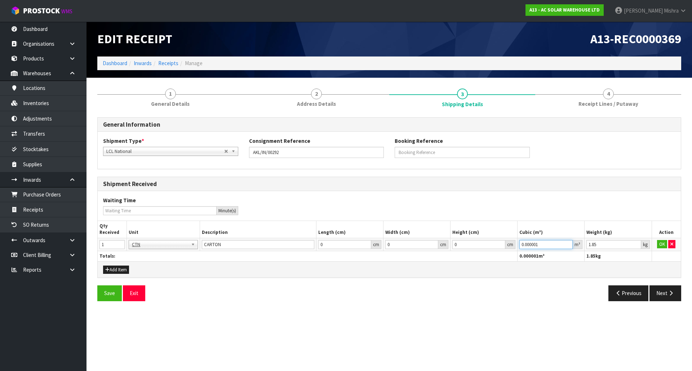
drag, startPoint x: 556, startPoint y: 244, endPoint x: 447, endPoint y: 244, distance: 108.8
click at [447, 244] on tr "1 BAG BAR BSK BIN BTL BOX BDL CAB CGE CTN CSE COI CRA CRT CBE CYL DRM JAR MTR P…" at bounding box center [389, 244] width 583 height 13
paste input "3258"
type input "0.003258"
click at [665, 245] on button "OK" at bounding box center [662, 244] width 10 height 9
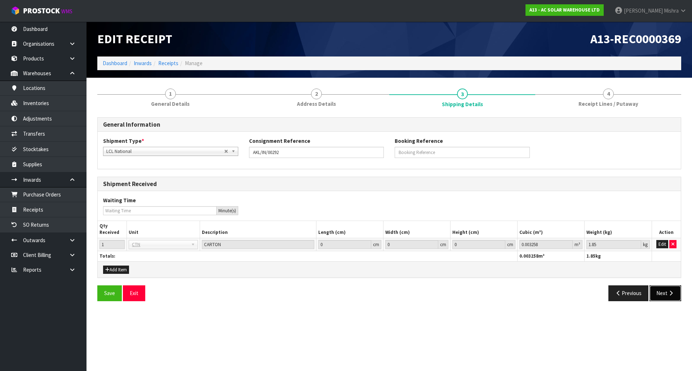
click at [660, 291] on button "Next" at bounding box center [665, 293] width 32 height 15
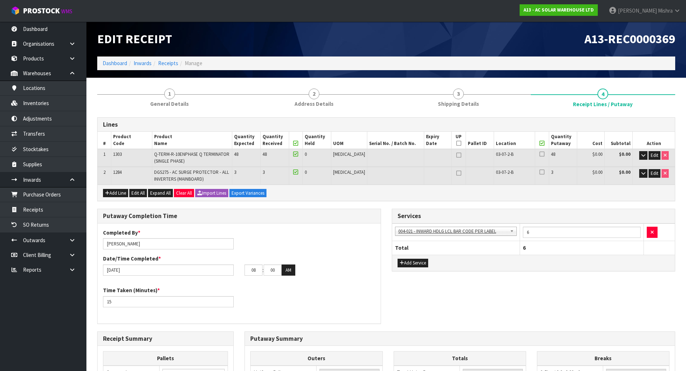
click at [540, 143] on icon at bounding box center [542, 143] width 5 height 0
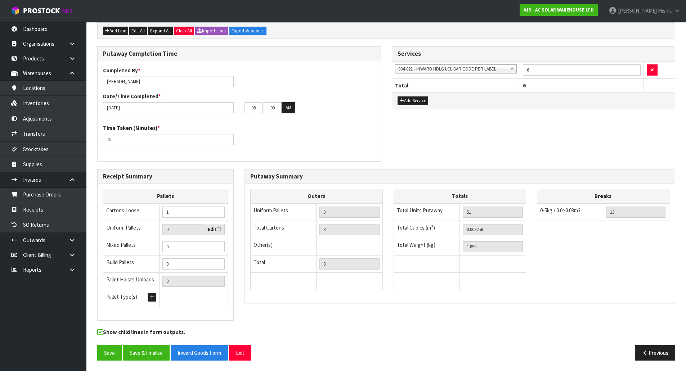
scroll to position [163, 0]
click at [336, 233] on input "3" at bounding box center [349, 229] width 60 height 11
drag, startPoint x: 150, startPoint y: 352, endPoint x: 442, endPoint y: 301, distance: 296.4
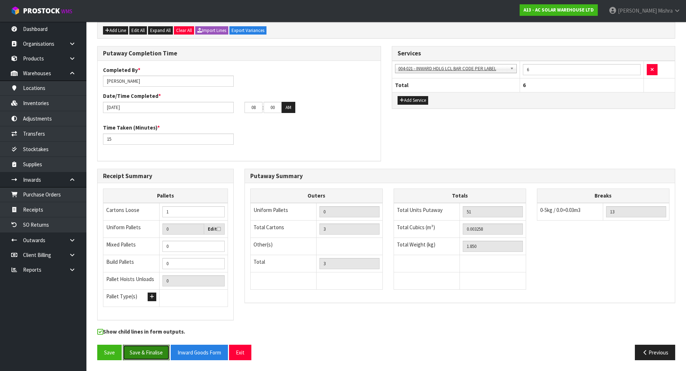
click at [442, 301] on div "Lines # Product Code Product Name Quantity Expected Quantity Received Quantity …" at bounding box center [386, 160] width 578 height 411
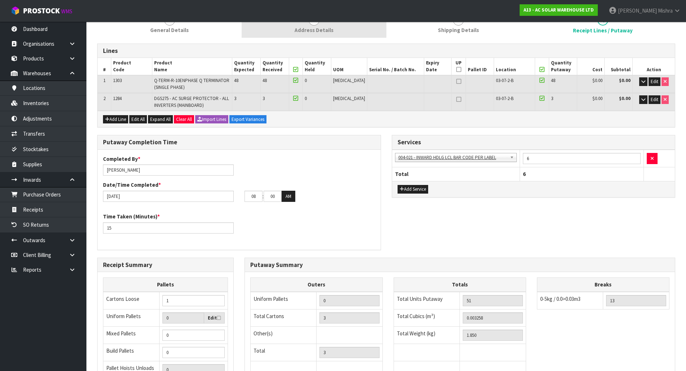
scroll to position [0, 0]
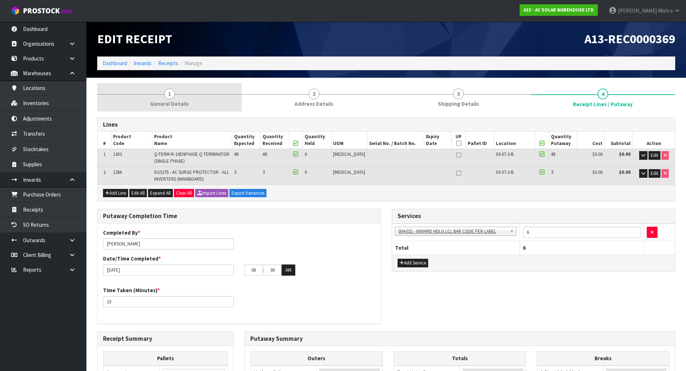
click at [180, 94] on div at bounding box center [169, 94] width 144 height 0
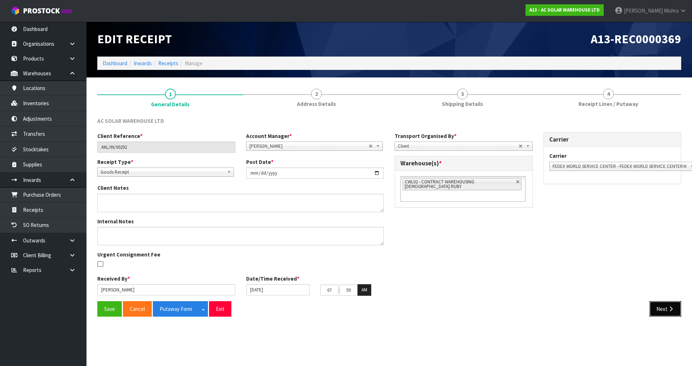
click at [674, 310] on button "Next" at bounding box center [665, 308] width 32 height 15
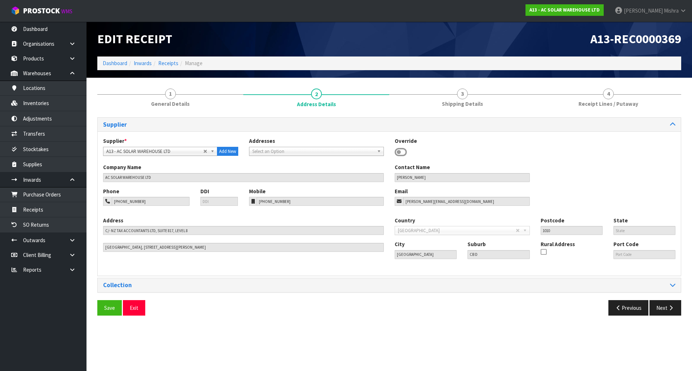
click at [665, 316] on div "Save Exit Previous Next" at bounding box center [389, 310] width 594 height 21
click at [667, 308] on icon "button" at bounding box center [670, 307] width 7 height 5
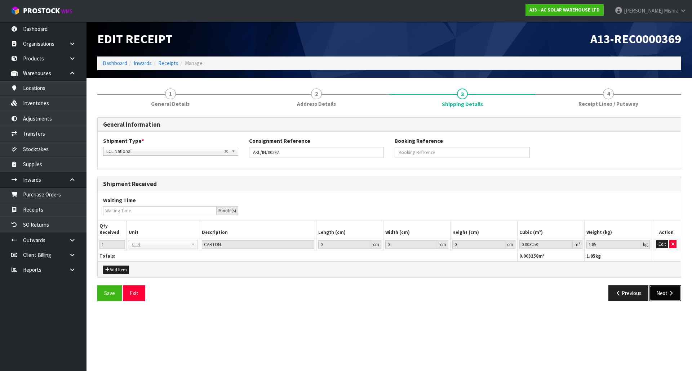
click at [655, 293] on button "Next" at bounding box center [665, 293] width 32 height 15
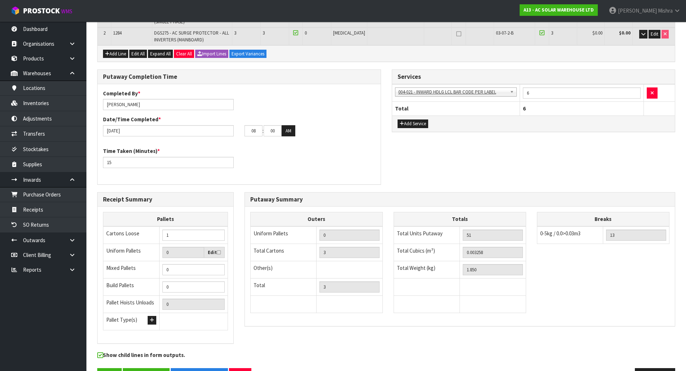
scroll to position [163, 0]
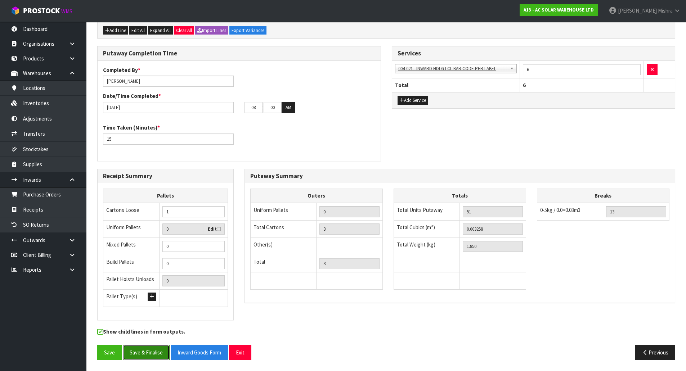
click at [153, 357] on button "Save & Finalise" at bounding box center [146, 352] width 47 height 15
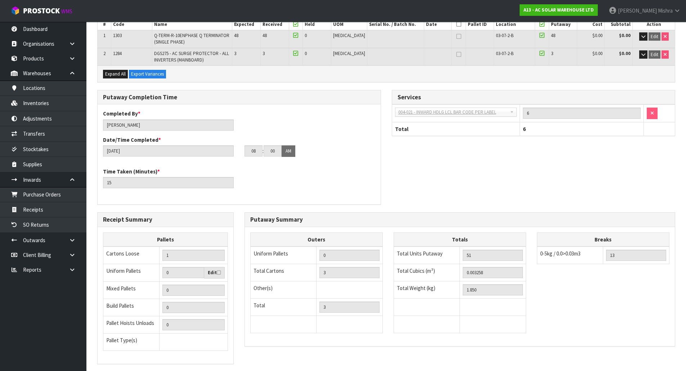
scroll to position [189, 0]
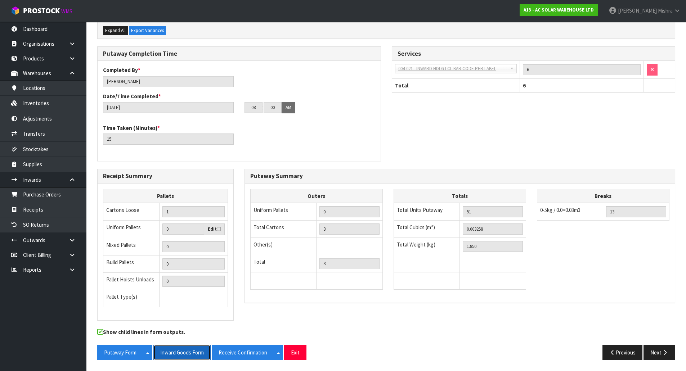
click at [192, 354] on button "Inward Goods Form" at bounding box center [181, 352] width 57 height 15
drag, startPoint x: 137, startPoint y: 354, endPoint x: 608, endPoint y: 261, distance: 480.2
click at [137, 354] on button "Putaway Form" at bounding box center [120, 352] width 46 height 15
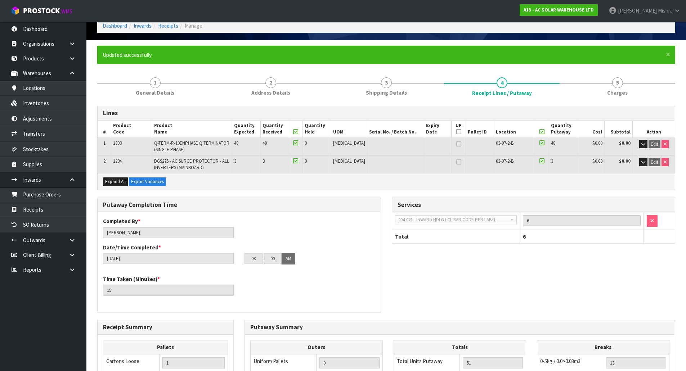
scroll to position [0, 0]
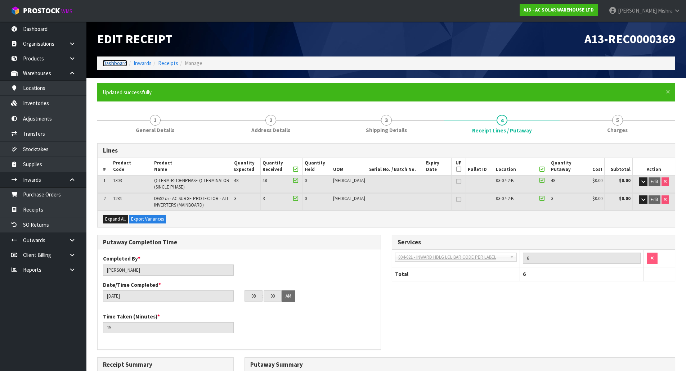
click at [121, 64] on link "Dashboard" at bounding box center [115, 63] width 24 height 7
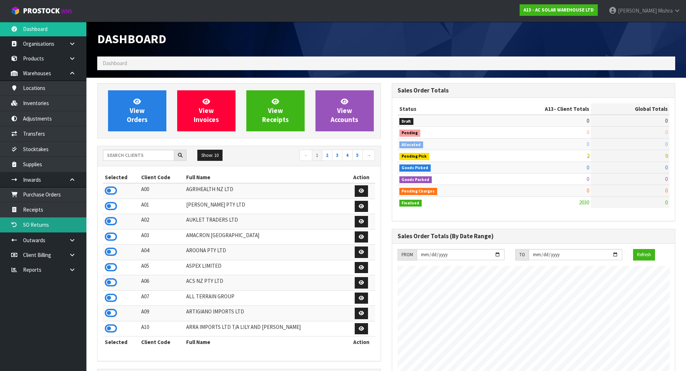
scroll to position [572, 294]
click at [41, 214] on link "Receipts" at bounding box center [43, 209] width 86 height 15
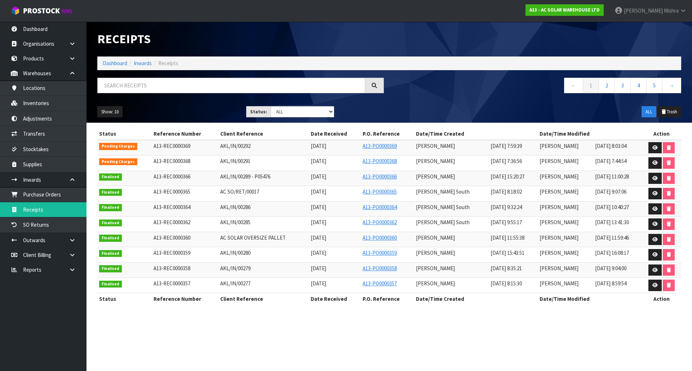
click at [237, 143] on span "AKL/IN/00292" at bounding box center [235, 146] width 30 height 7
copy tr "AKL/IN/00292"
click at [110, 63] on link "Dashboard" at bounding box center [115, 63] width 24 height 7
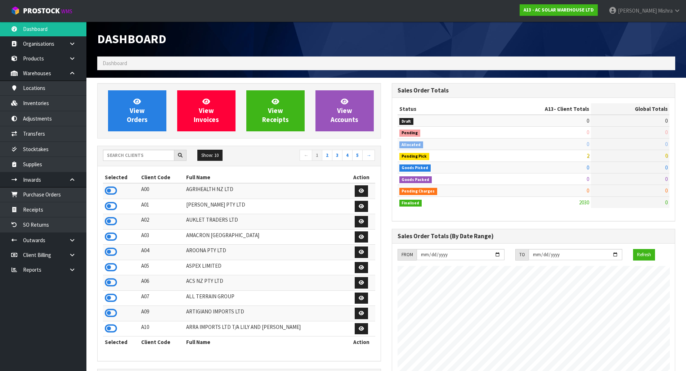
scroll to position [572, 294]
click at [130, 155] on input "text" at bounding box center [138, 155] width 71 height 11
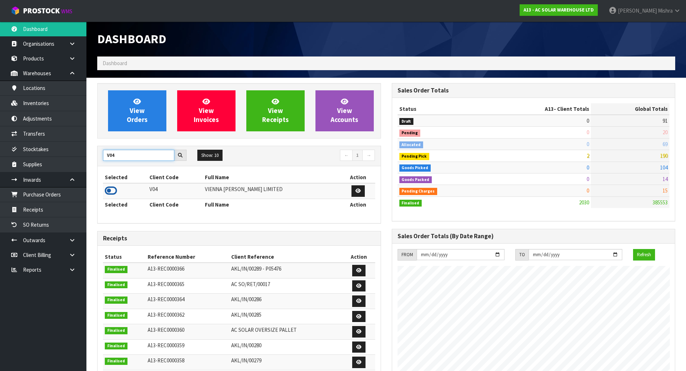
type input "V04"
drag, startPoint x: 114, startPoint y: 192, endPoint x: 116, endPoint y: 176, distance: 15.6
click at [113, 191] on icon at bounding box center [111, 190] width 12 height 11
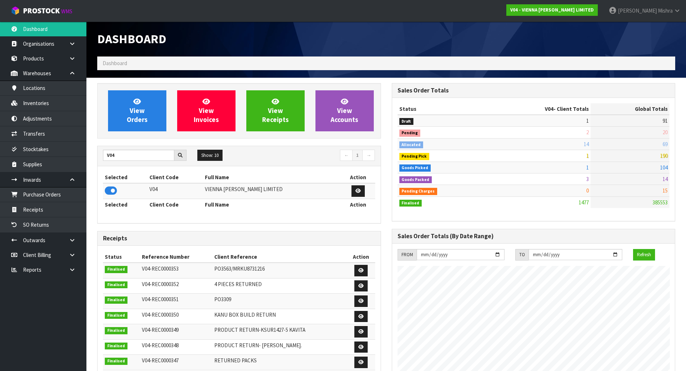
scroll to position [569, 294]
click at [47, 206] on link "Receipts" at bounding box center [43, 209] width 86 height 15
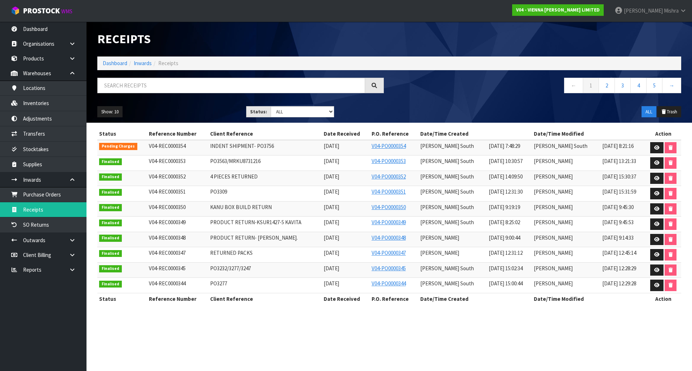
click at [238, 147] on span "INDENT SHIPMENT- PO3756" at bounding box center [242, 146] width 64 height 7
copy tr "INDENT SHIPMENT- PO3756"
click at [114, 62] on link "Dashboard" at bounding box center [115, 63] width 24 height 7
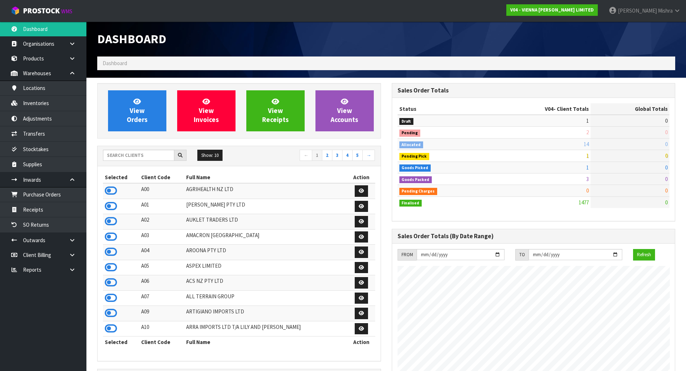
scroll to position [576, 294]
click at [112, 152] on input "text" at bounding box center [138, 155] width 71 height 11
type input "D05"
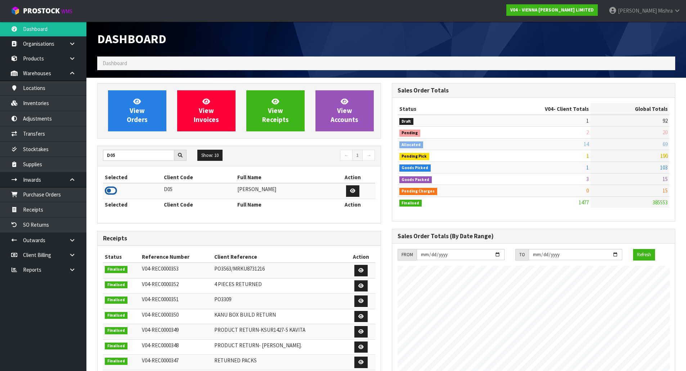
drag, startPoint x: 112, startPoint y: 189, endPoint x: 119, endPoint y: 171, distance: 19.9
click at [112, 189] on icon at bounding box center [111, 190] width 12 height 11
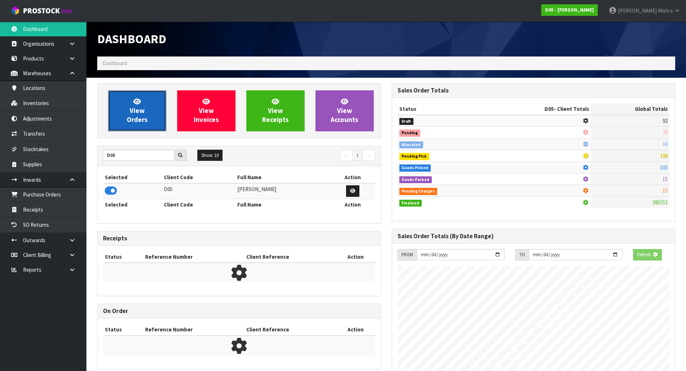
click at [144, 105] on link "View Orders" at bounding box center [137, 110] width 58 height 41
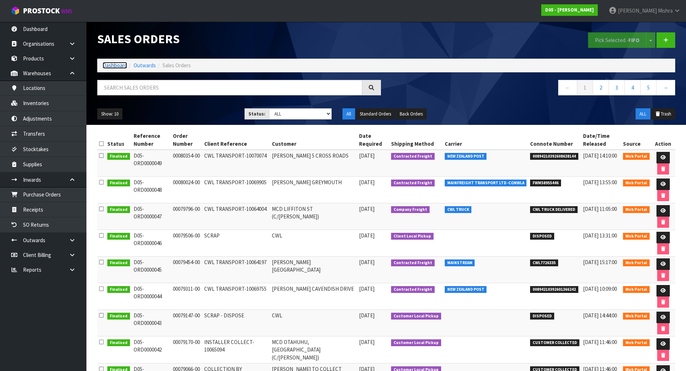
click at [116, 68] on link "Dashboard" at bounding box center [115, 65] width 24 height 7
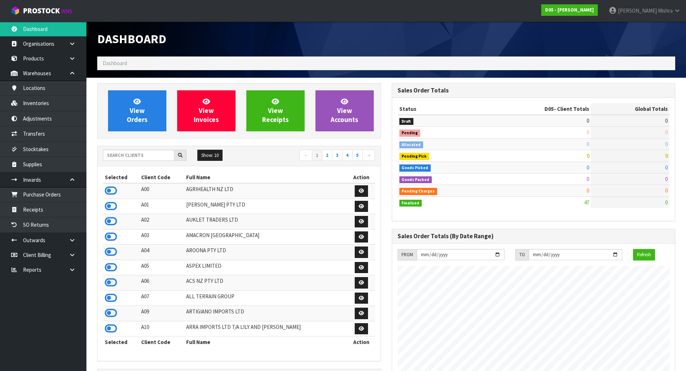
scroll to position [440, 294]
click at [152, 156] on input "text" at bounding box center [138, 155] width 71 height 11
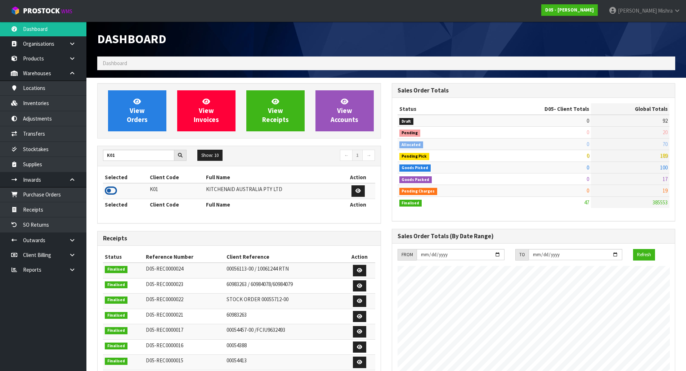
click at [112, 188] on icon at bounding box center [111, 190] width 12 height 11
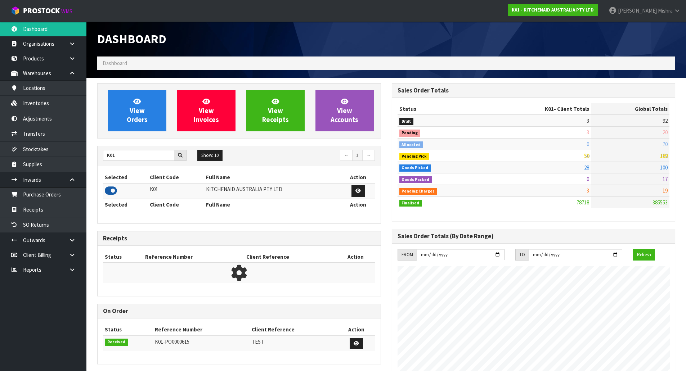
scroll to position [546, 294]
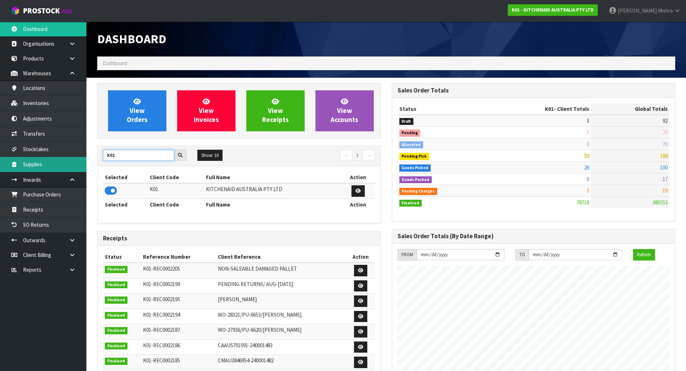
drag, startPoint x: 116, startPoint y: 156, endPoint x: 62, endPoint y: 159, distance: 54.1
click at [62, 159] on body "Toggle navigation ProStock WMS K01 - KITCHENAID AUSTRALIA PTY LTD [PERSON_NAME]…" at bounding box center [343, 185] width 686 height 371
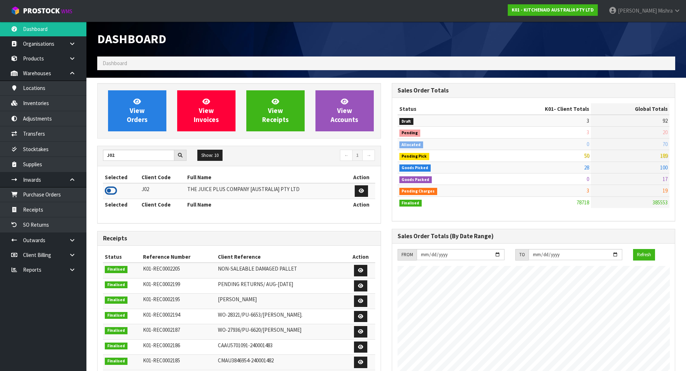
click at [105, 194] on icon at bounding box center [111, 190] width 12 height 11
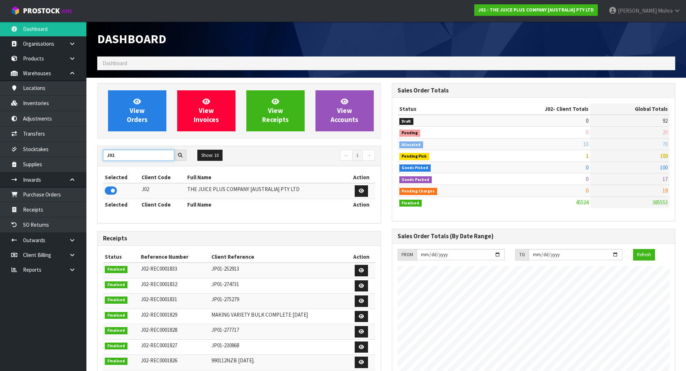
drag, startPoint x: 118, startPoint y: 160, endPoint x: 106, endPoint y: 160, distance: 12.2
click at [106, 160] on input "J02" at bounding box center [138, 155] width 71 height 11
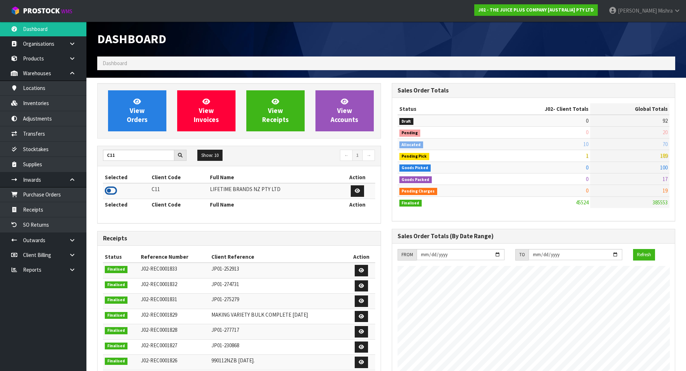
click at [108, 187] on icon at bounding box center [111, 190] width 12 height 11
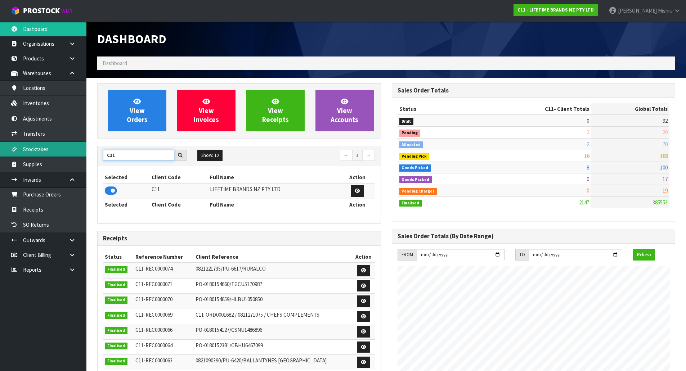
drag, startPoint x: 121, startPoint y: 154, endPoint x: 82, endPoint y: 154, distance: 39.3
click at [82, 154] on body "Toggle navigation ProStock WMS C11 - LIFETIME BRANDS NZ PTY LTD [PERSON_NAME] L…" at bounding box center [343, 185] width 686 height 371
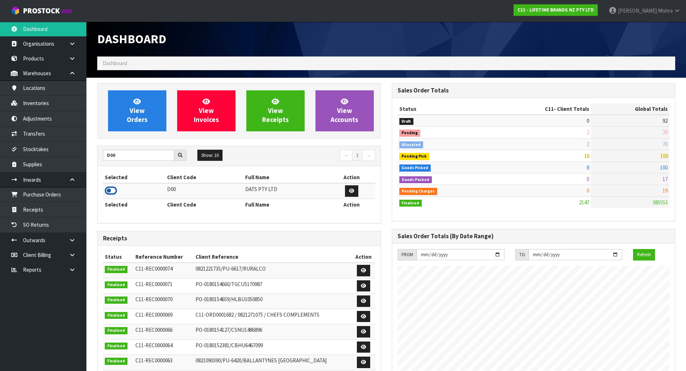
click at [107, 193] on icon at bounding box center [111, 190] width 12 height 11
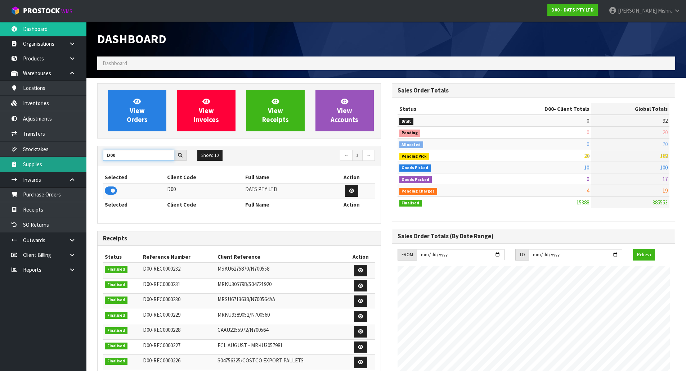
drag, startPoint x: 137, startPoint y: 155, endPoint x: 73, endPoint y: 160, distance: 64.3
click at [73, 160] on body "Toggle navigation ProStock WMS D00 - DATS PTY LTD [PERSON_NAME] Logout Dashboar…" at bounding box center [343, 185] width 686 height 371
type input "S"
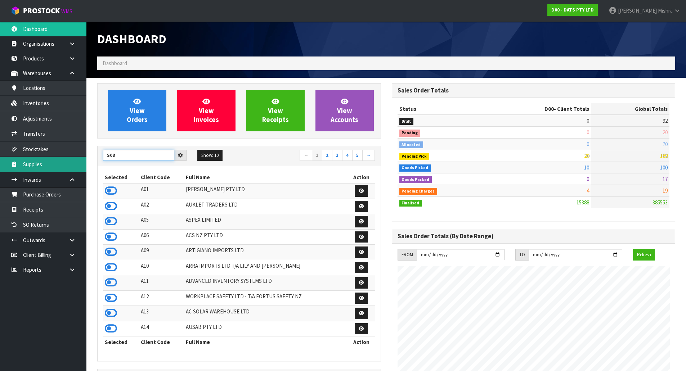
type input "S08"
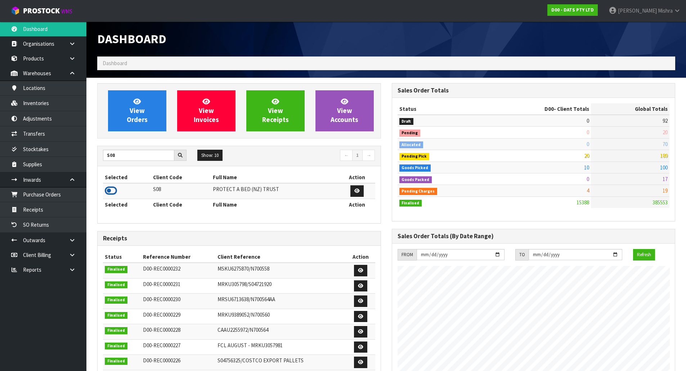
click at [111, 194] on icon at bounding box center [111, 190] width 12 height 11
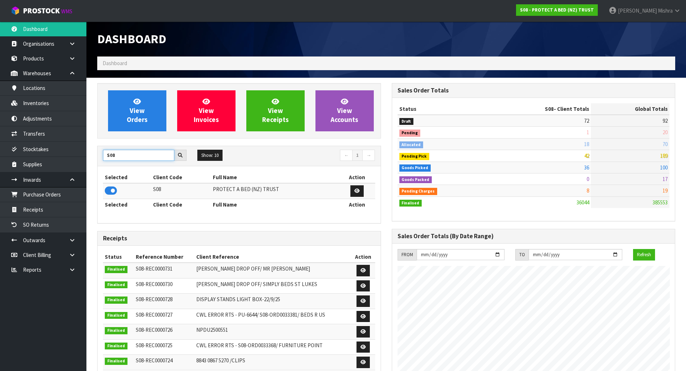
drag, startPoint x: 132, startPoint y: 155, endPoint x: 103, endPoint y: 156, distance: 28.5
click at [103, 156] on input "S08" at bounding box center [138, 155] width 71 height 11
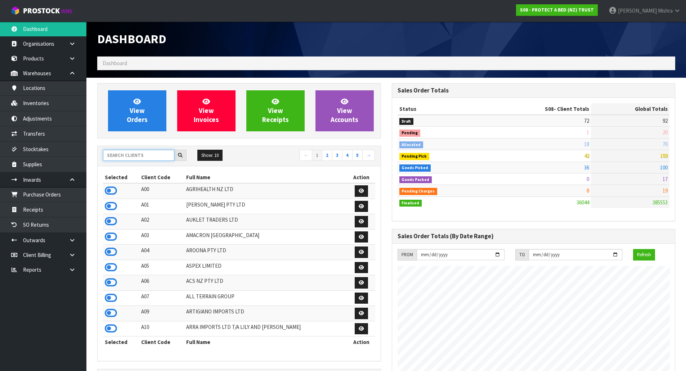
click at [132, 156] on input "text" at bounding box center [138, 155] width 71 height 11
type input "S02"
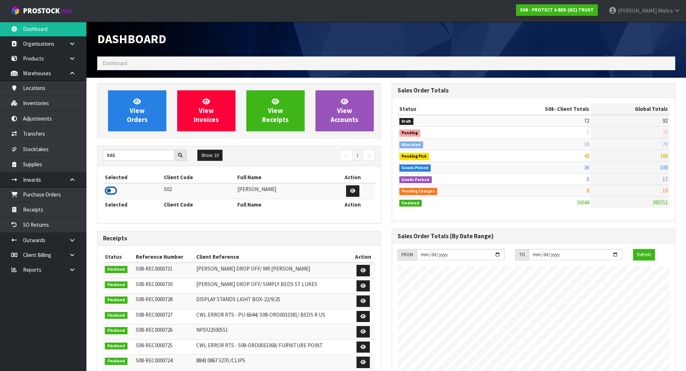
click at [107, 195] on icon at bounding box center [111, 190] width 12 height 11
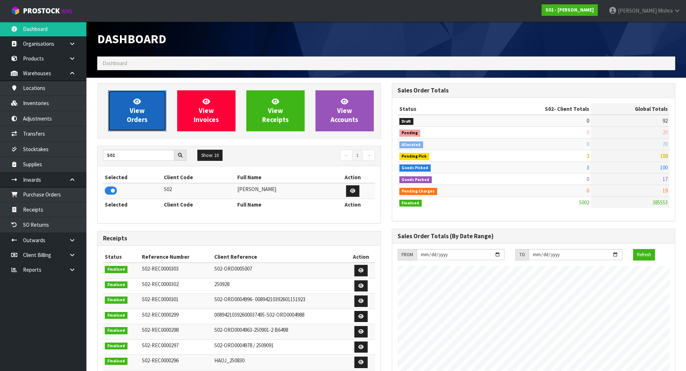
click at [133, 129] on link "View Orders" at bounding box center [137, 110] width 58 height 41
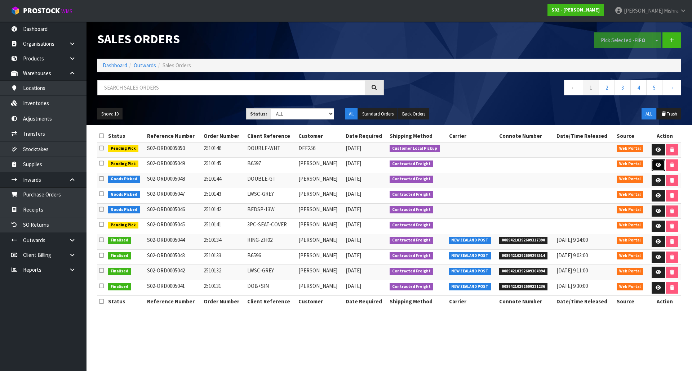
click at [659, 161] on link at bounding box center [657, 166] width 13 height 12
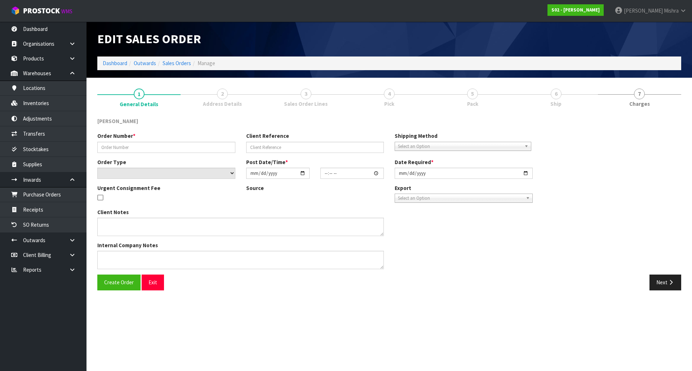
type input "2510145"
type input "B6597"
select select "number:0"
type input "[DATE]"
type input "00:26:00.000"
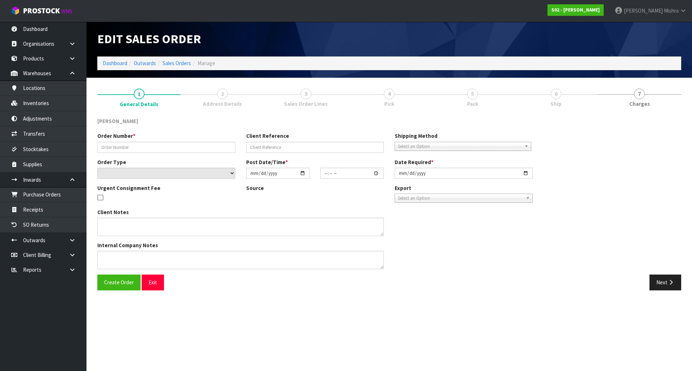
type input "[DATE]"
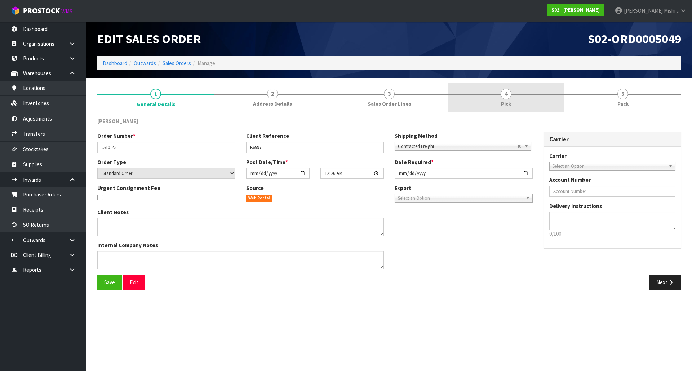
click at [527, 100] on link "4 Pick" at bounding box center [505, 97] width 117 height 28
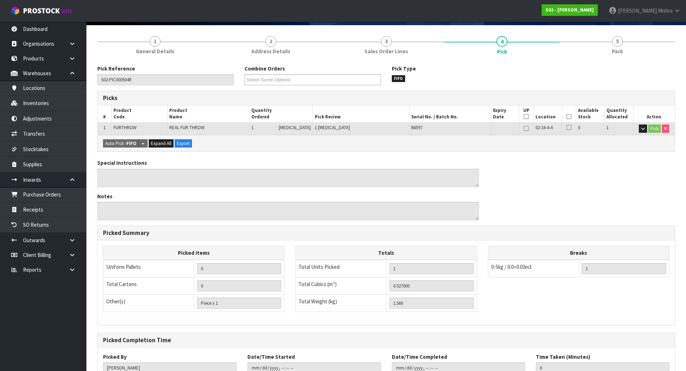
scroll to position [106, 0]
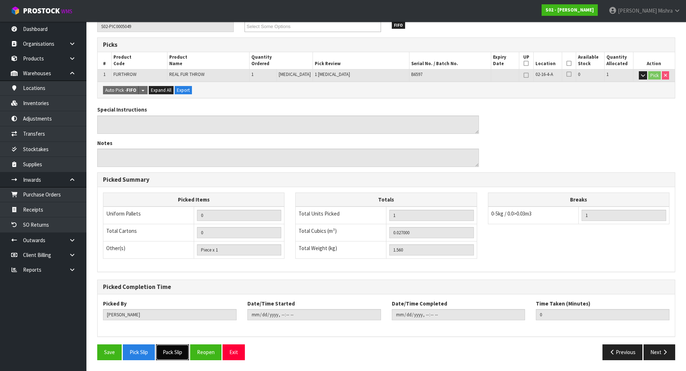
click at [170, 348] on button "Pack Slip" at bounding box center [172, 352] width 33 height 15
